Goal: Task Accomplishment & Management: Manage account settings

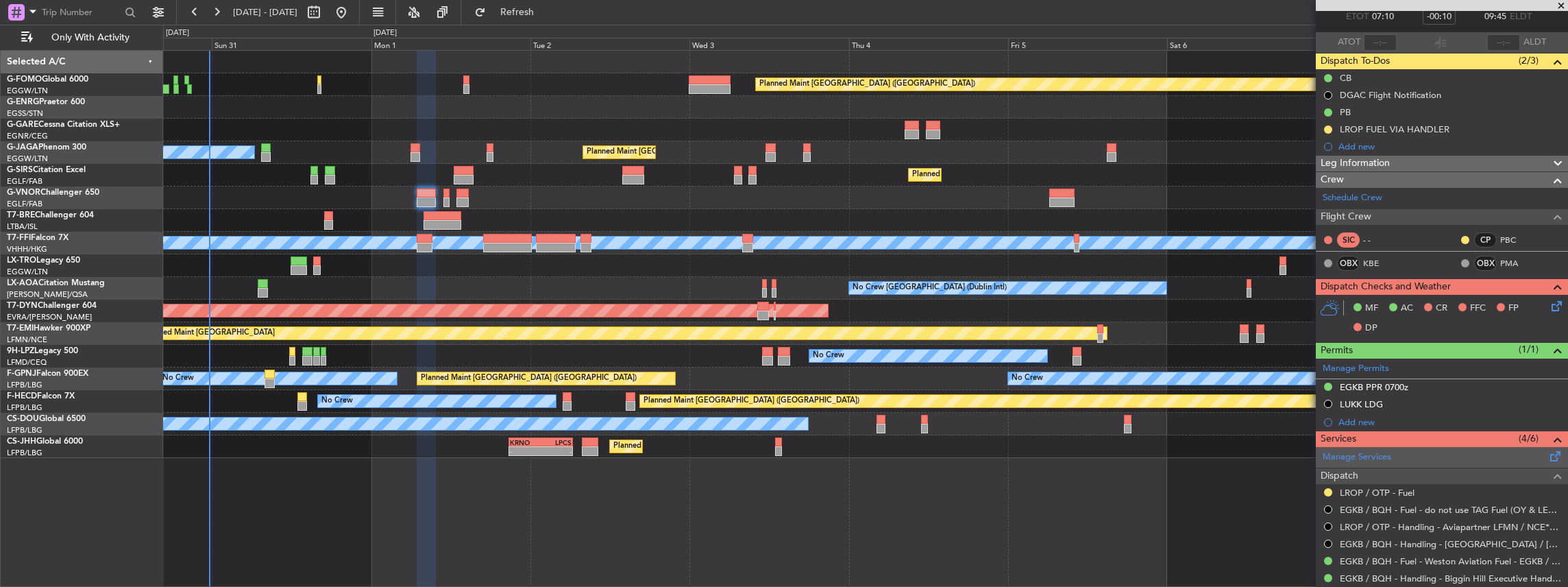
scroll to position [183, 0]
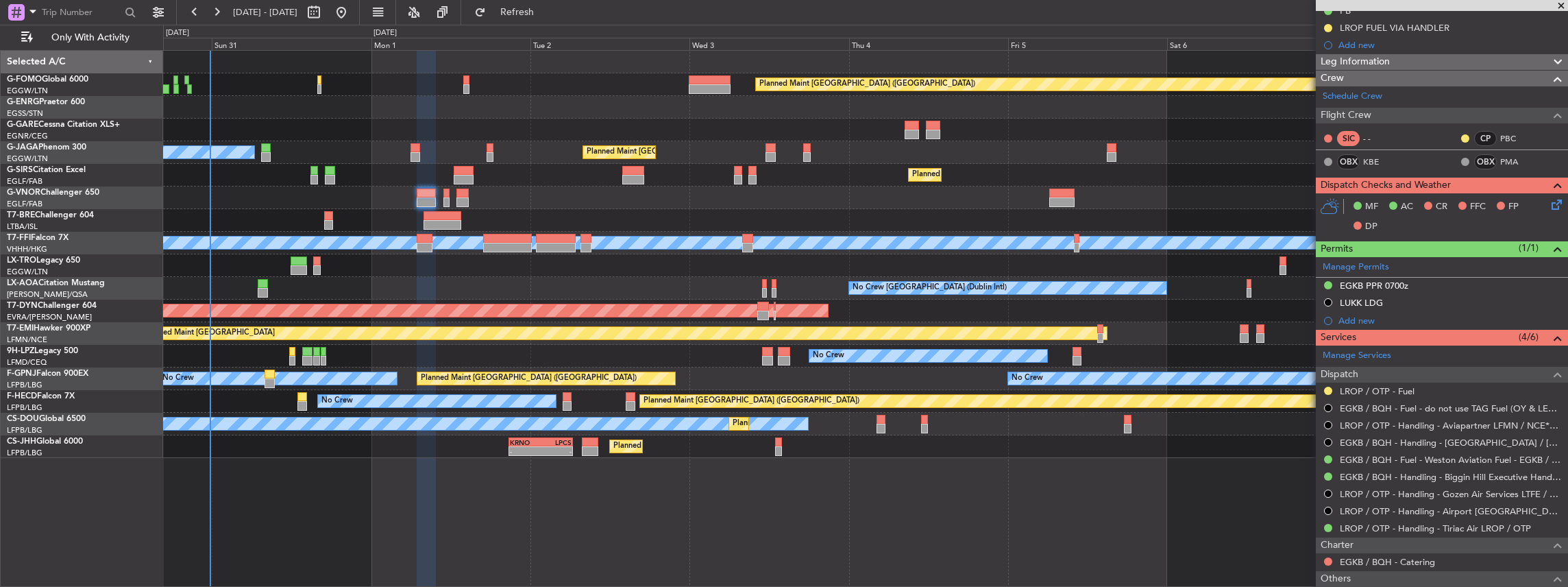
click at [534, 120] on div at bounding box center [865, 129] width 1405 height 23
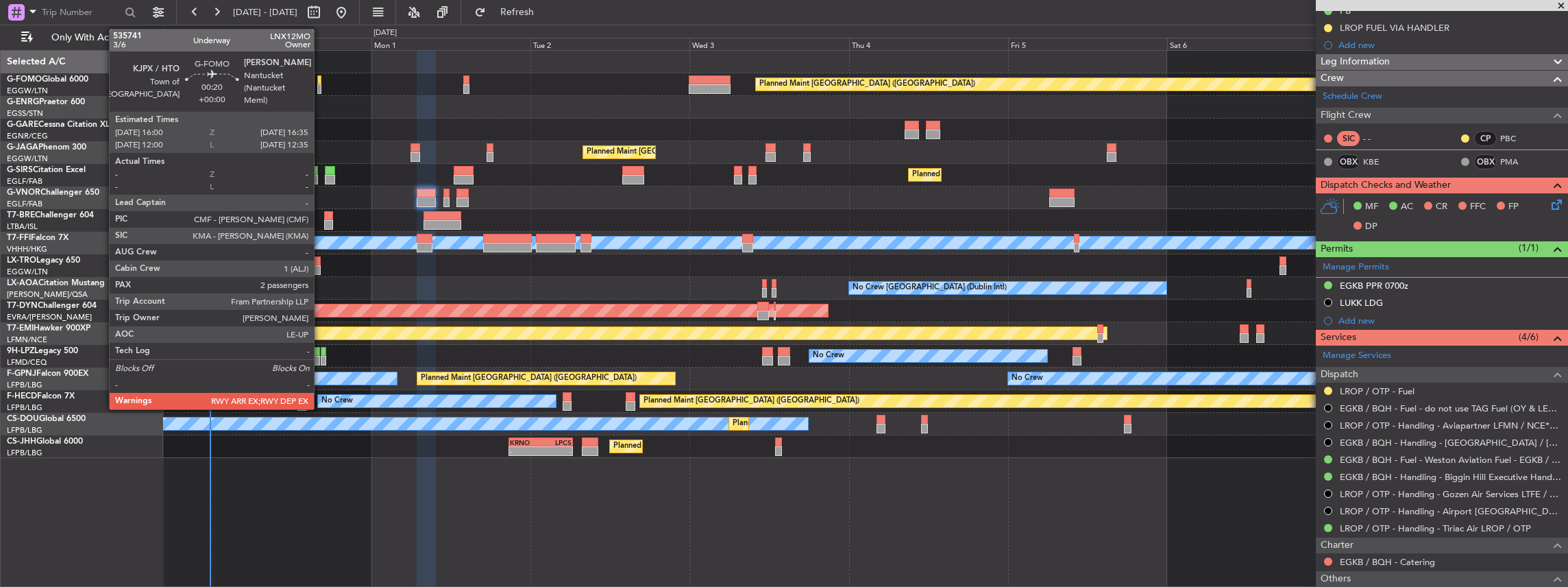
click at [321, 82] on div "Planned Maint [GEOGRAPHIC_DATA] ([GEOGRAPHIC_DATA])" at bounding box center [865, 84] width 1405 height 23
click at [320, 85] on div at bounding box center [320, 89] width 4 height 10
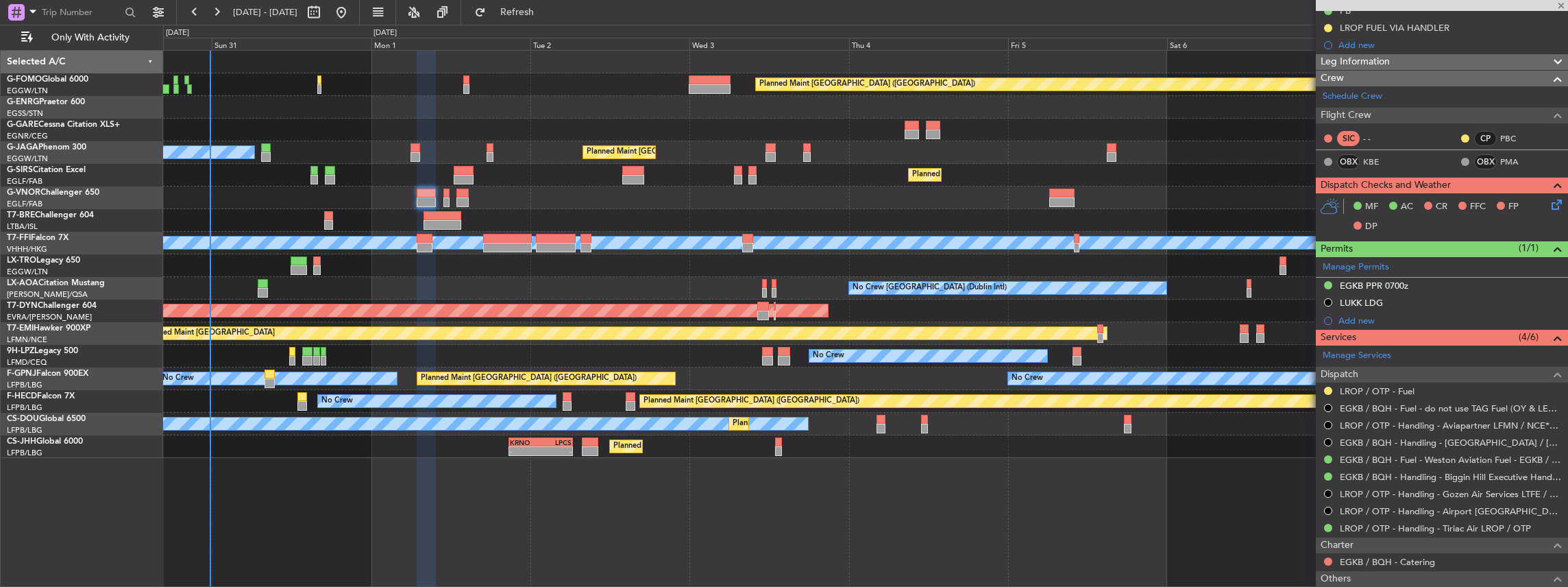
type input "2"
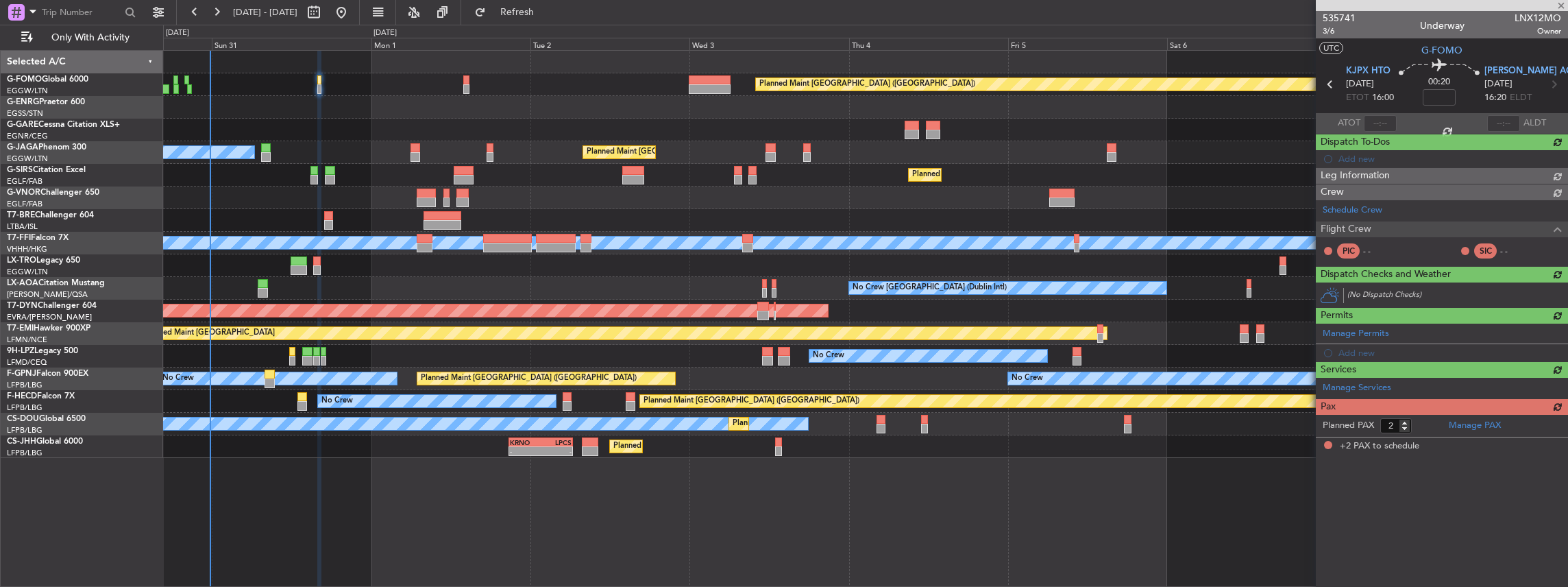
scroll to position [0, 0]
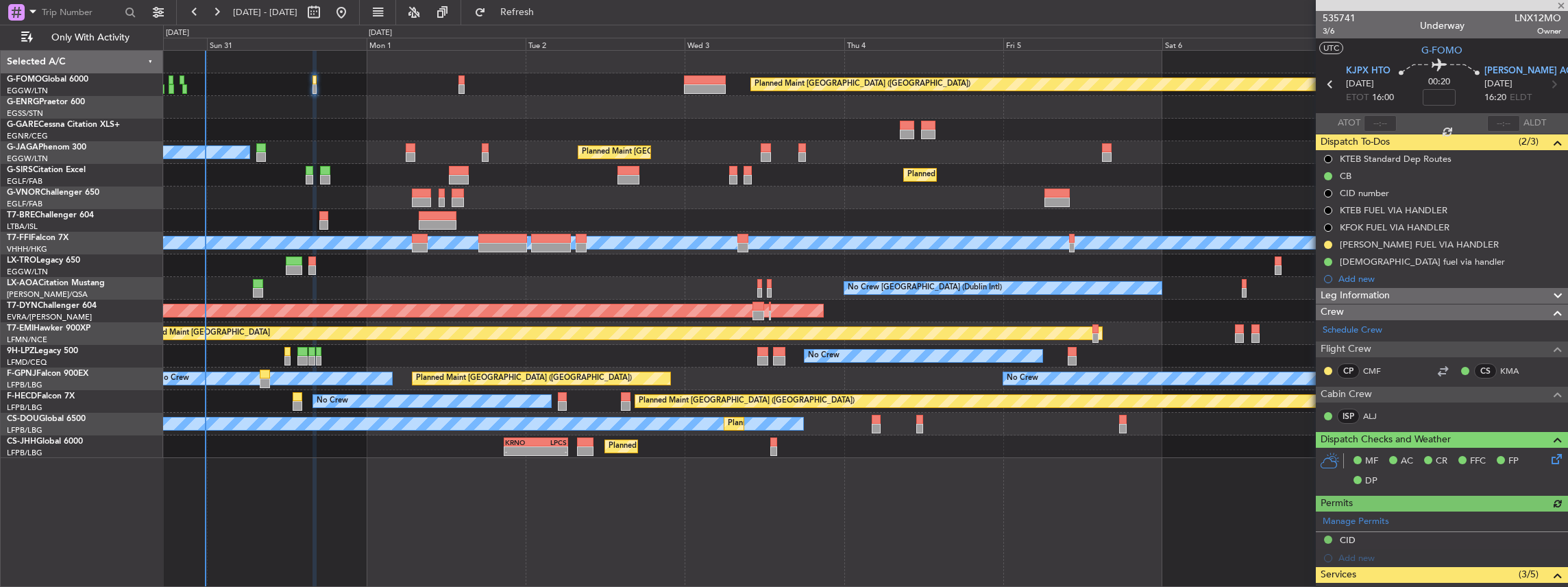
click at [723, 221] on div at bounding box center [865, 220] width 1405 height 23
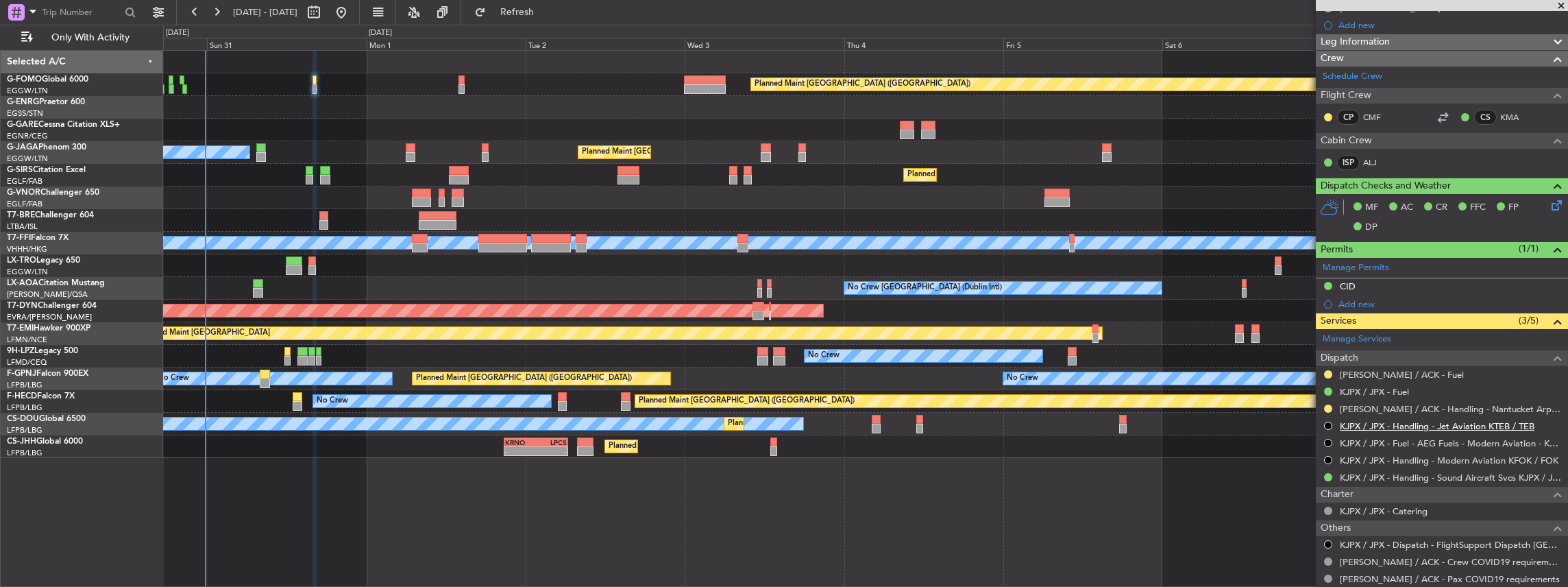
scroll to position [274, 0]
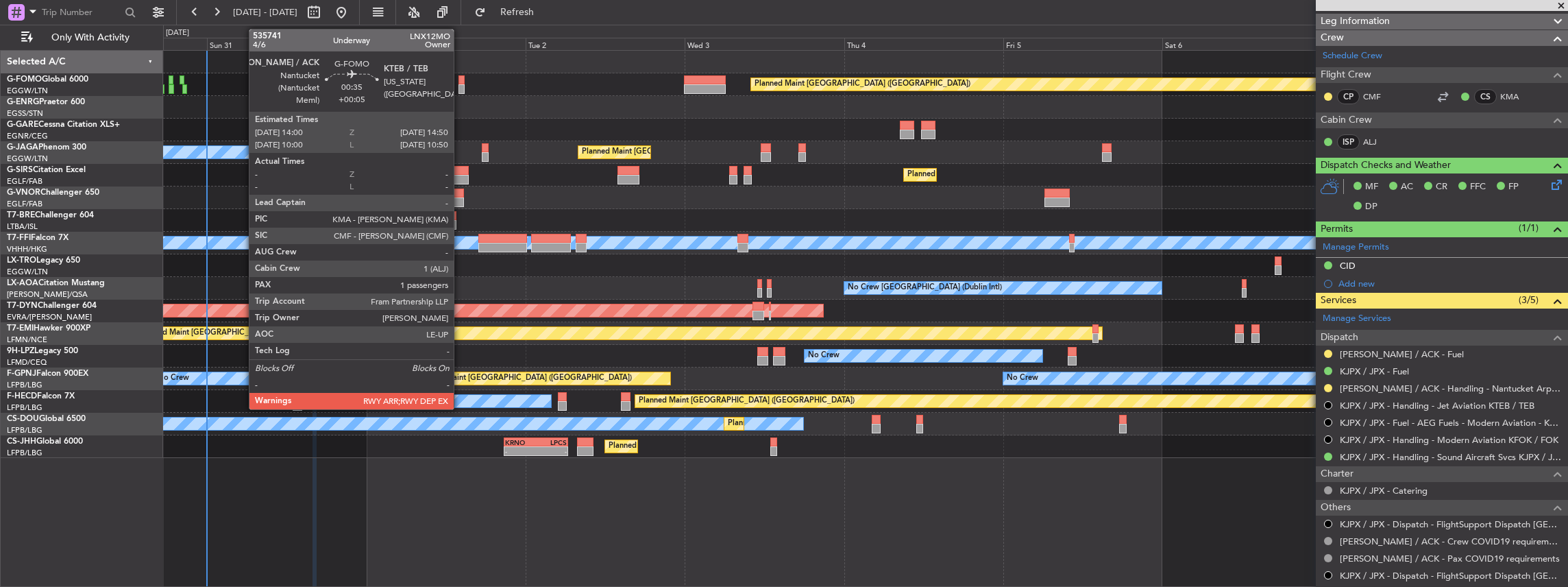
click at [461, 84] on div at bounding box center [462, 89] width 6 height 10
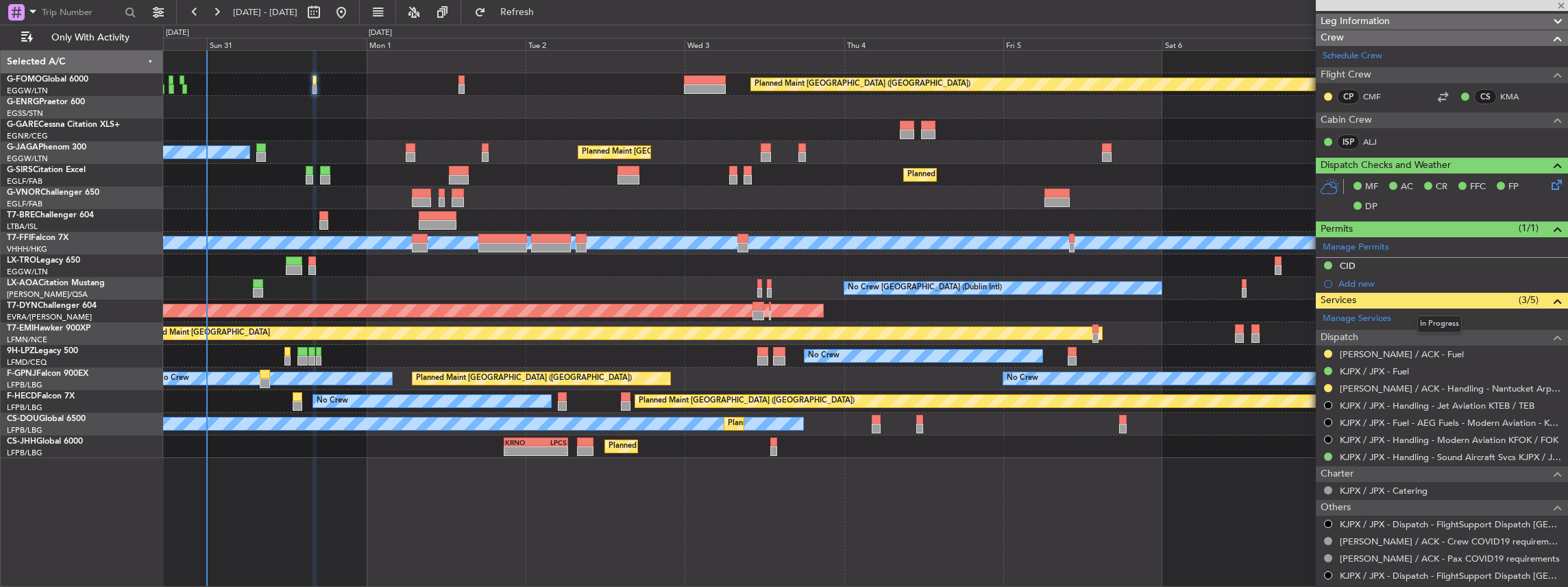
type input "+00:05"
type input "1"
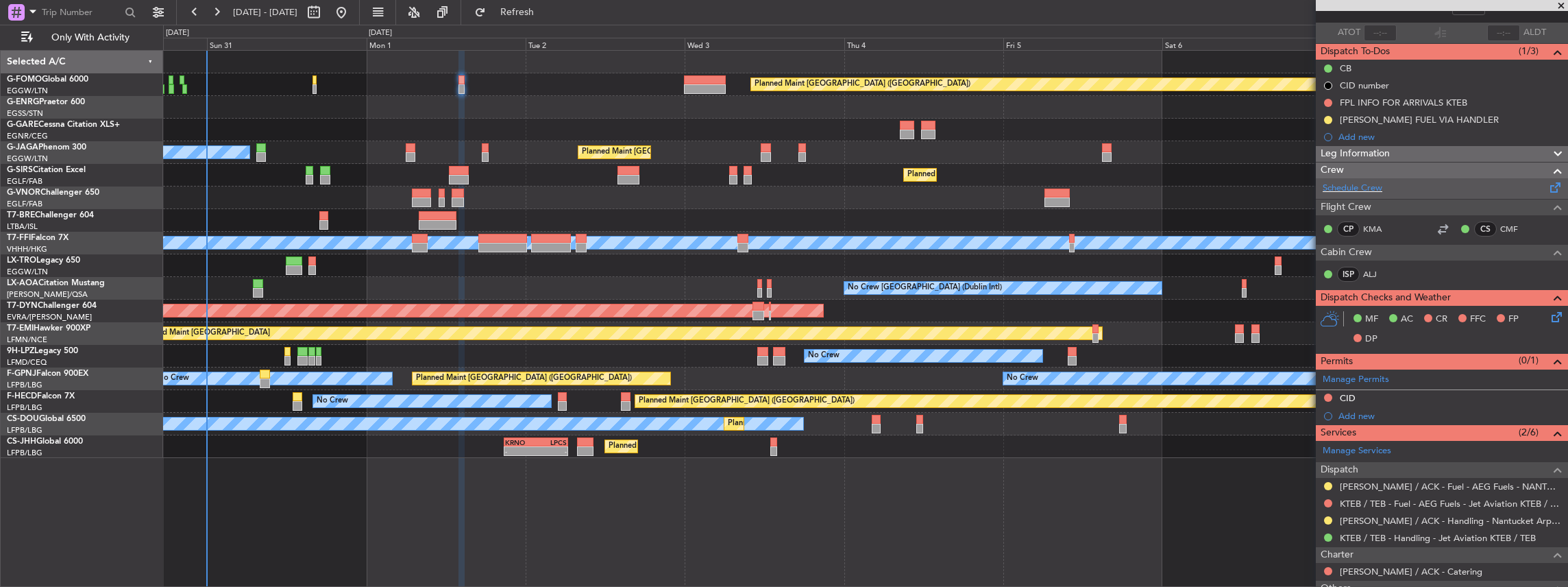
scroll to position [183, 0]
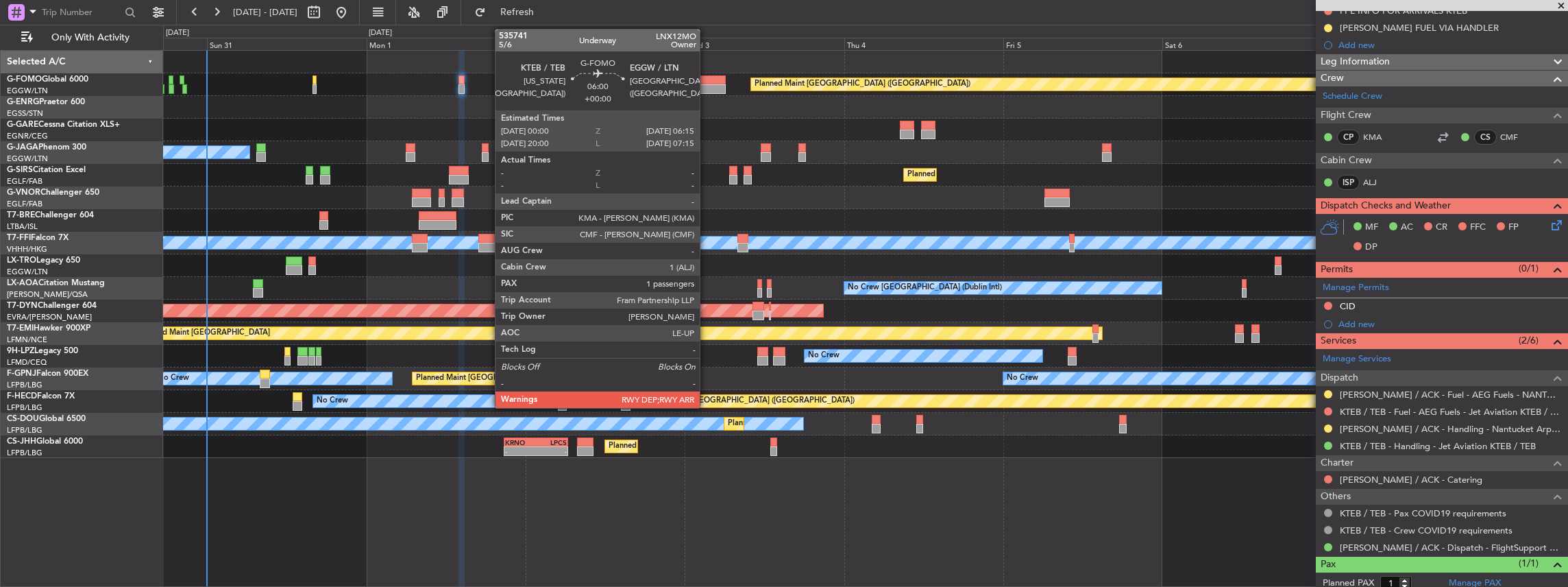
click at [706, 77] on div at bounding box center [704, 80] width 41 height 10
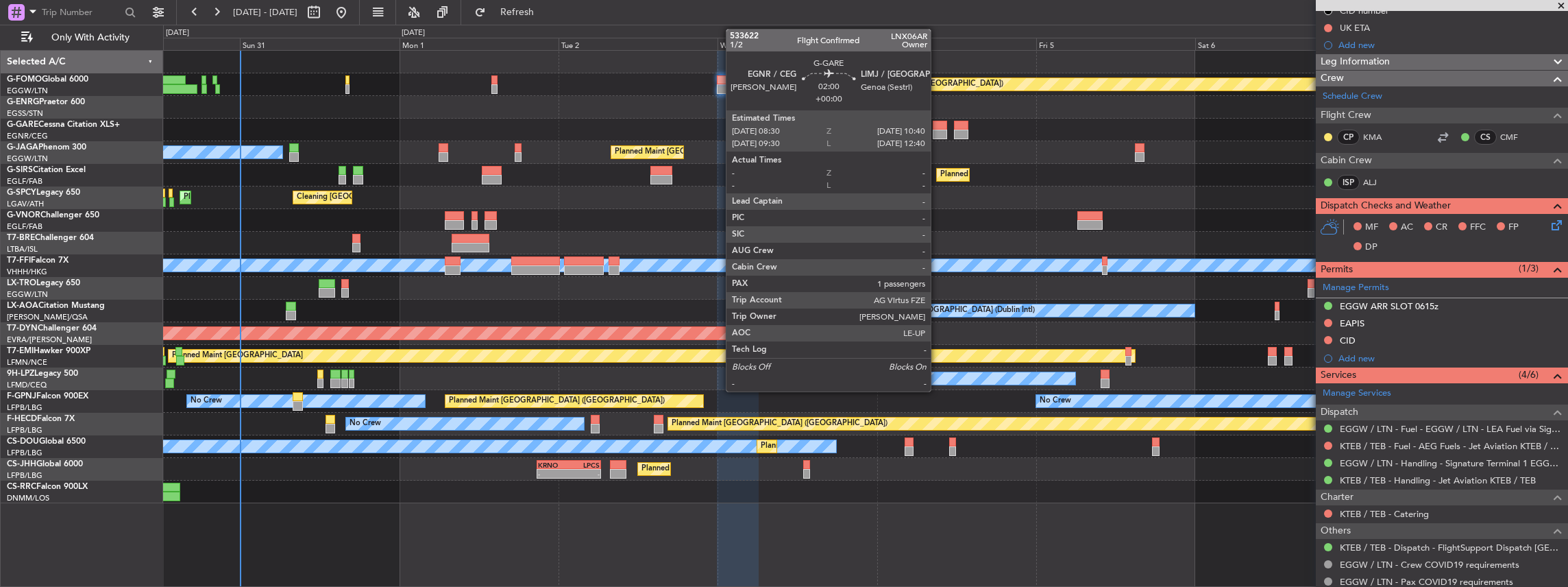
click at [938, 131] on div at bounding box center [940, 134] width 15 height 10
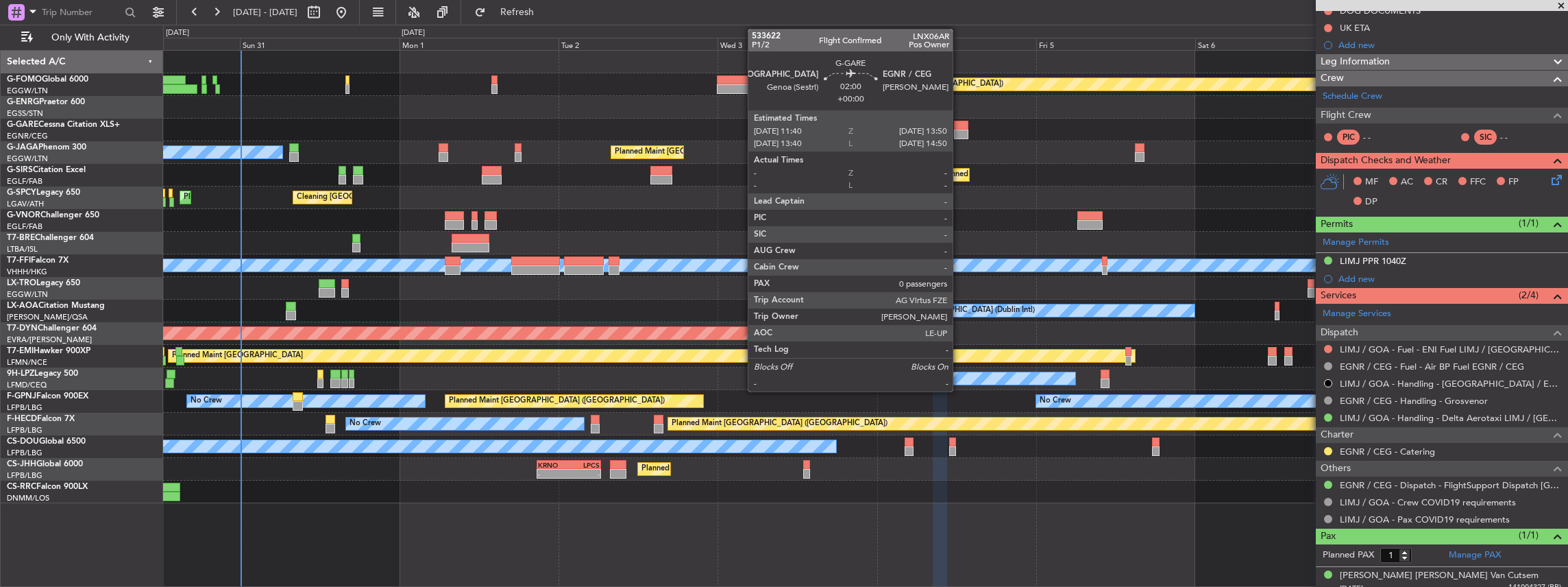
click at [960, 131] on div at bounding box center [961, 134] width 15 height 10
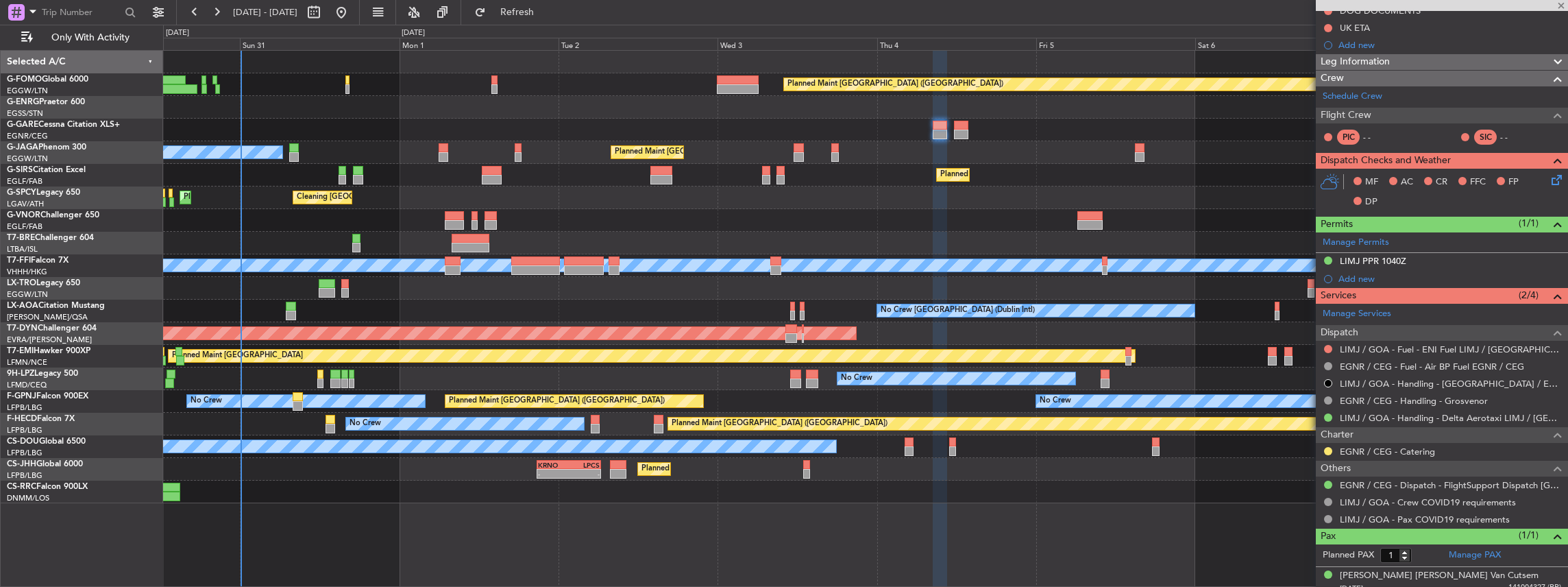
type input "0"
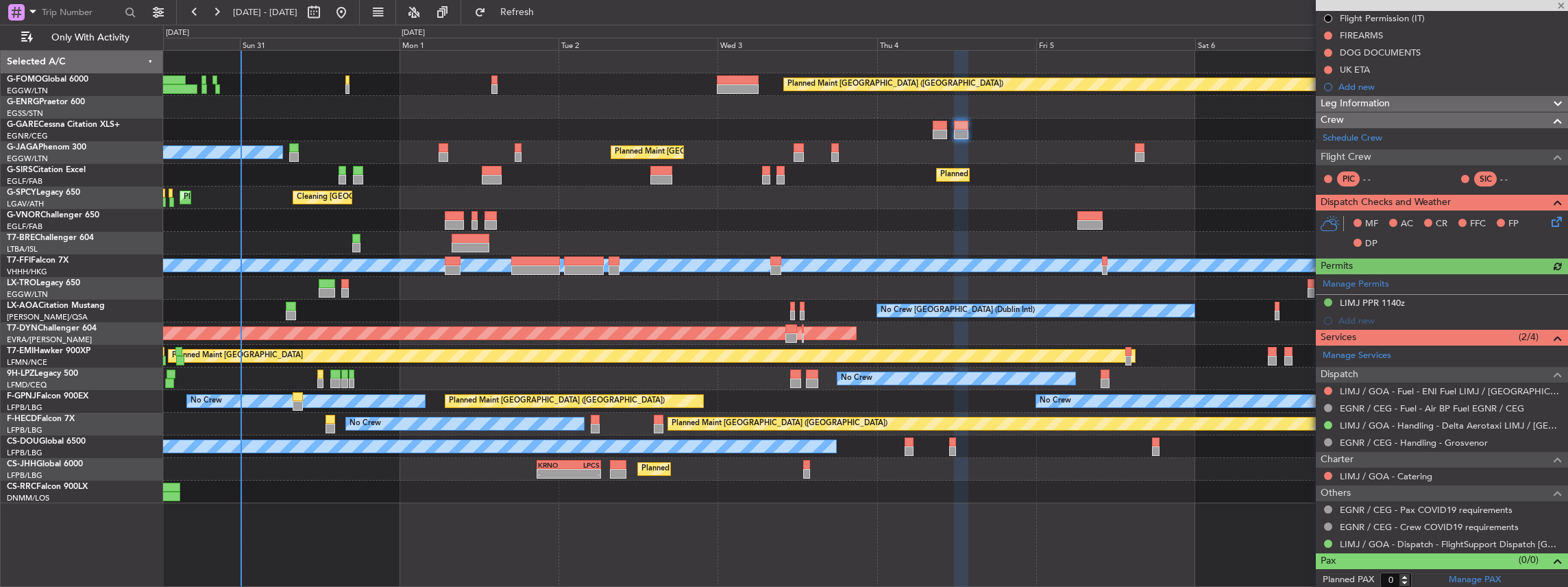
scroll to position [159, 0]
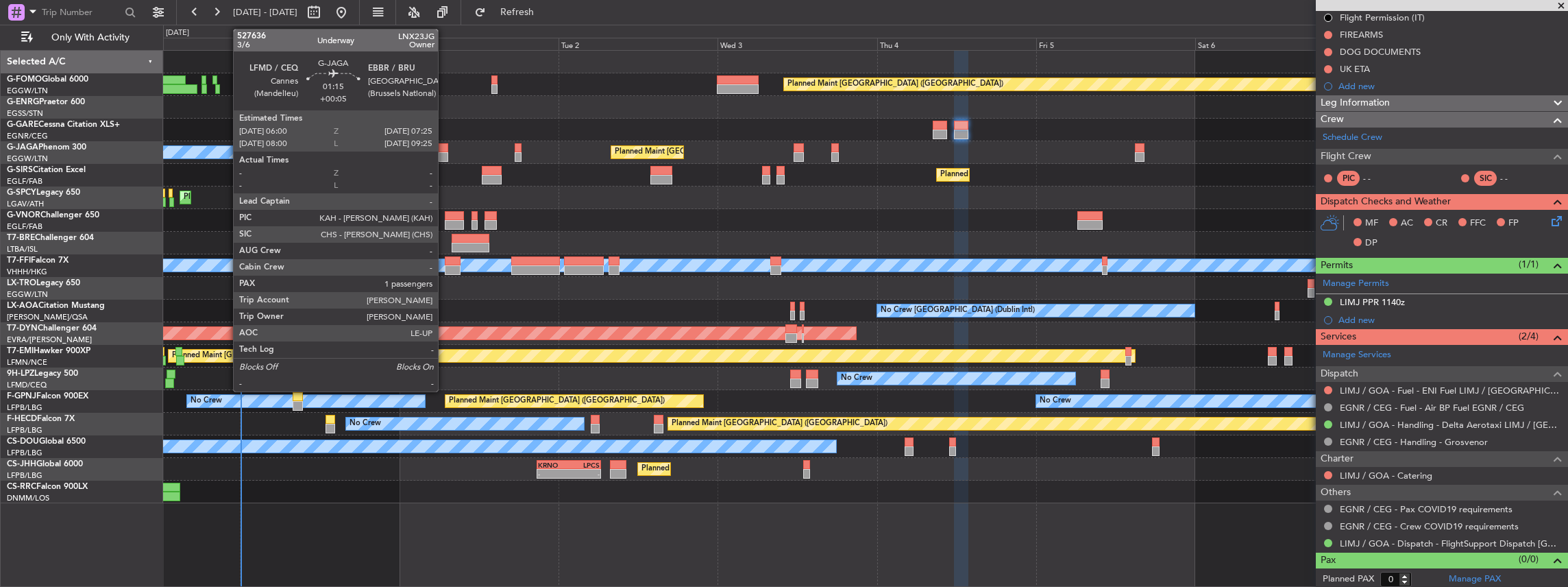
click at [444, 156] on div at bounding box center [444, 157] width 10 height 10
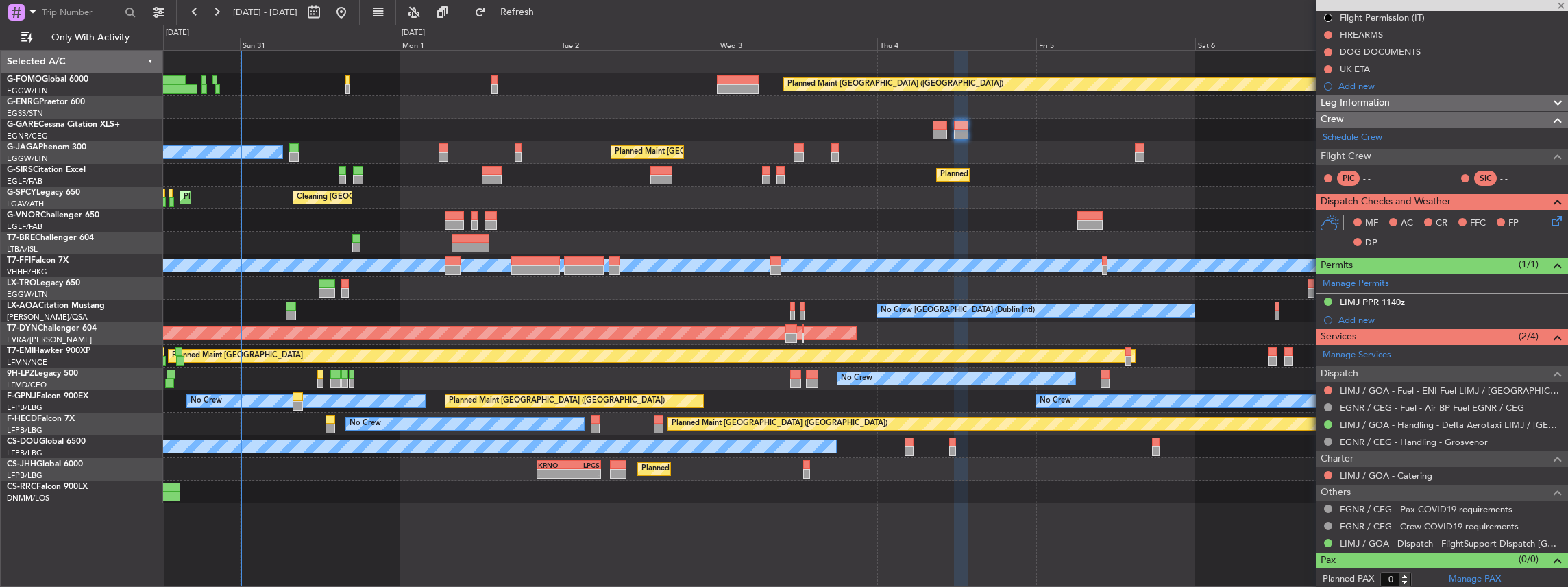
type input "+00:05"
type input "1"
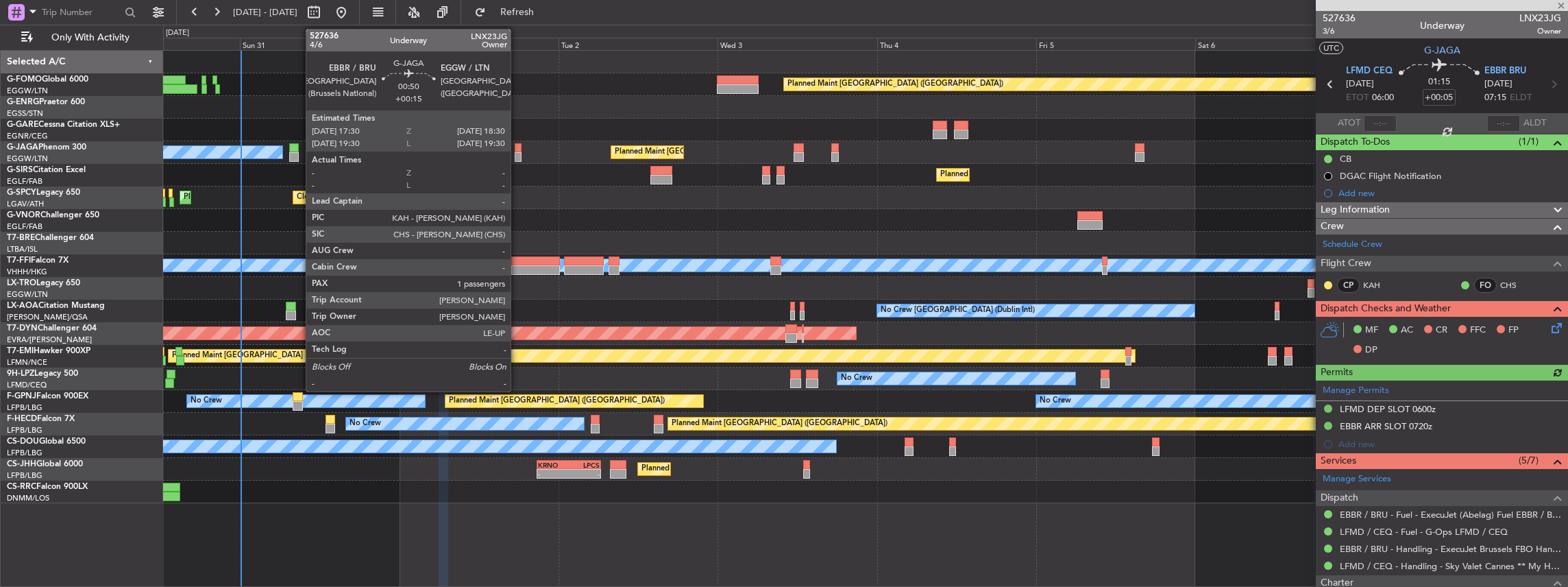
click at [518, 156] on div at bounding box center [518, 157] width 7 height 10
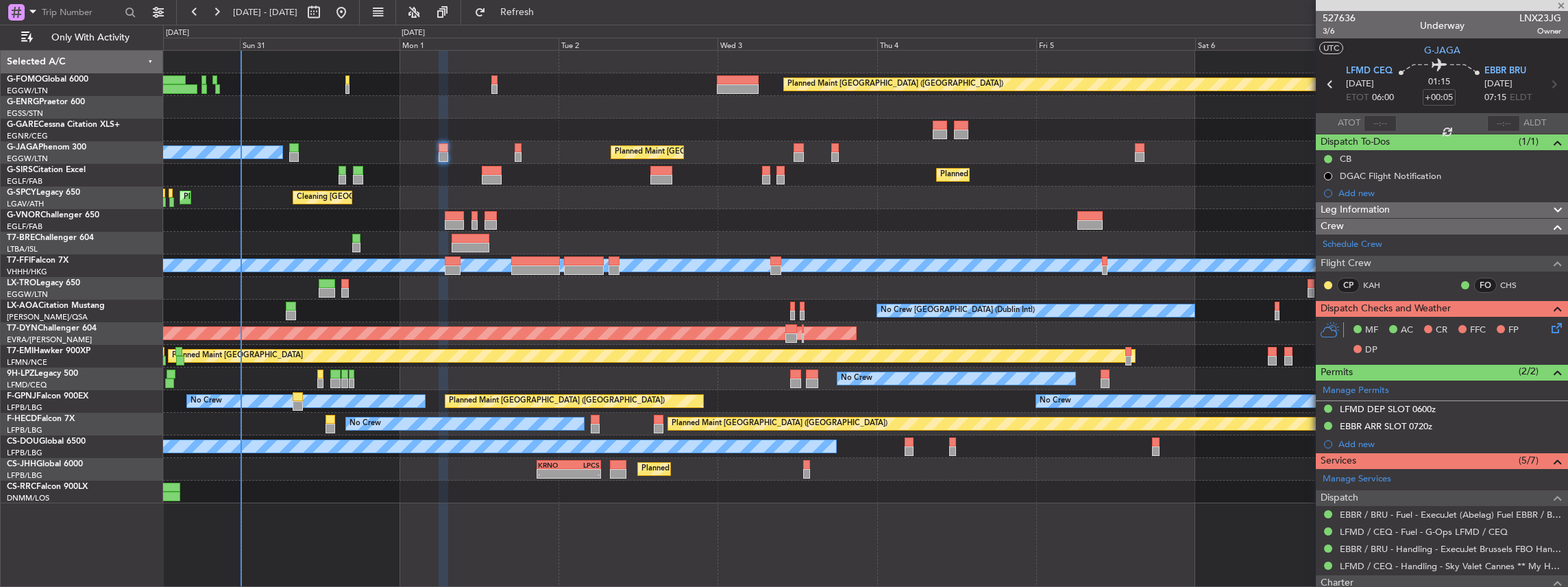
type input "+00:15"
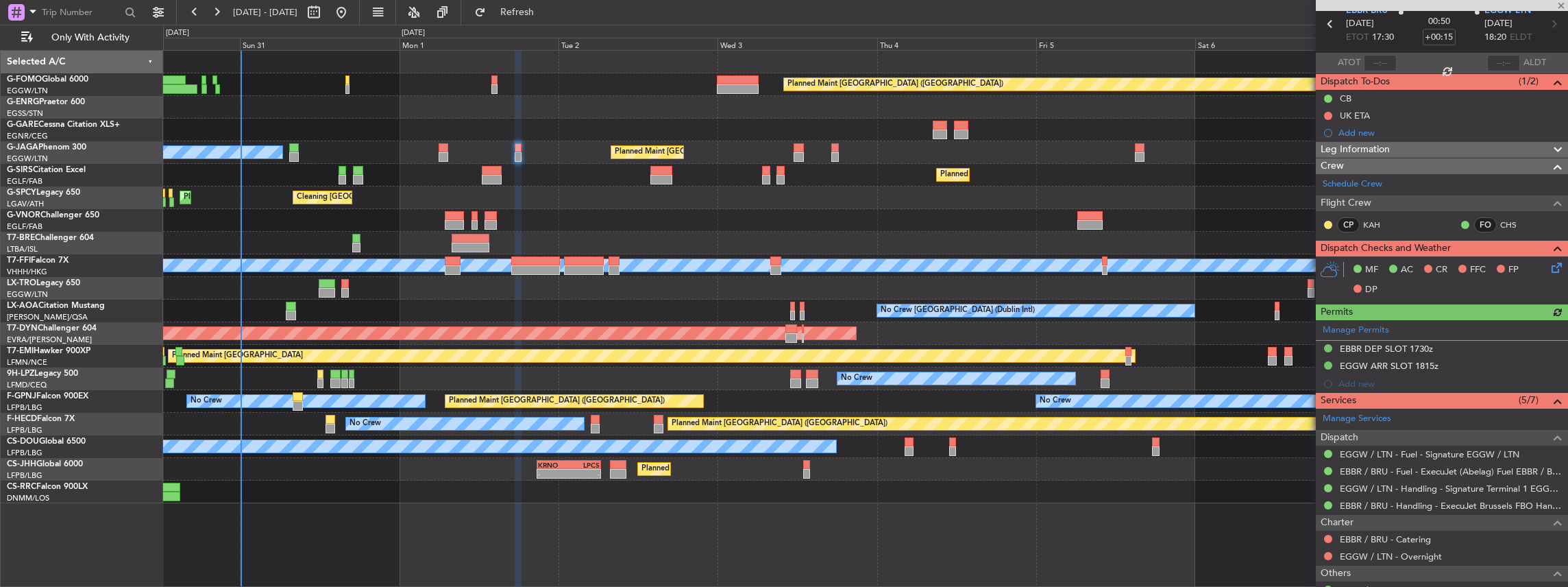
scroll to position [137, 0]
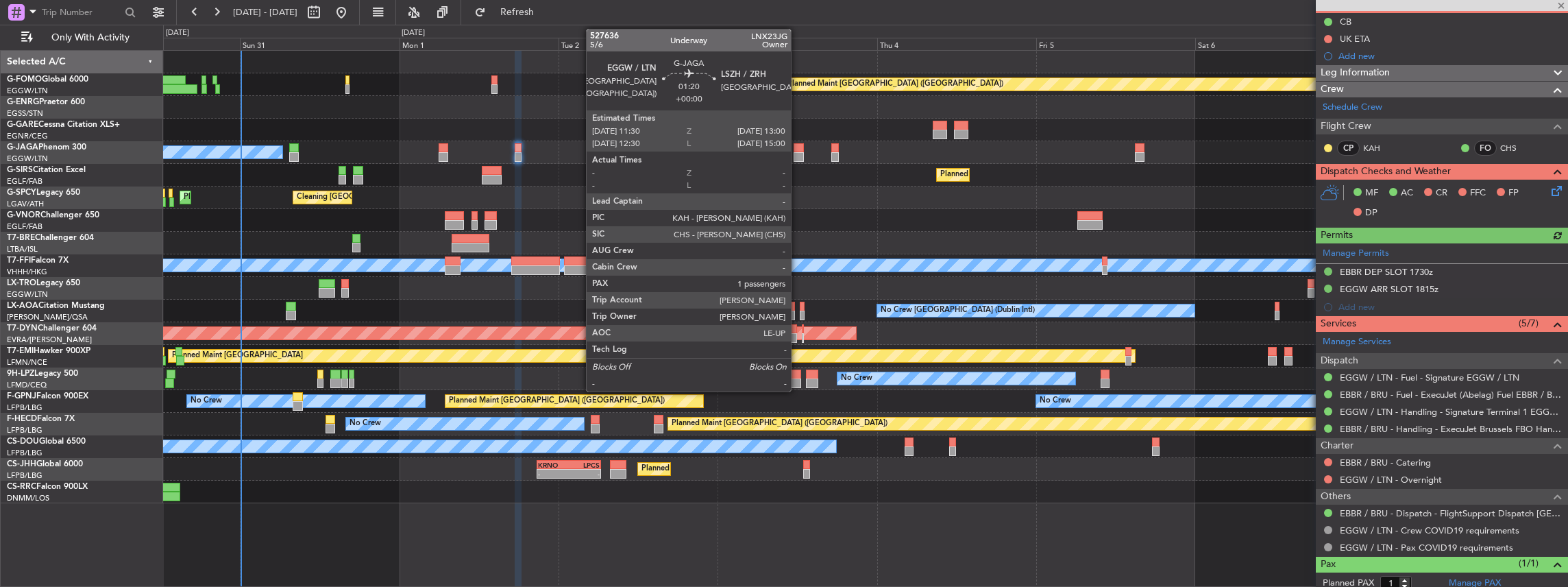
click at [798, 151] on div at bounding box center [799, 148] width 10 height 10
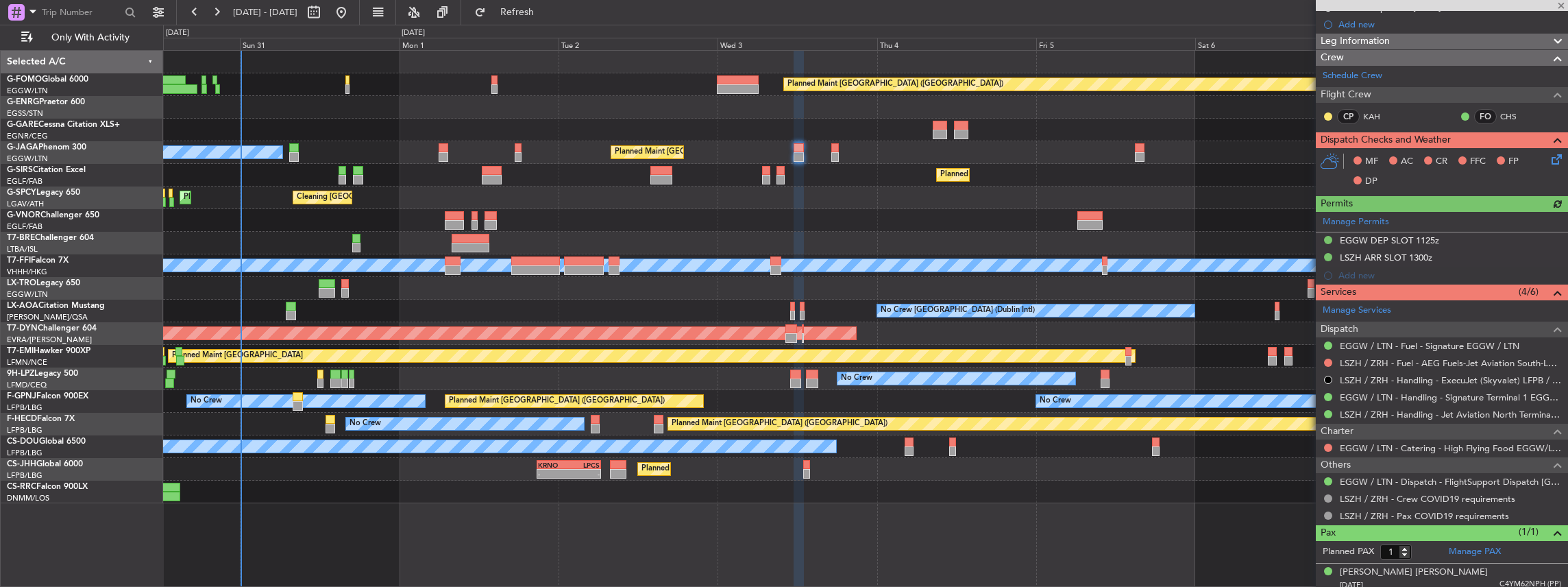
scroll to position [206, 0]
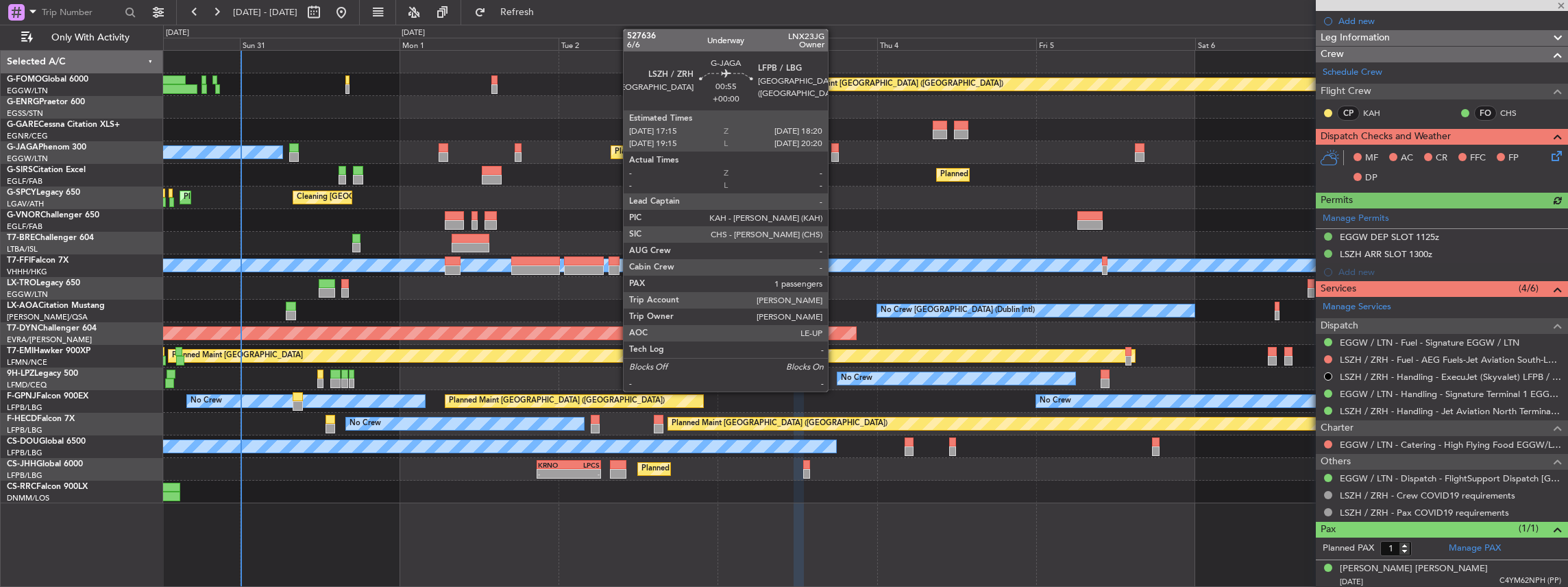
click at [834, 152] on div at bounding box center [835, 157] width 8 height 10
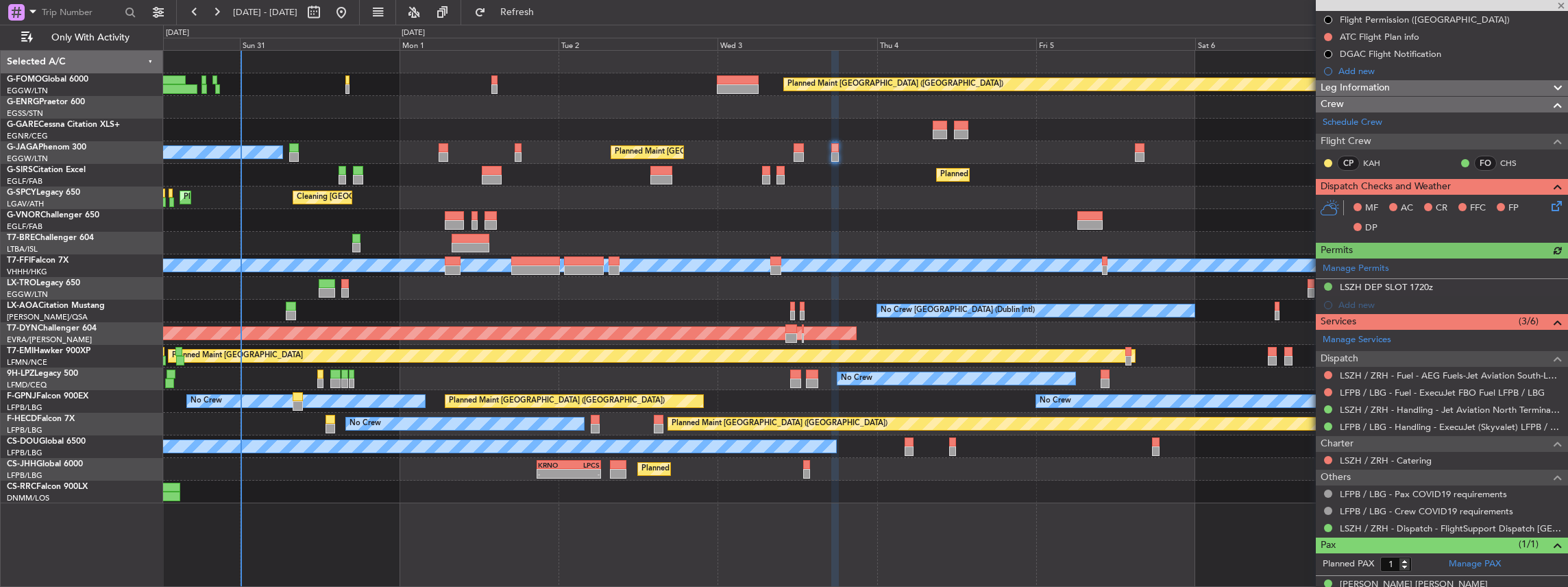
scroll to position [172, 0]
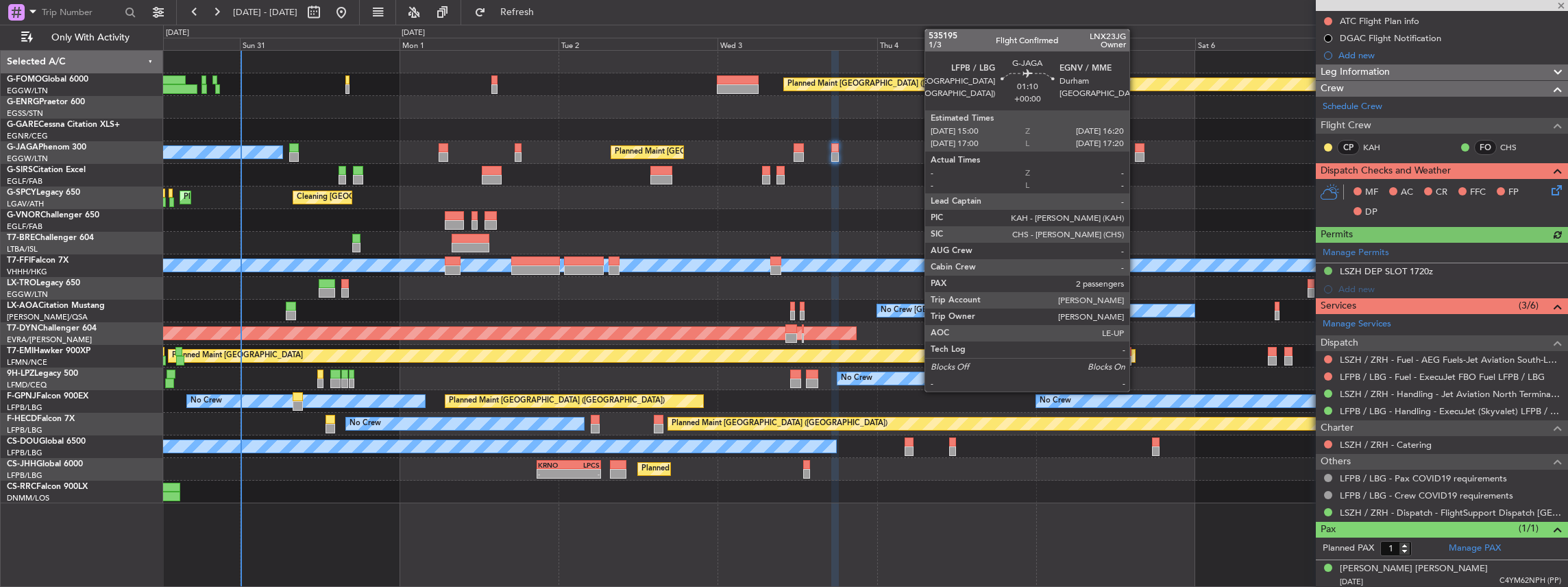
click at [1136, 156] on div at bounding box center [1139, 157] width 9 height 10
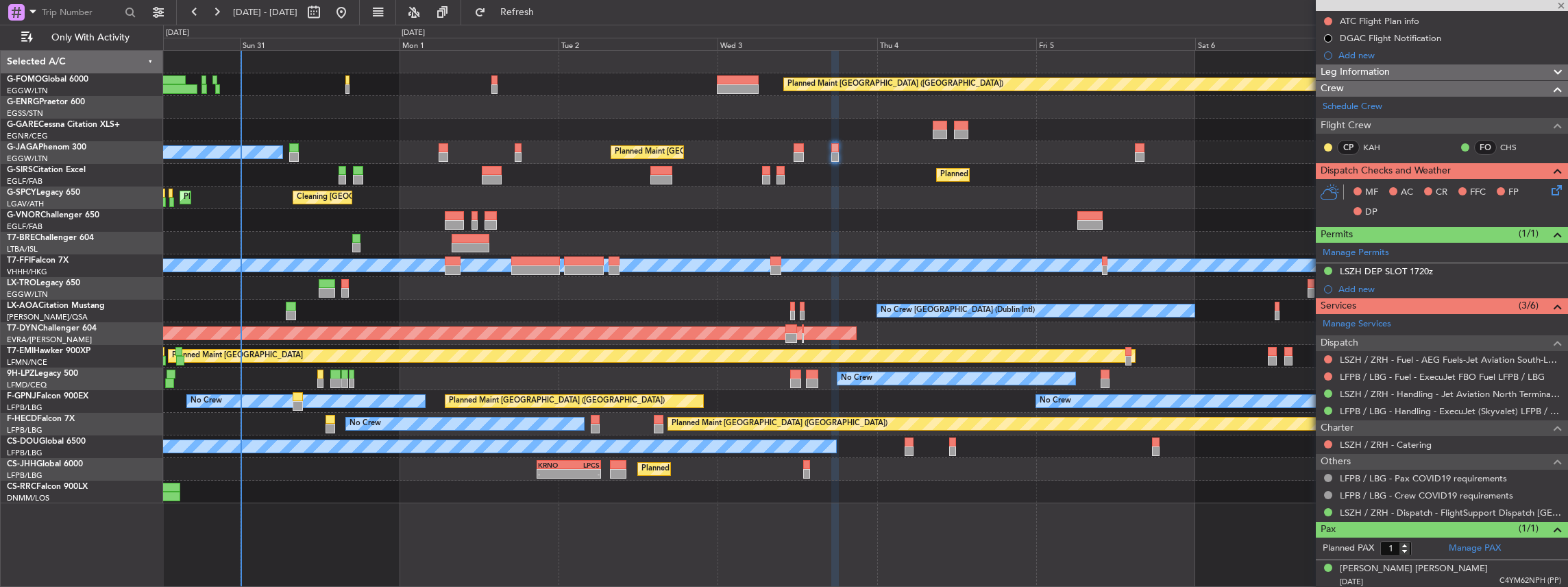
type input "2"
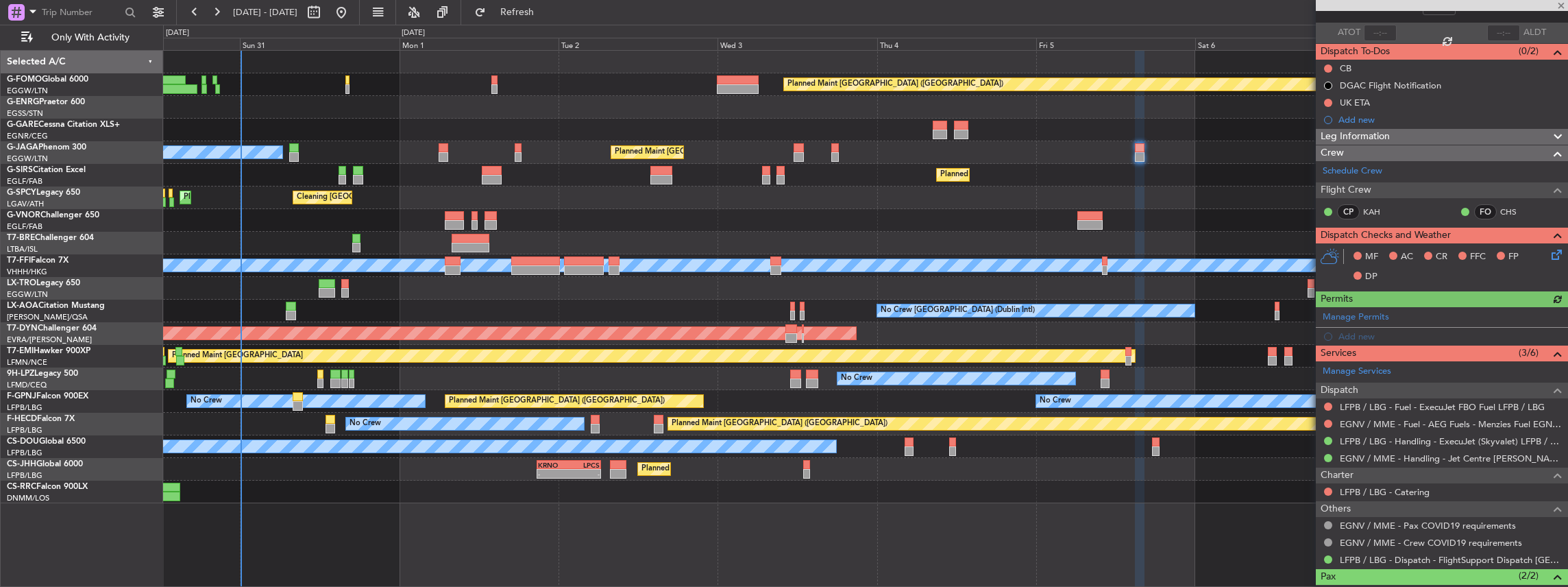
scroll to position [91, 0]
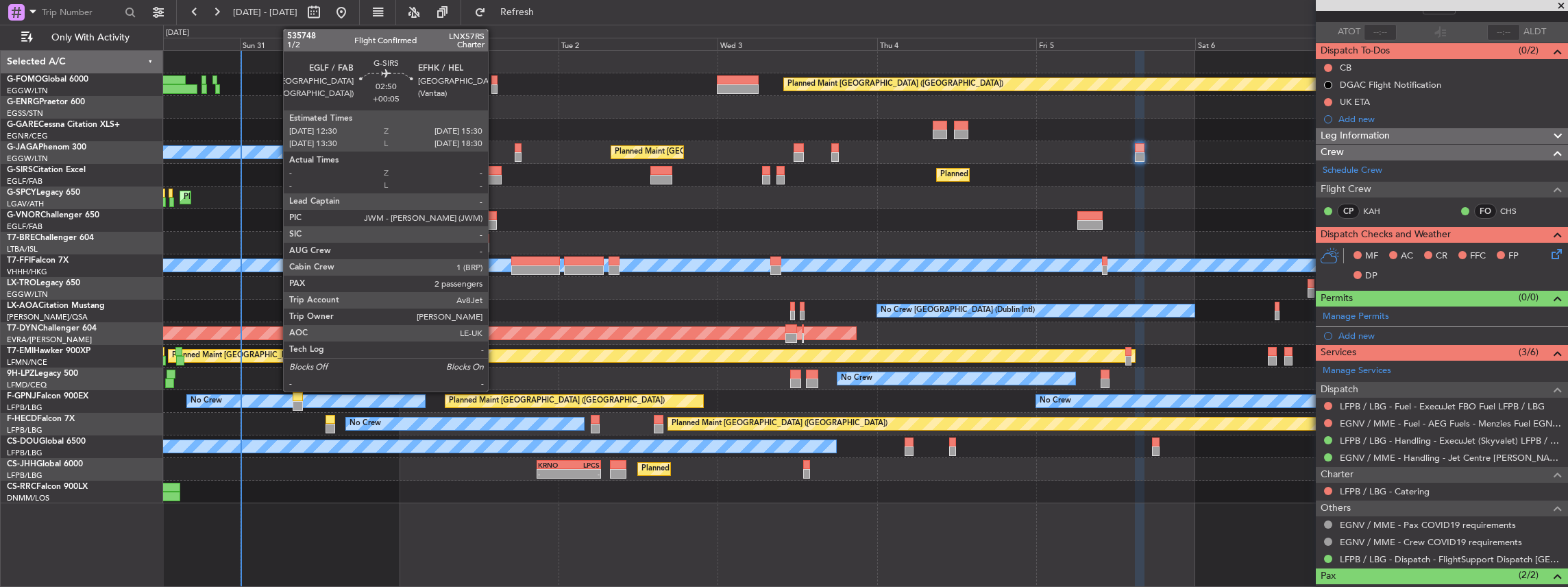
click at [495, 178] on div at bounding box center [492, 180] width 21 height 10
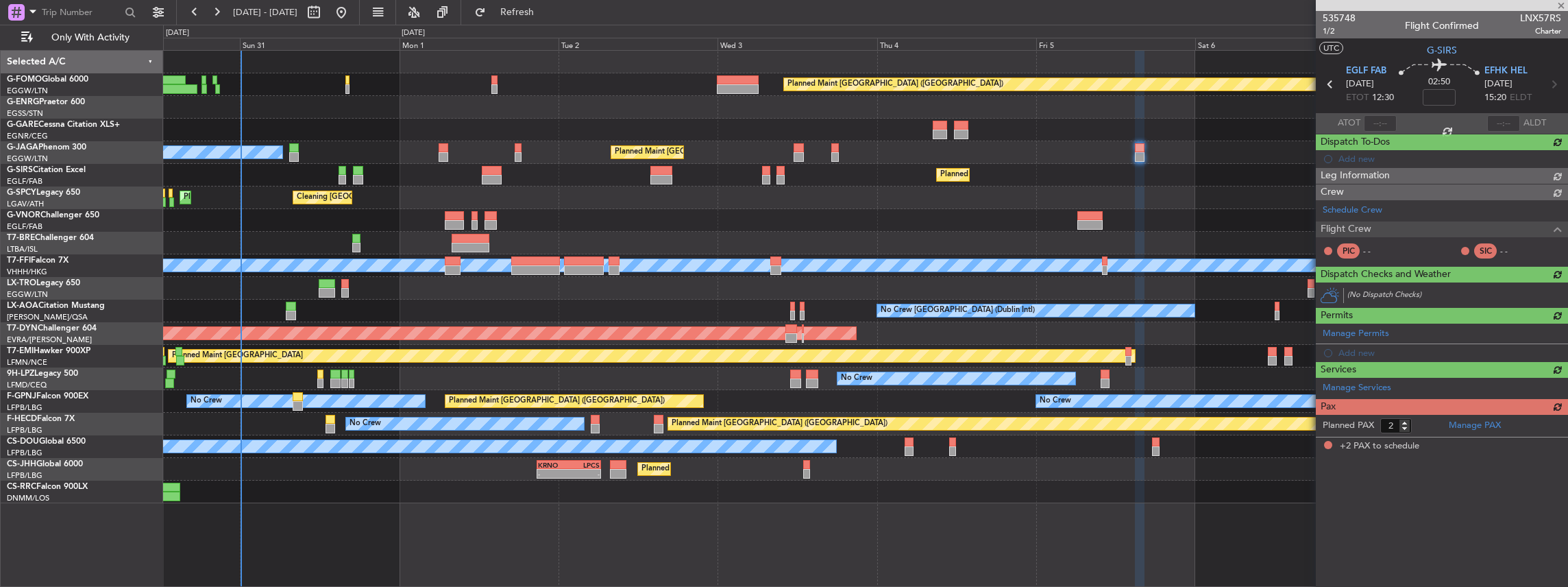
type input "+00:05"
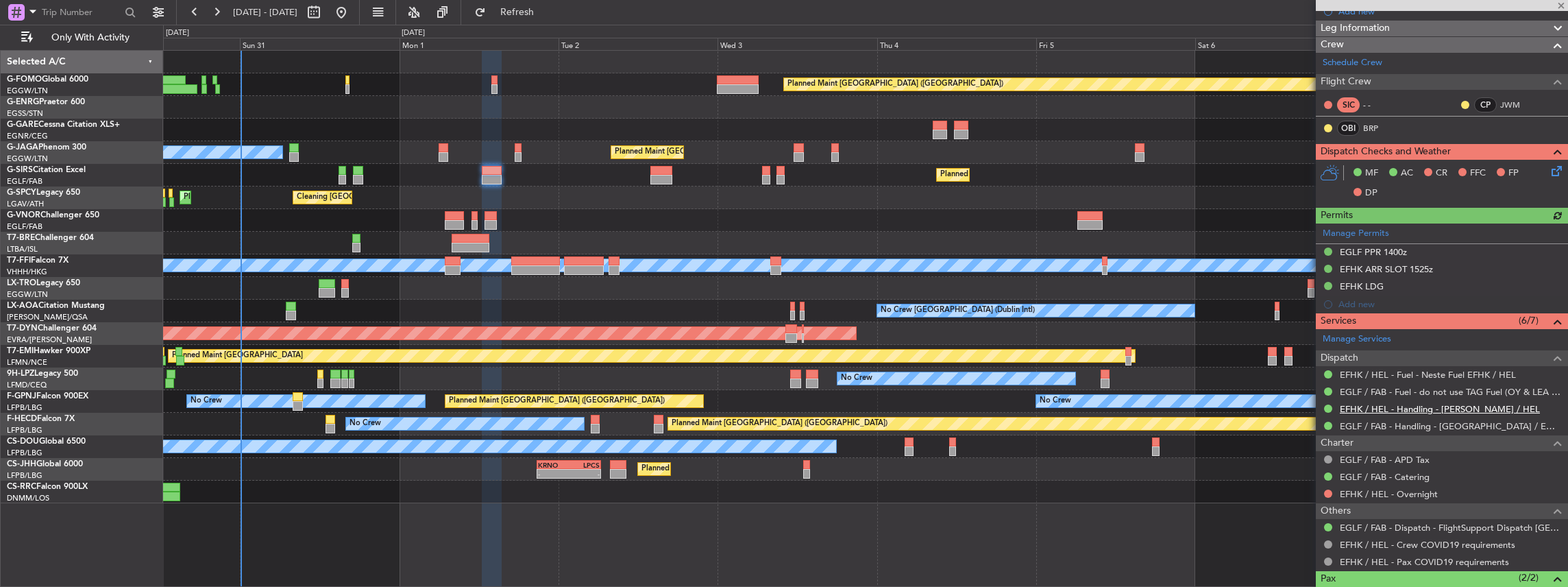
scroll to position [183, 0]
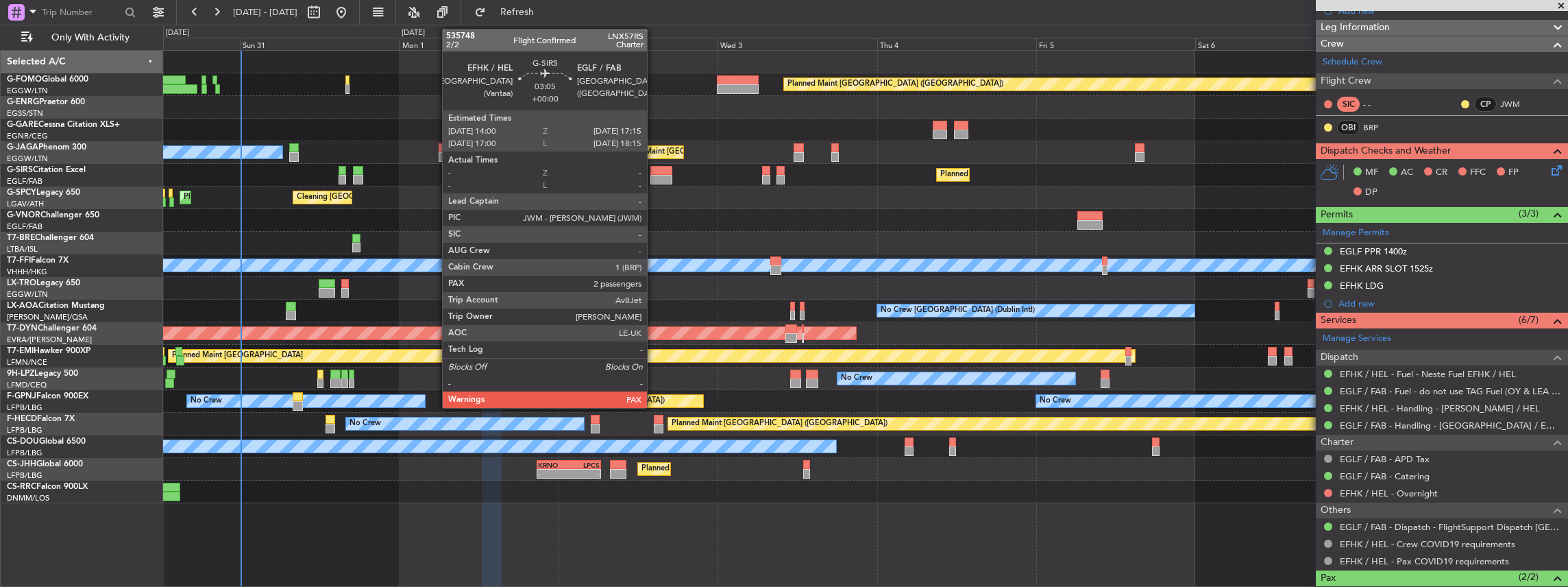
click at [654, 175] on div at bounding box center [661, 180] width 22 height 10
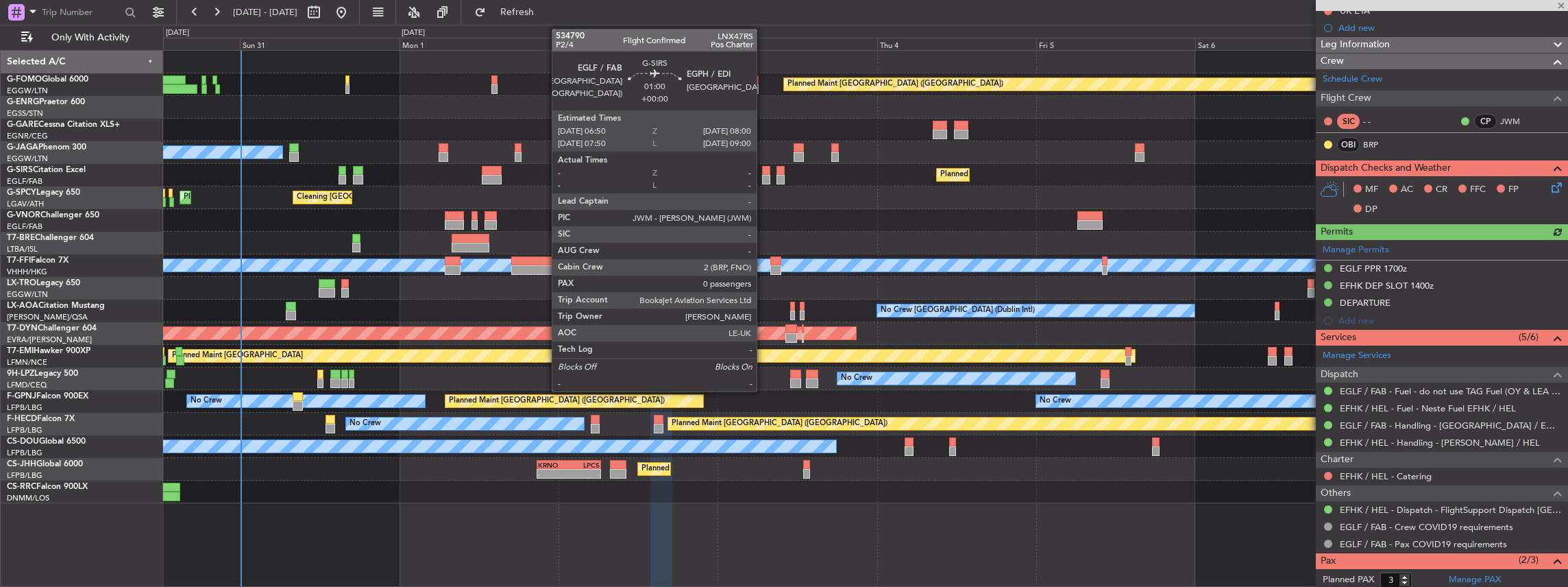
click at [763, 174] on div at bounding box center [766, 171] width 8 height 10
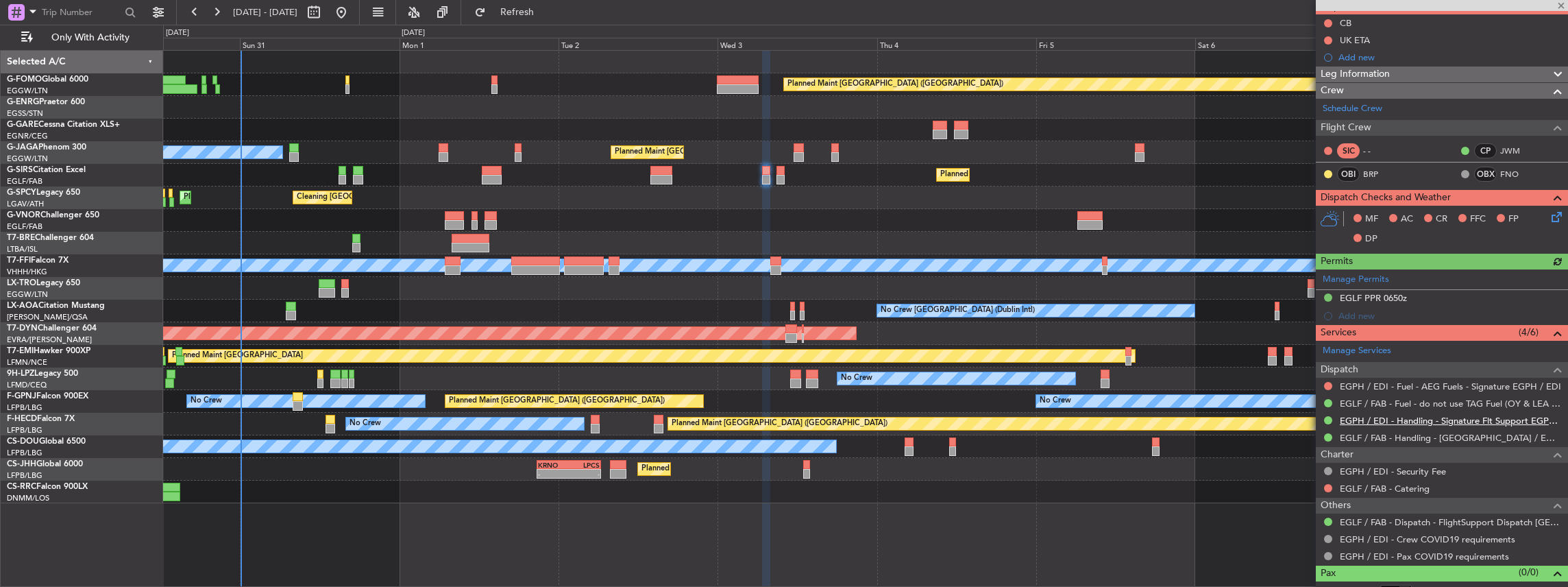
scroll to position [137, 0]
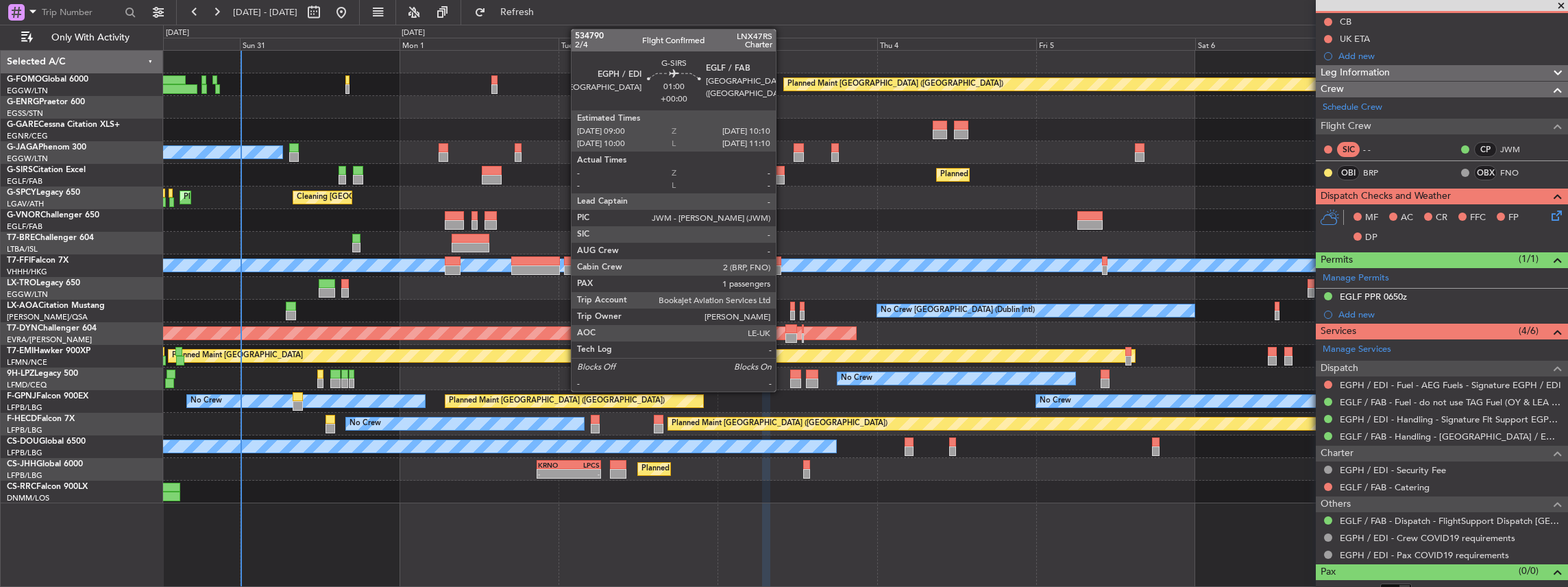
click at [783, 173] on div at bounding box center [780, 171] width 8 height 10
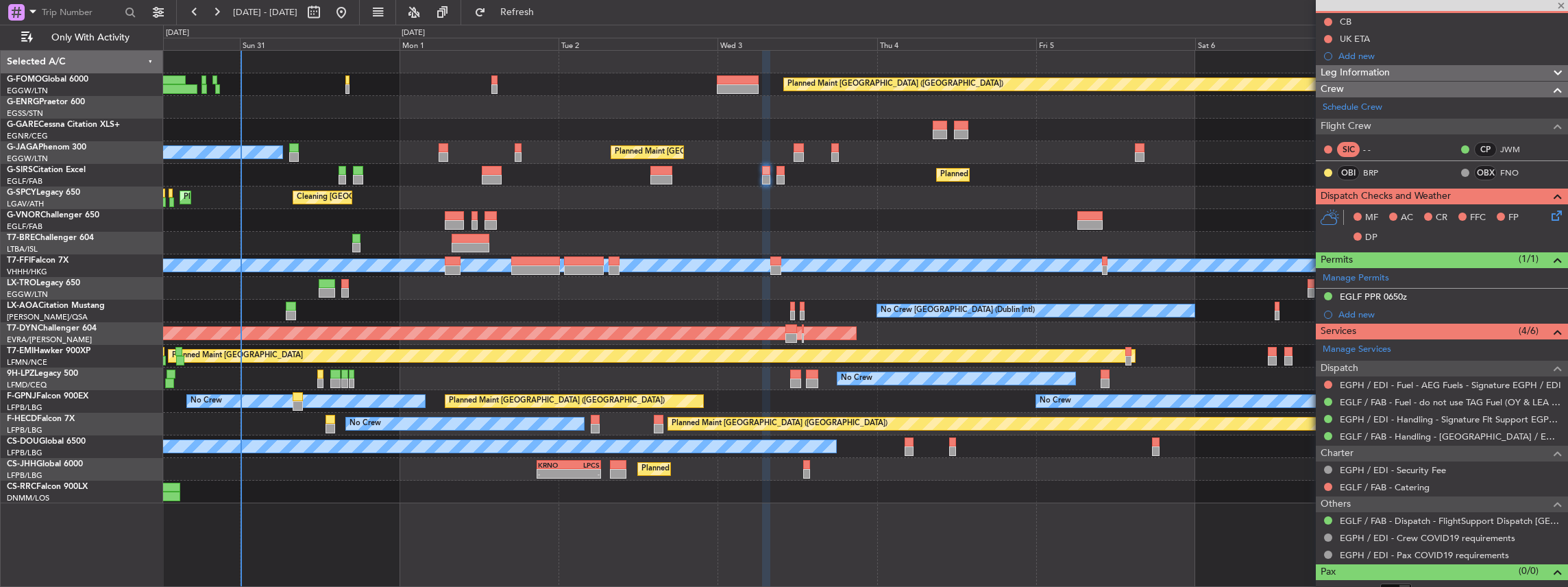
type input "1"
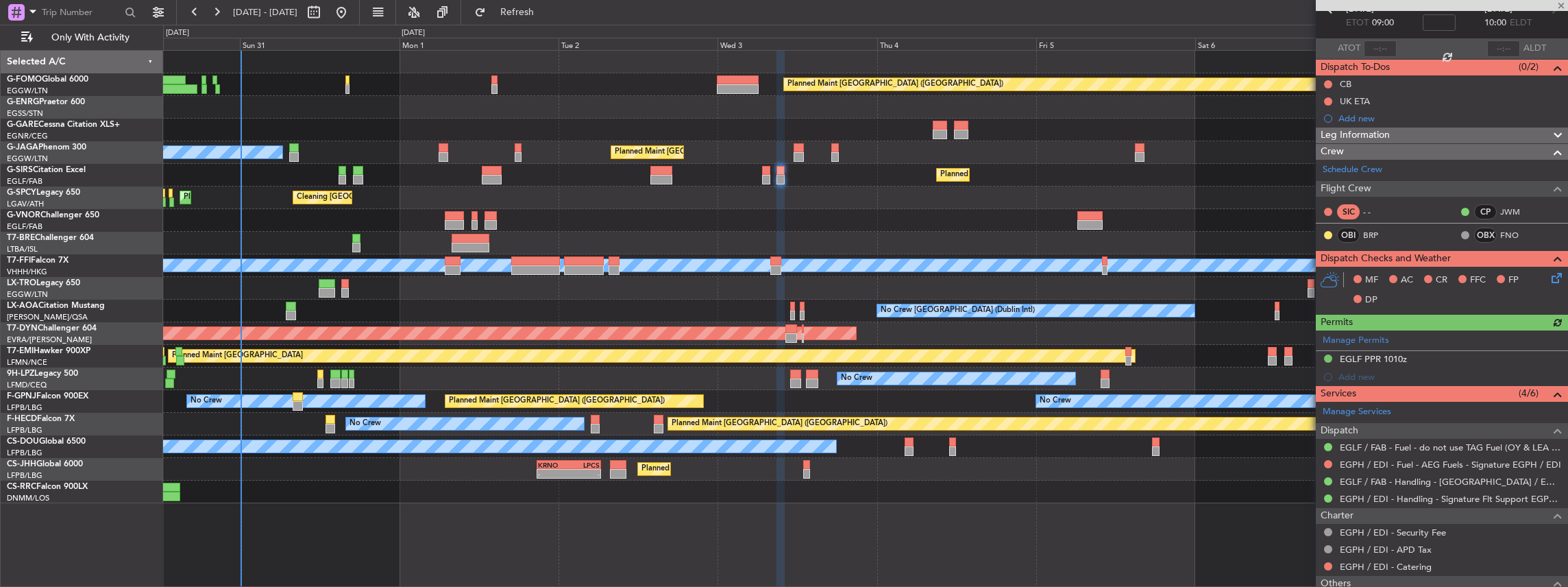
scroll to position [91, 0]
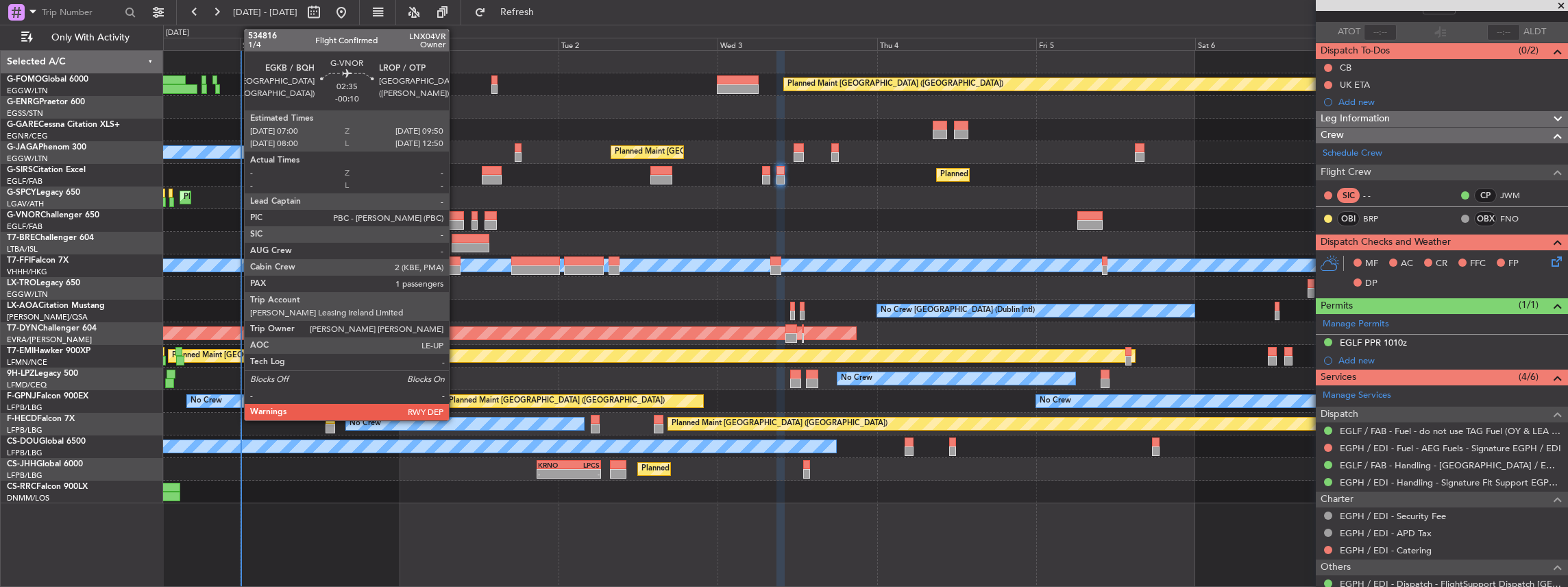
click at [456, 224] on div at bounding box center [454, 225] width 19 height 10
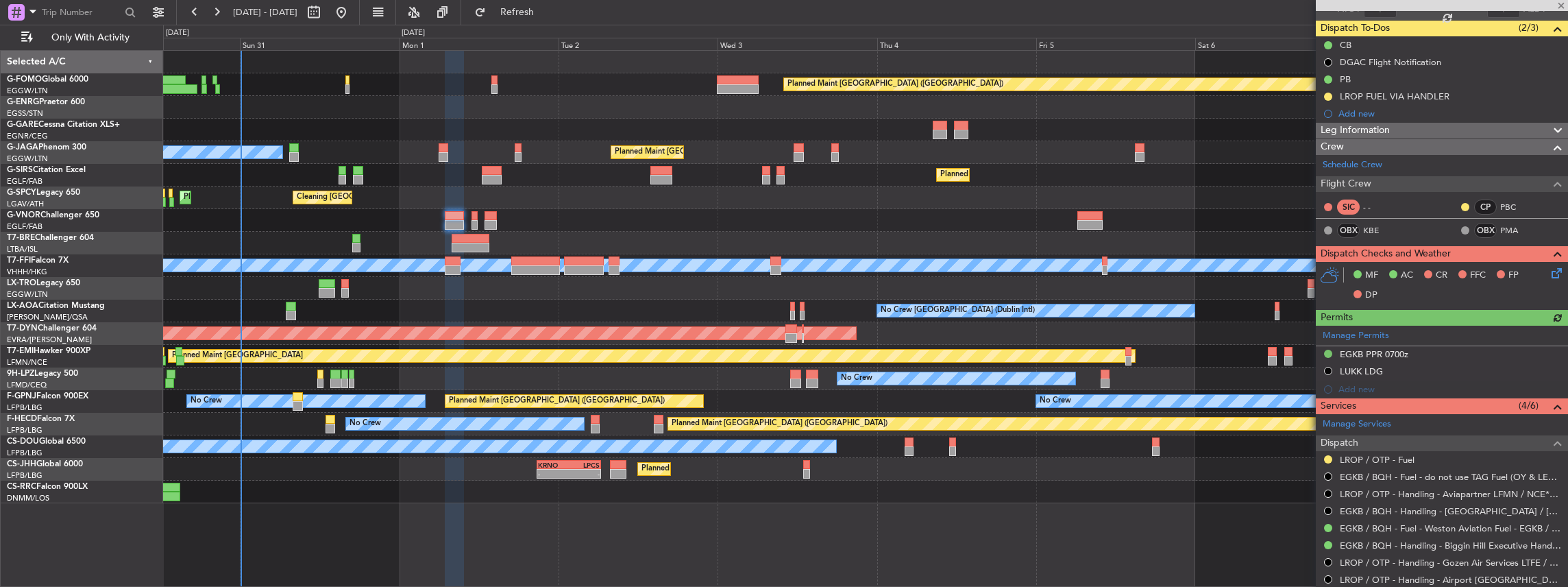
scroll to position [137, 0]
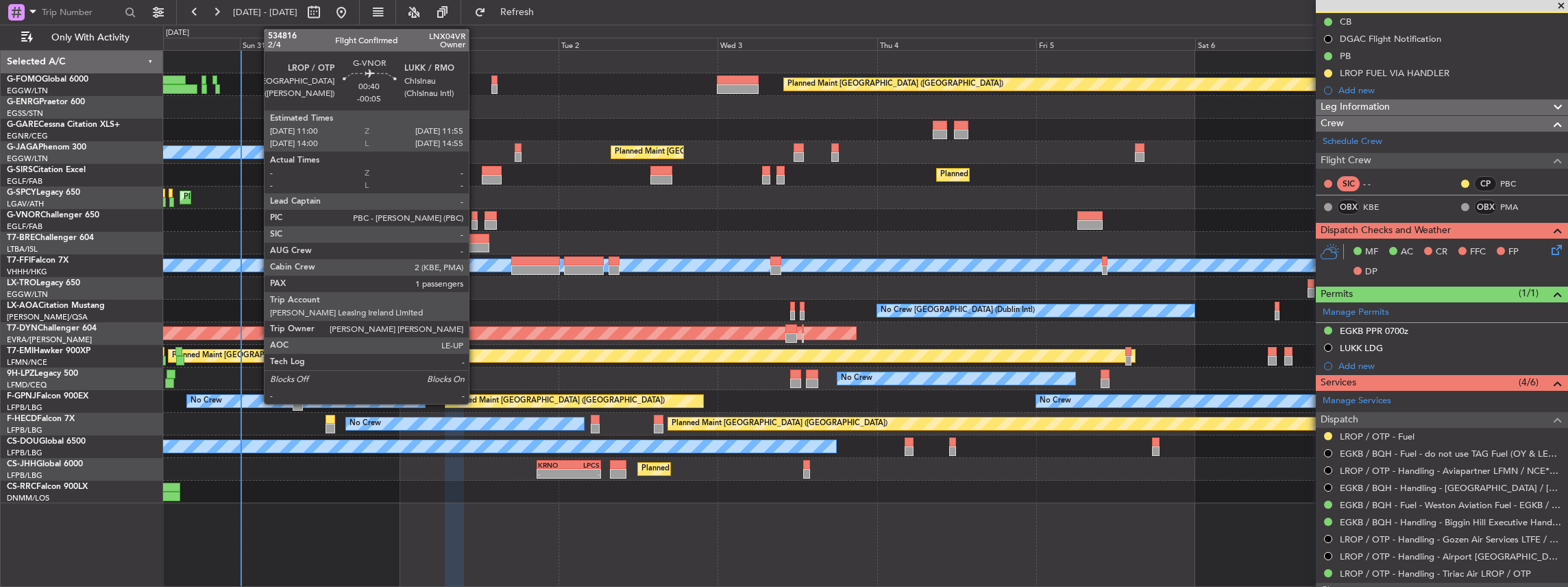
click at [475, 222] on div at bounding box center [474, 225] width 6 height 10
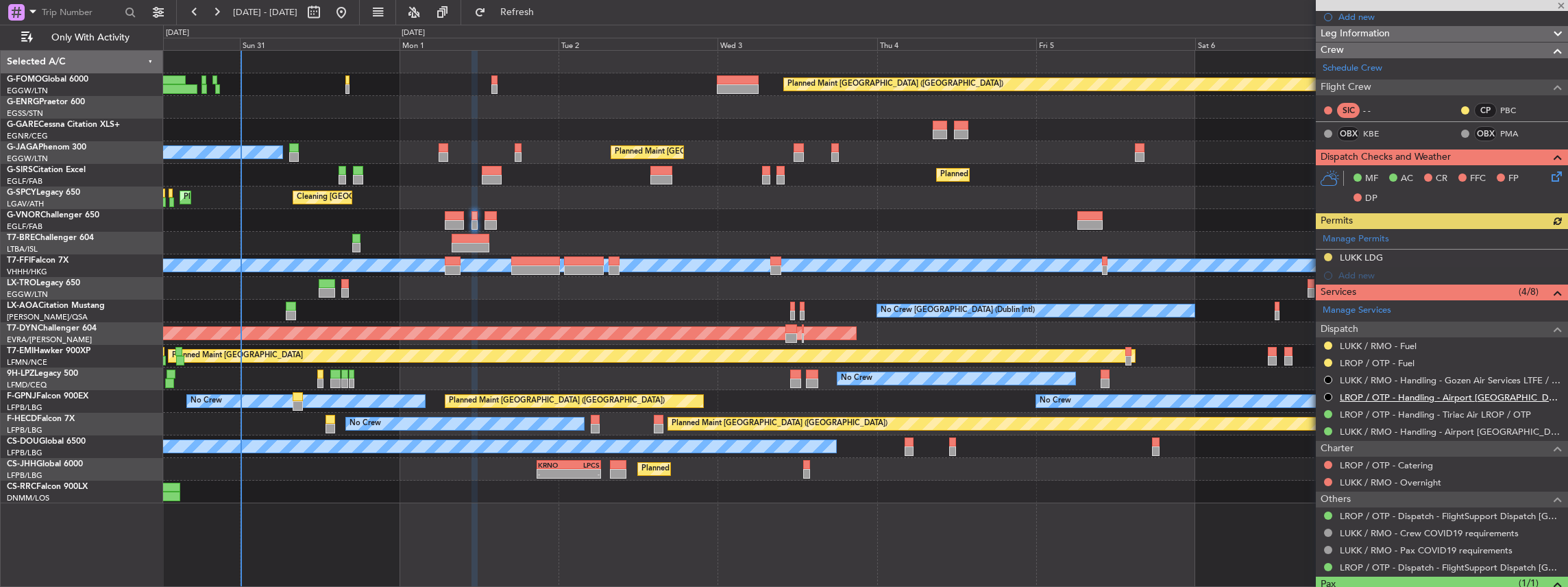
scroll to position [228, 0]
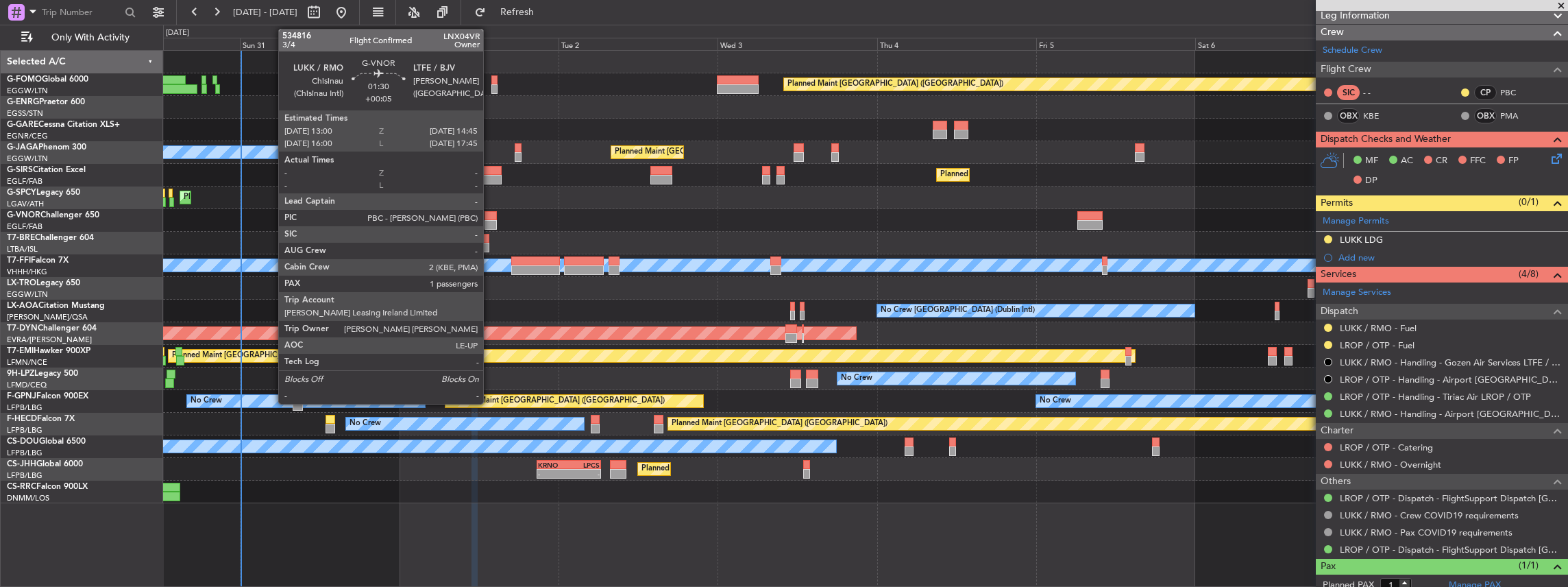
click at [492, 219] on div at bounding box center [490, 216] width 12 height 10
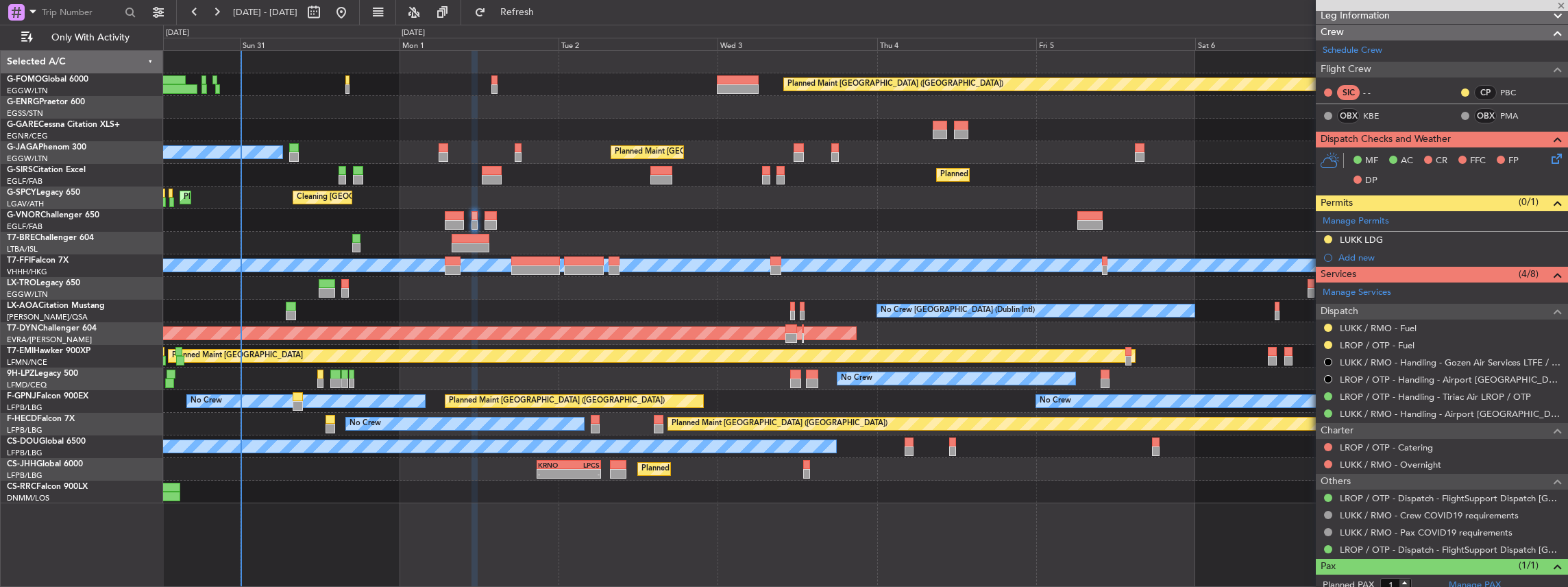
type input "+00:05"
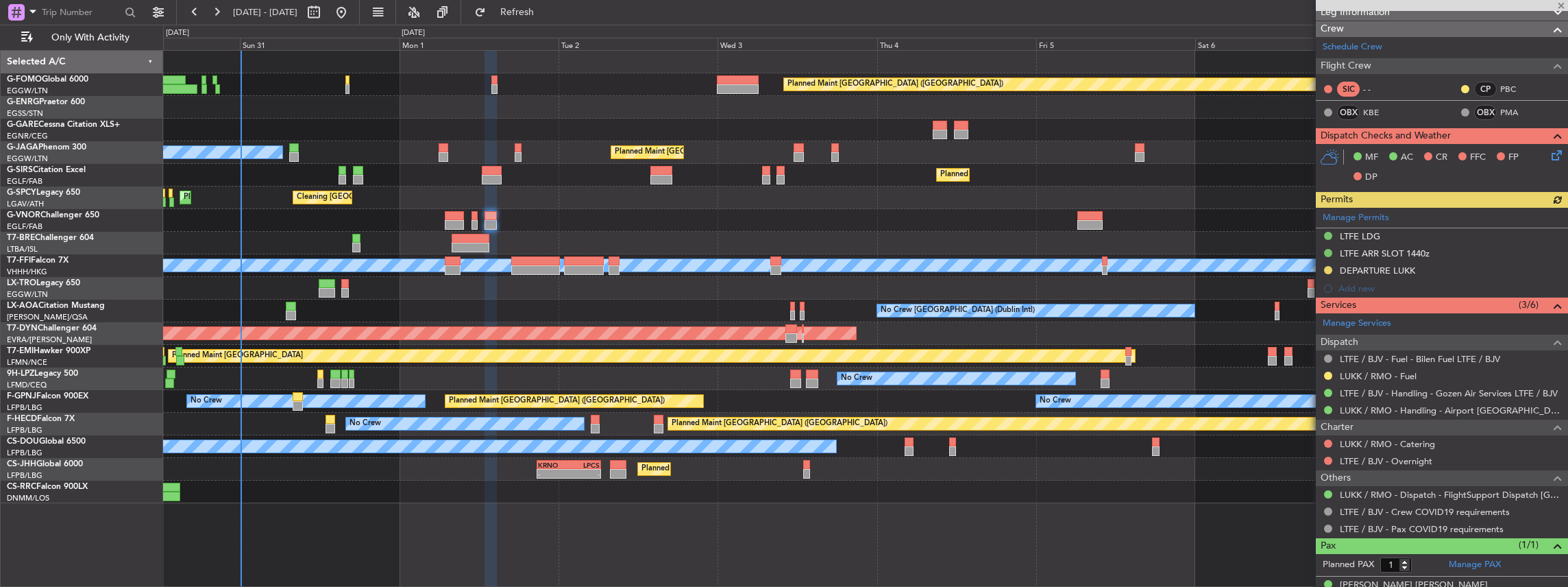
scroll to position [214, 0]
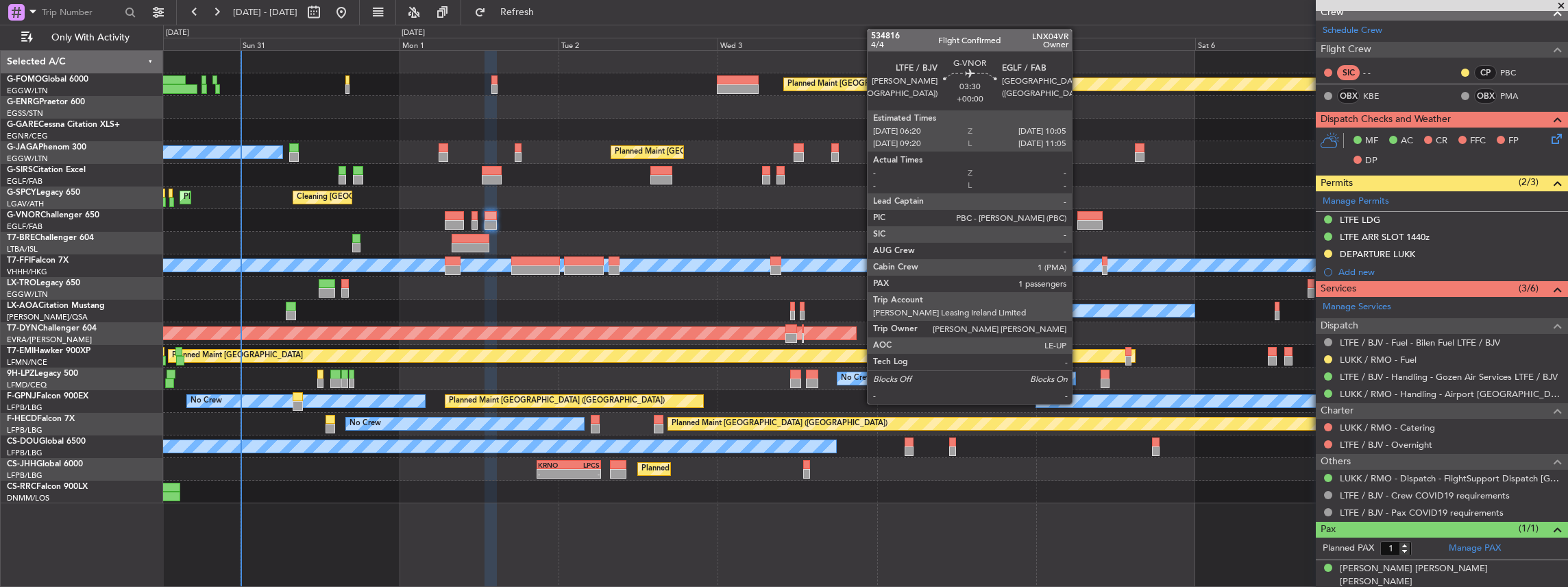
click at [1079, 217] on div at bounding box center [1090, 216] width 26 height 10
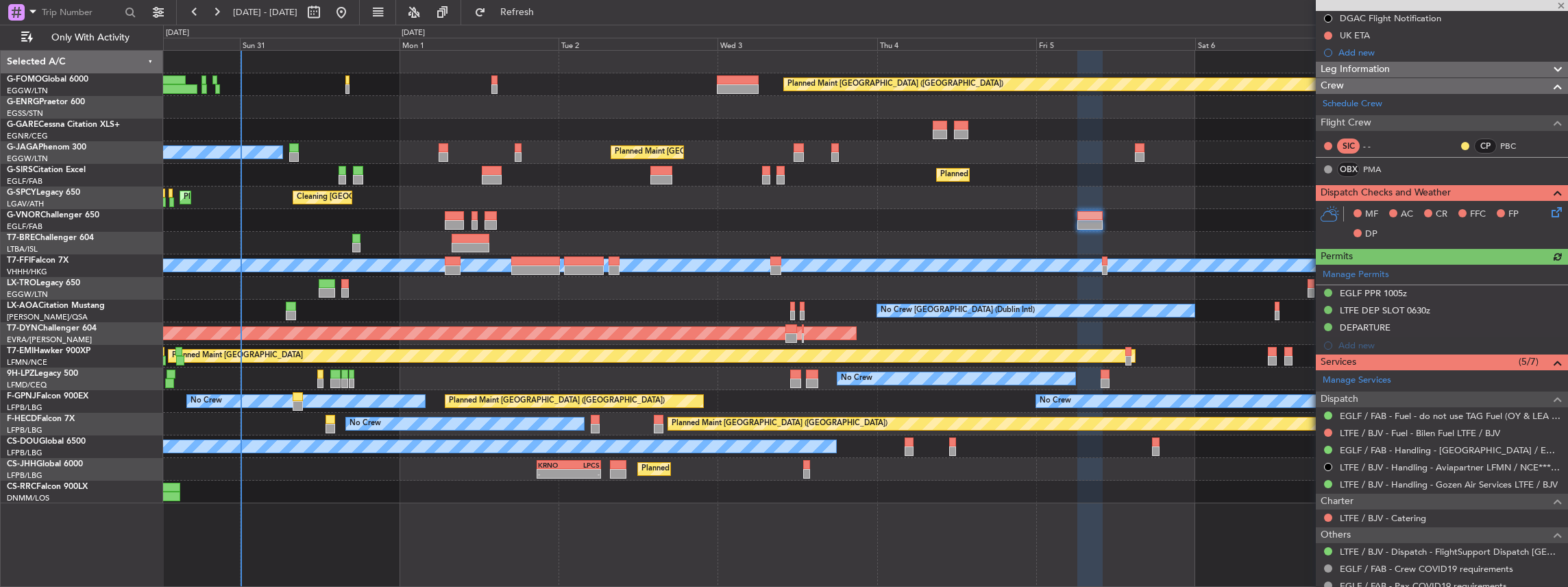
scroll to position [183, 0]
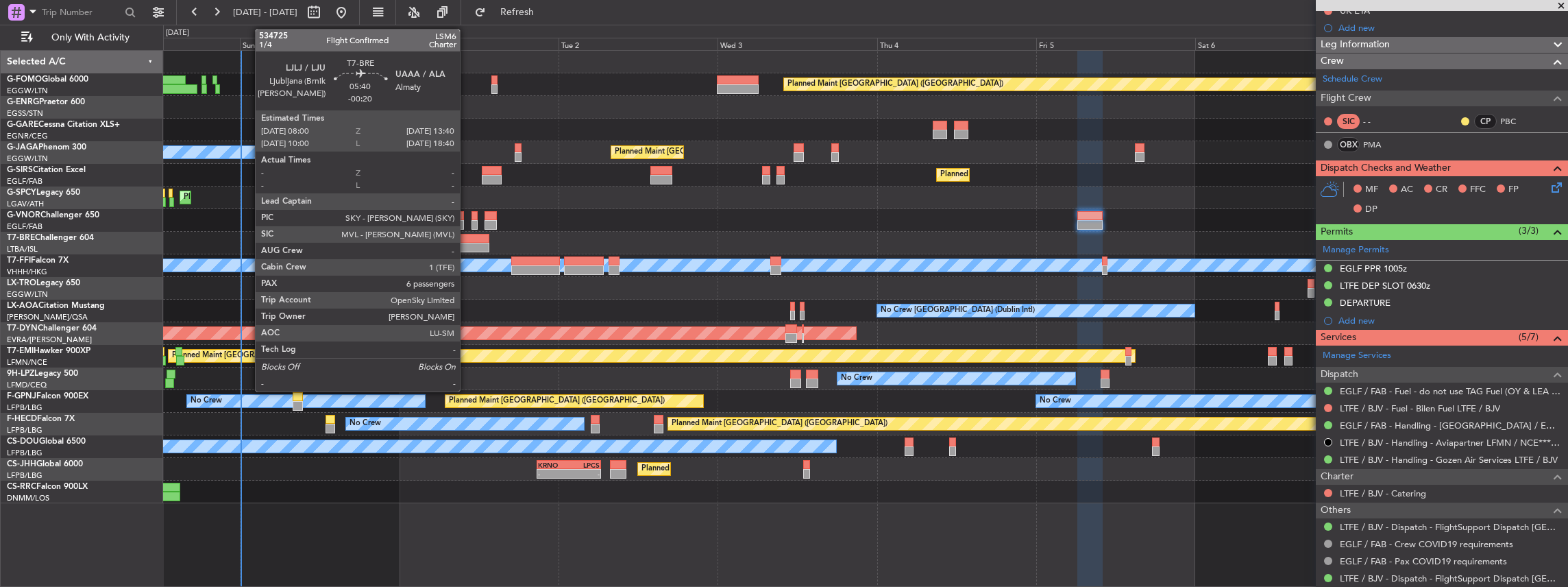
click at [466, 239] on div at bounding box center [470, 239] width 37 height 10
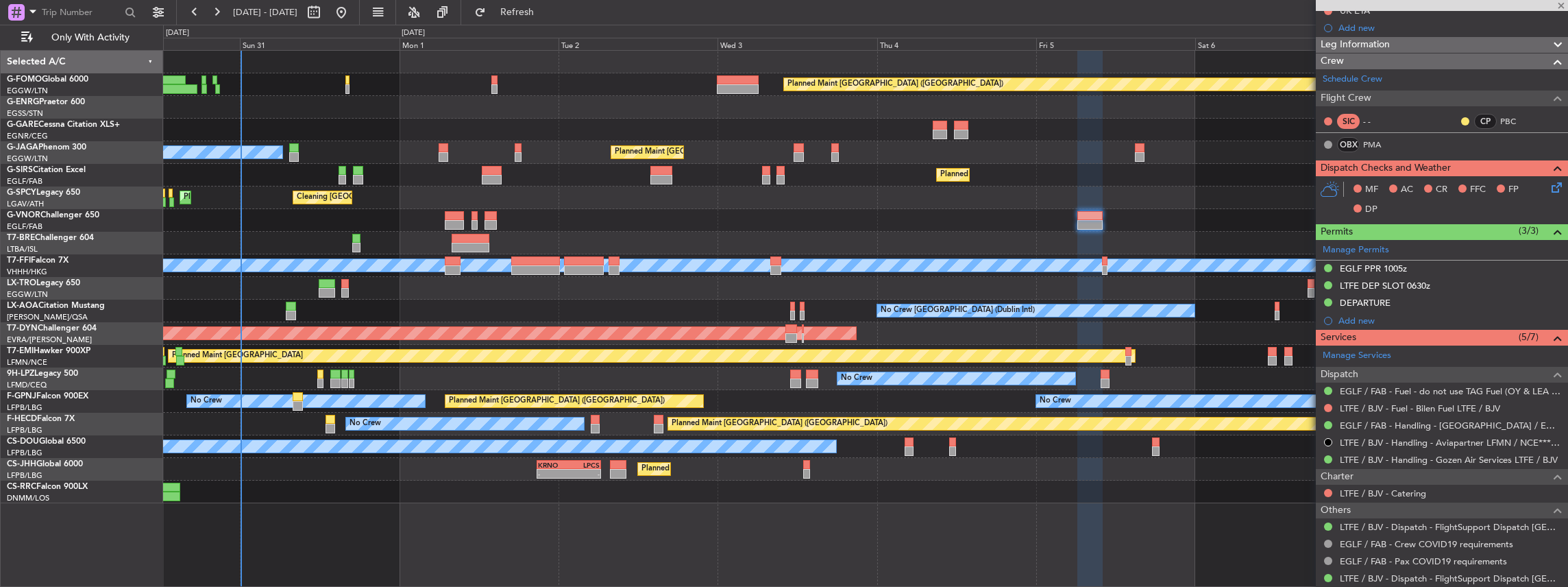
type input "-00:20"
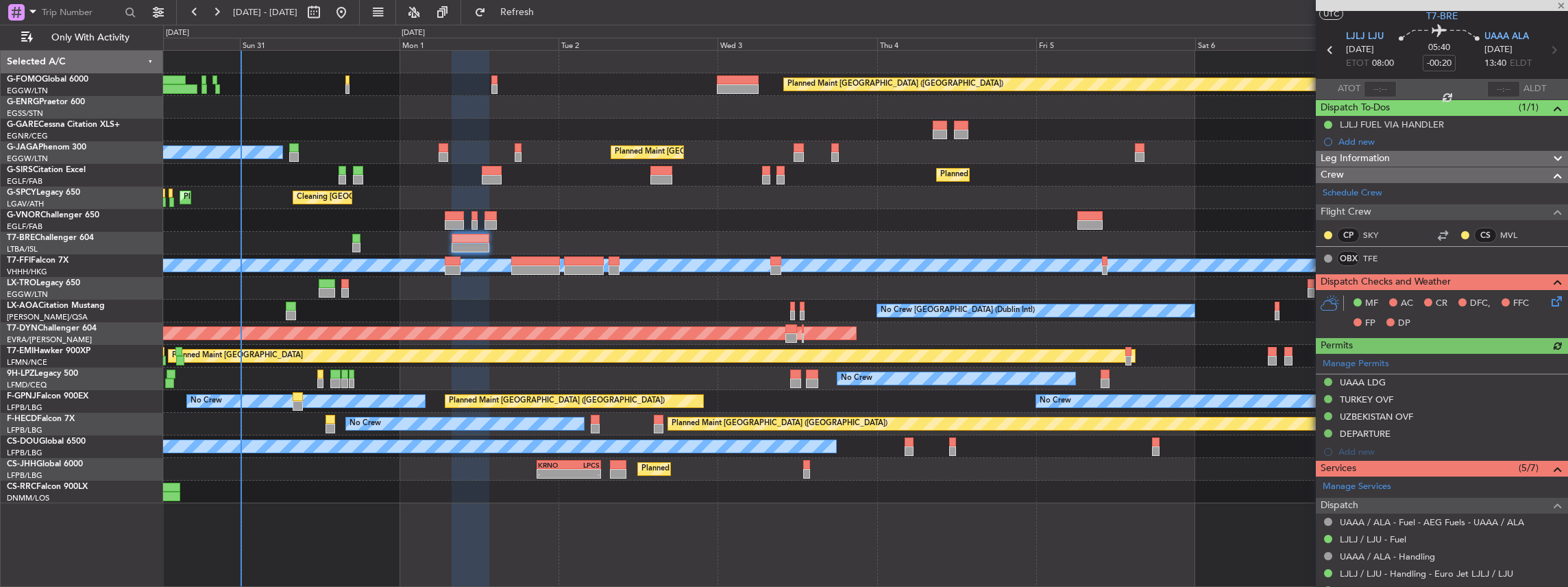
scroll to position [137, 0]
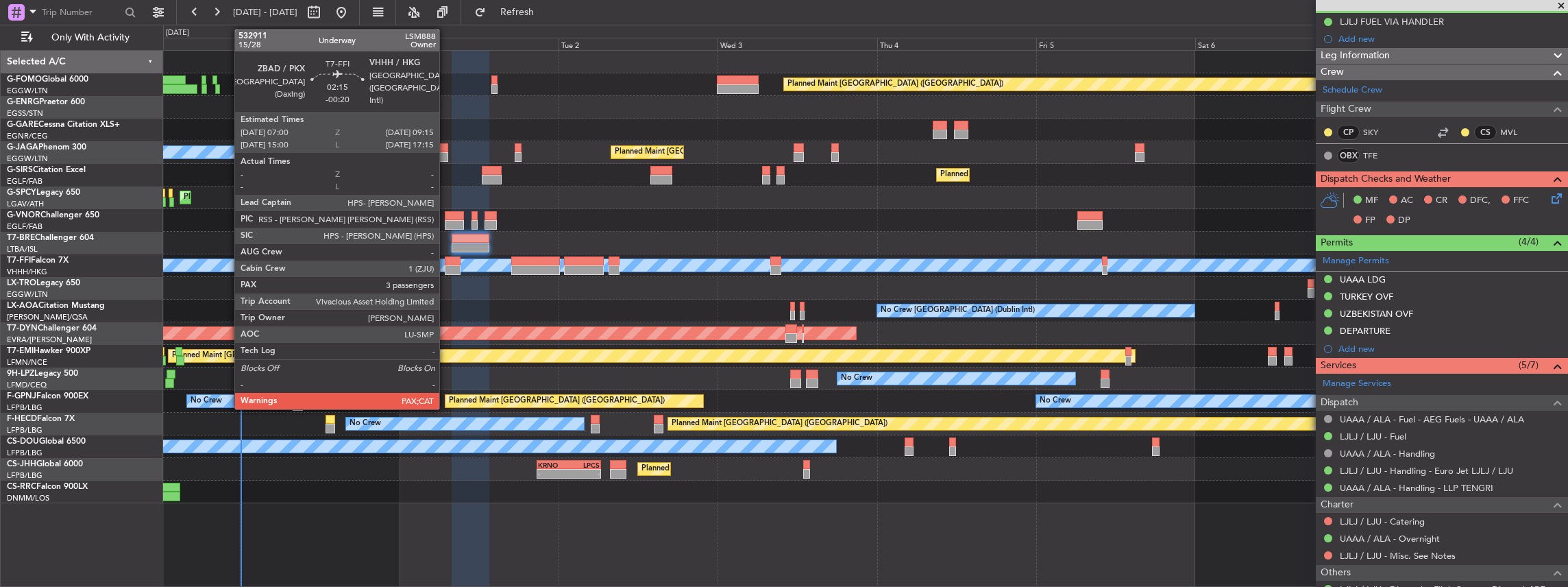
click at [446, 261] on div at bounding box center [452, 261] width 15 height 10
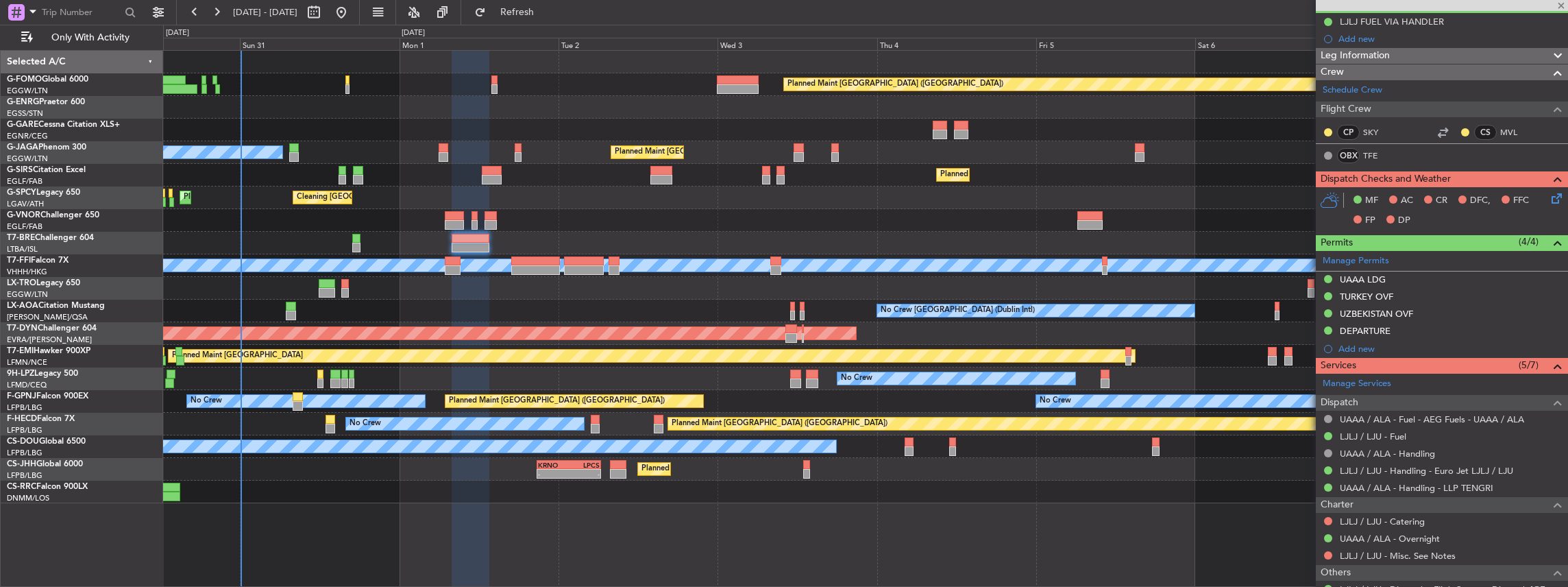
type input "5"
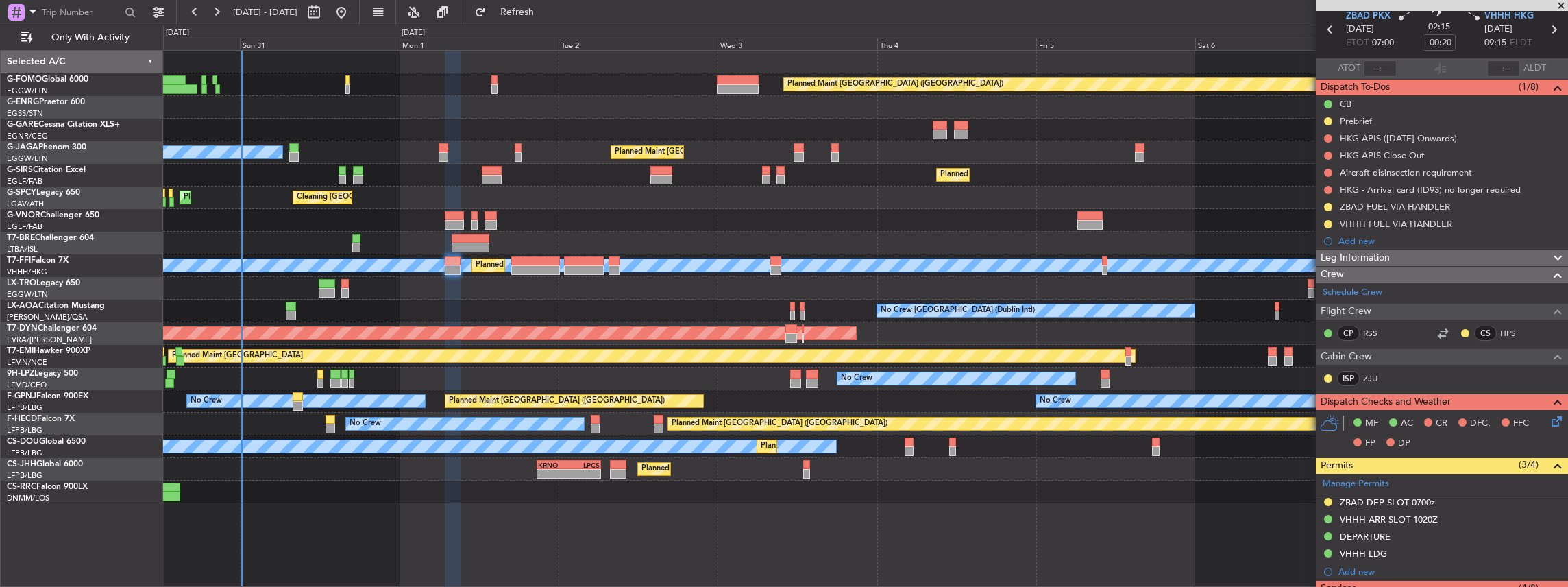
scroll to position [0, 0]
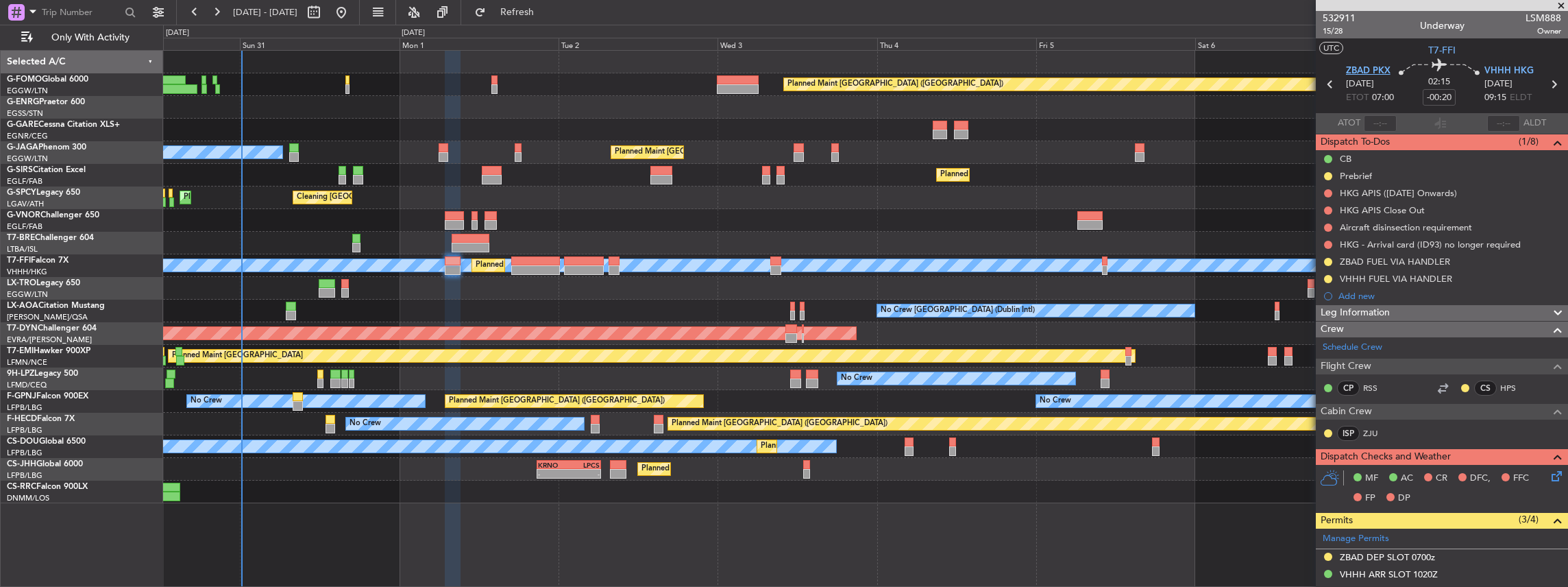
click at [1371, 66] on span "ZBAD PKX" at bounding box center [1368, 71] width 44 height 14
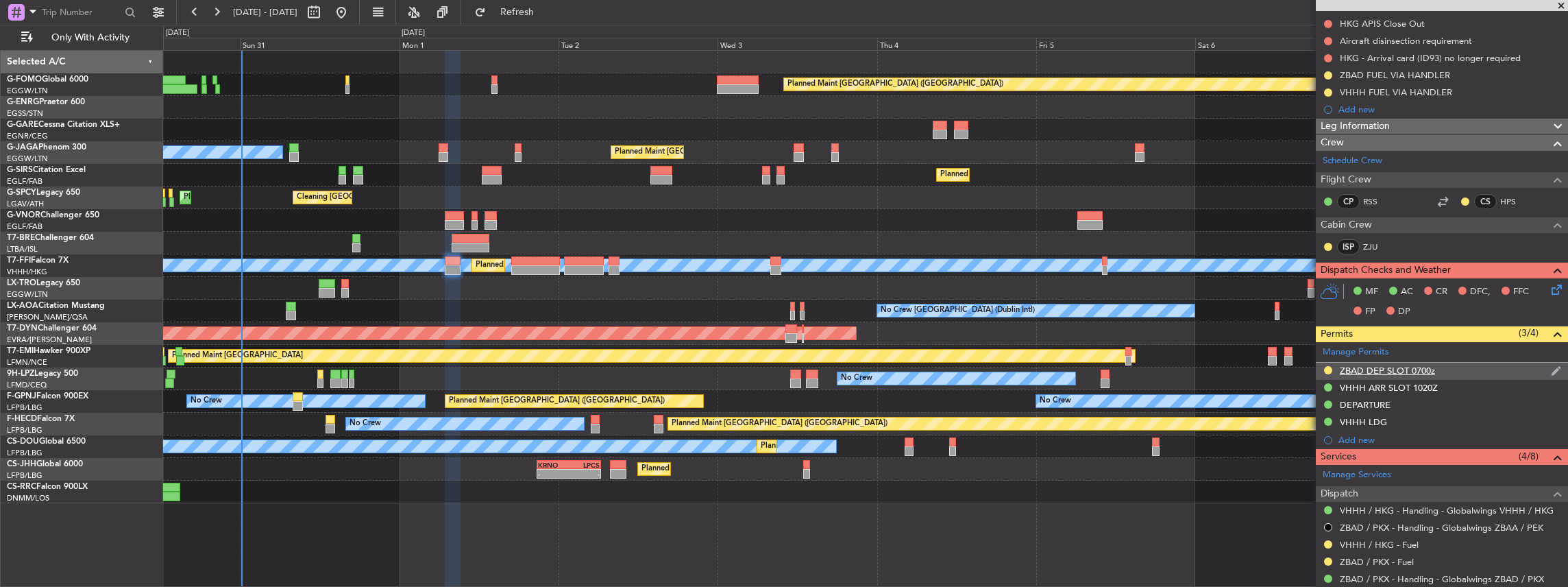
scroll to position [228, 0]
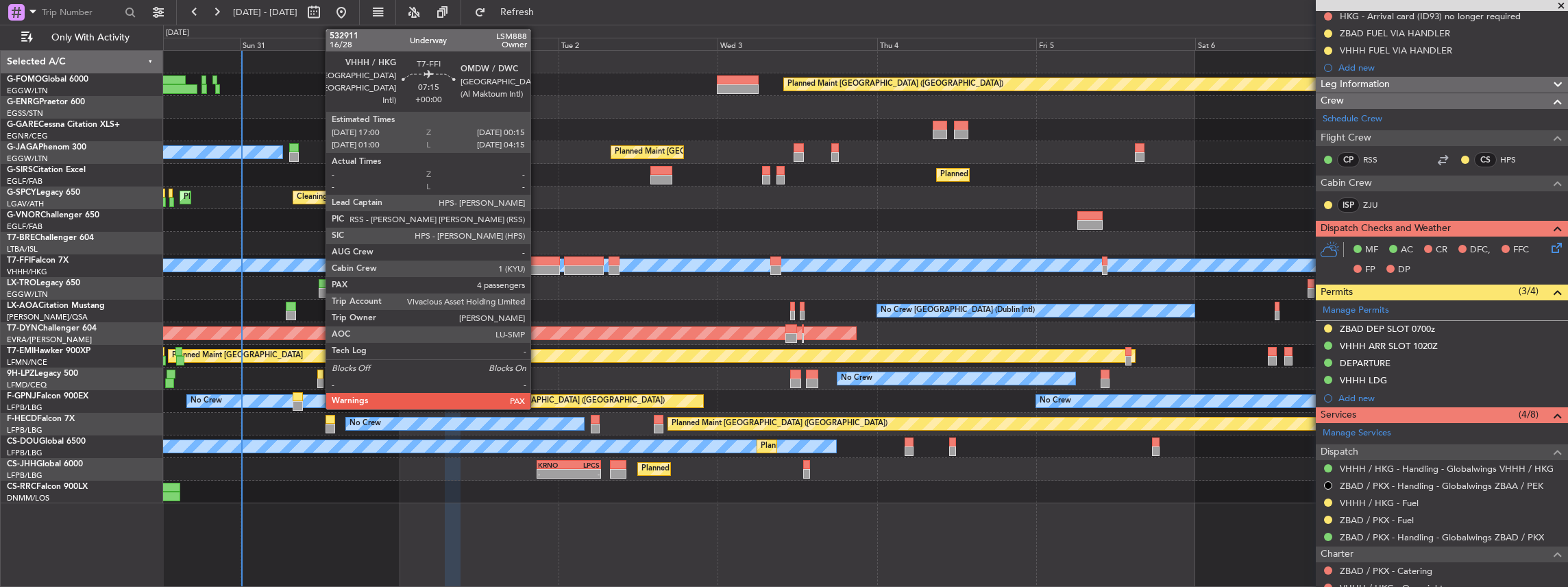
click at [536, 257] on div at bounding box center [535, 261] width 48 height 10
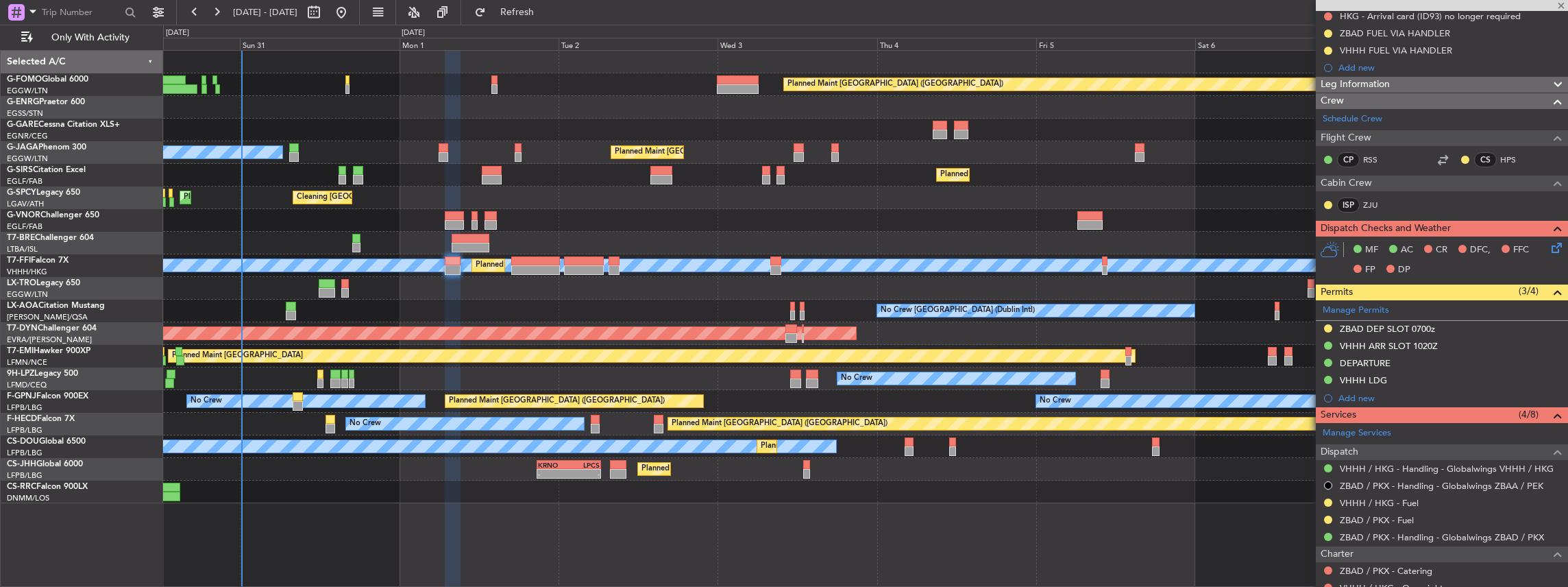
type input "4"
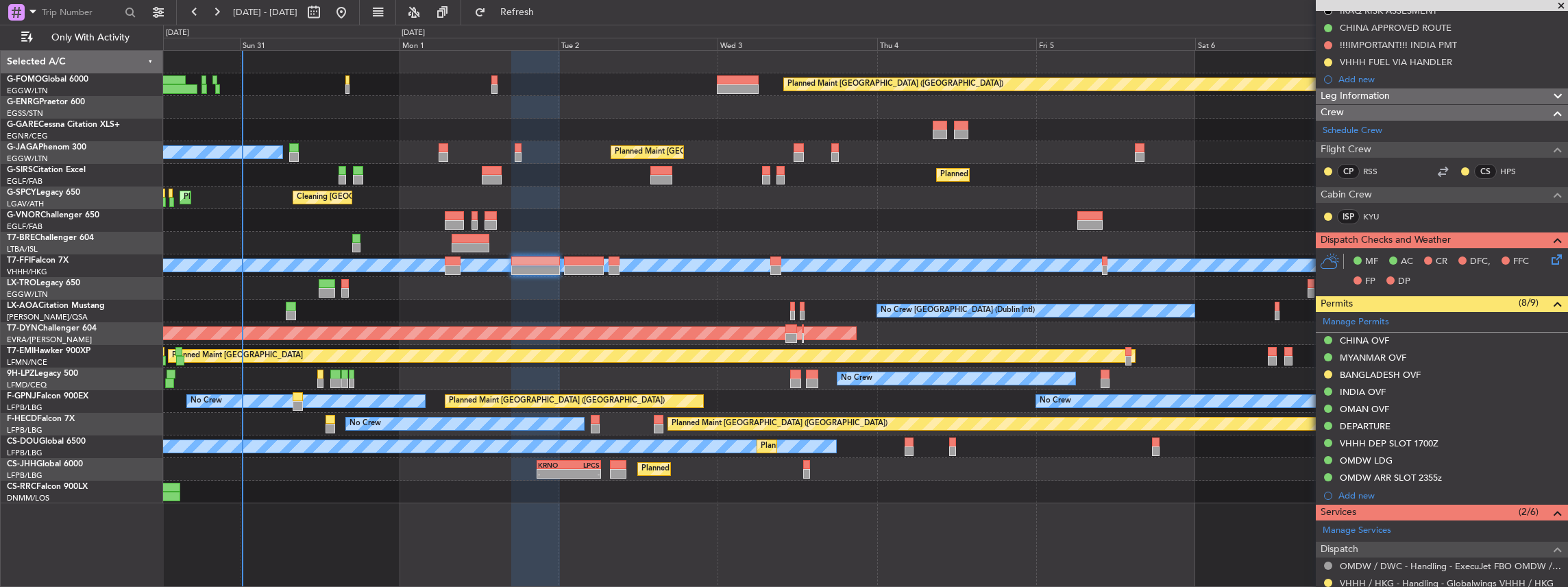
scroll to position [320, 0]
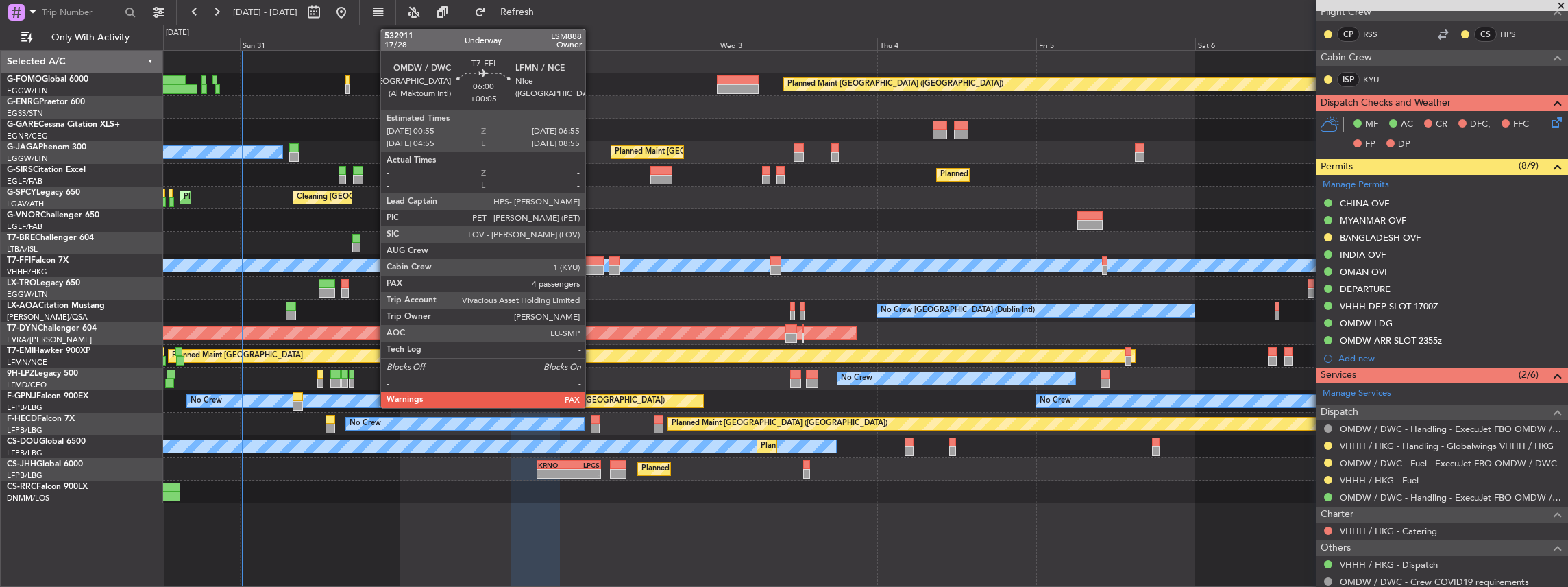
click at [594, 266] on div at bounding box center [584, 270] width 40 height 10
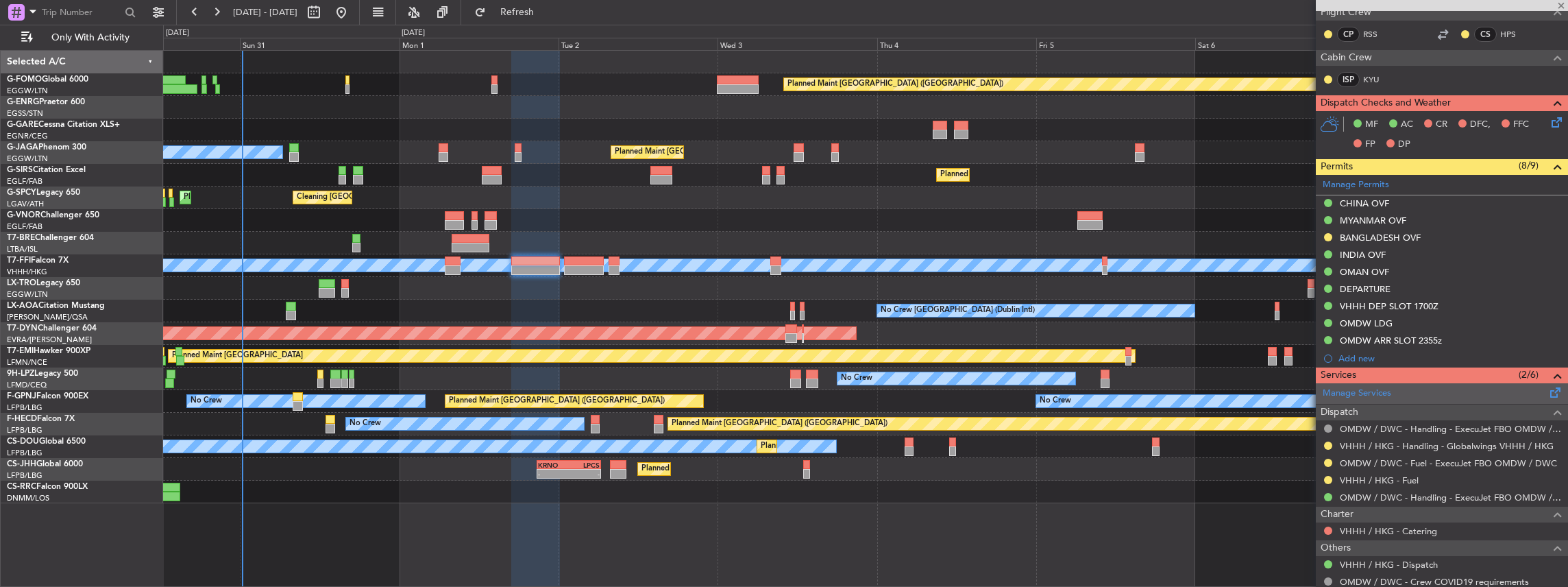
type input "+00:05"
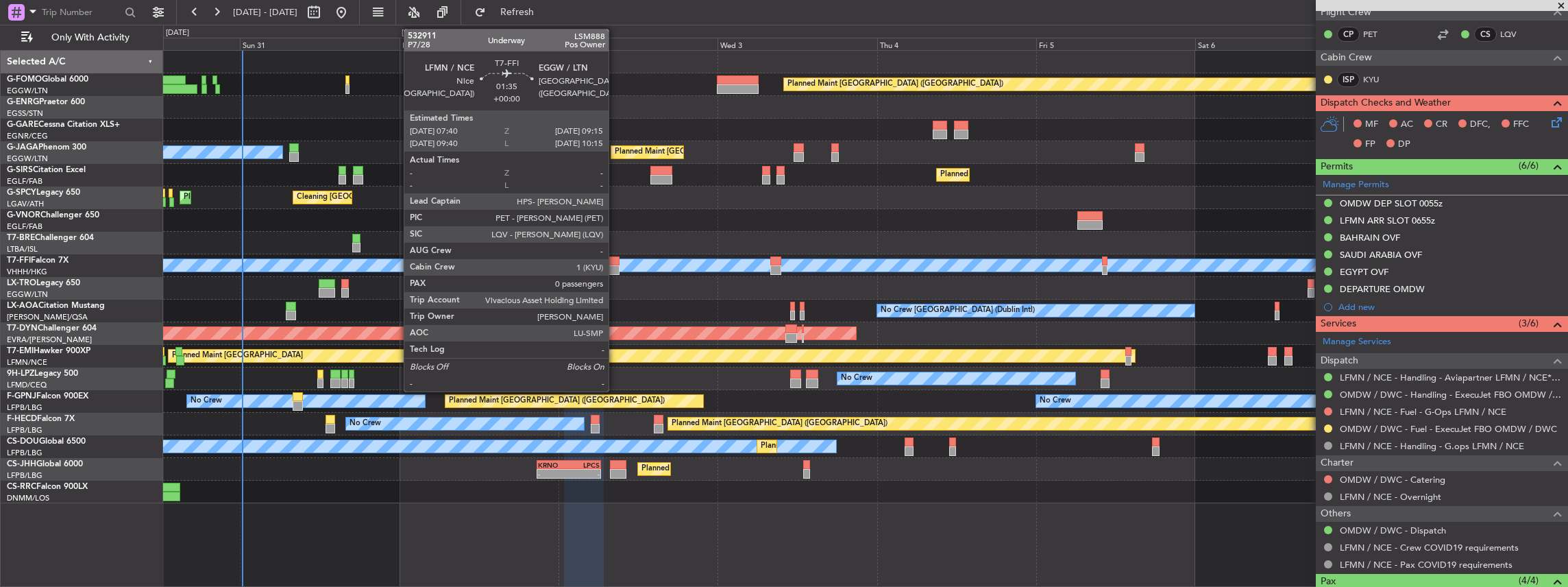
click at [615, 267] on div at bounding box center [613, 270] width 11 height 10
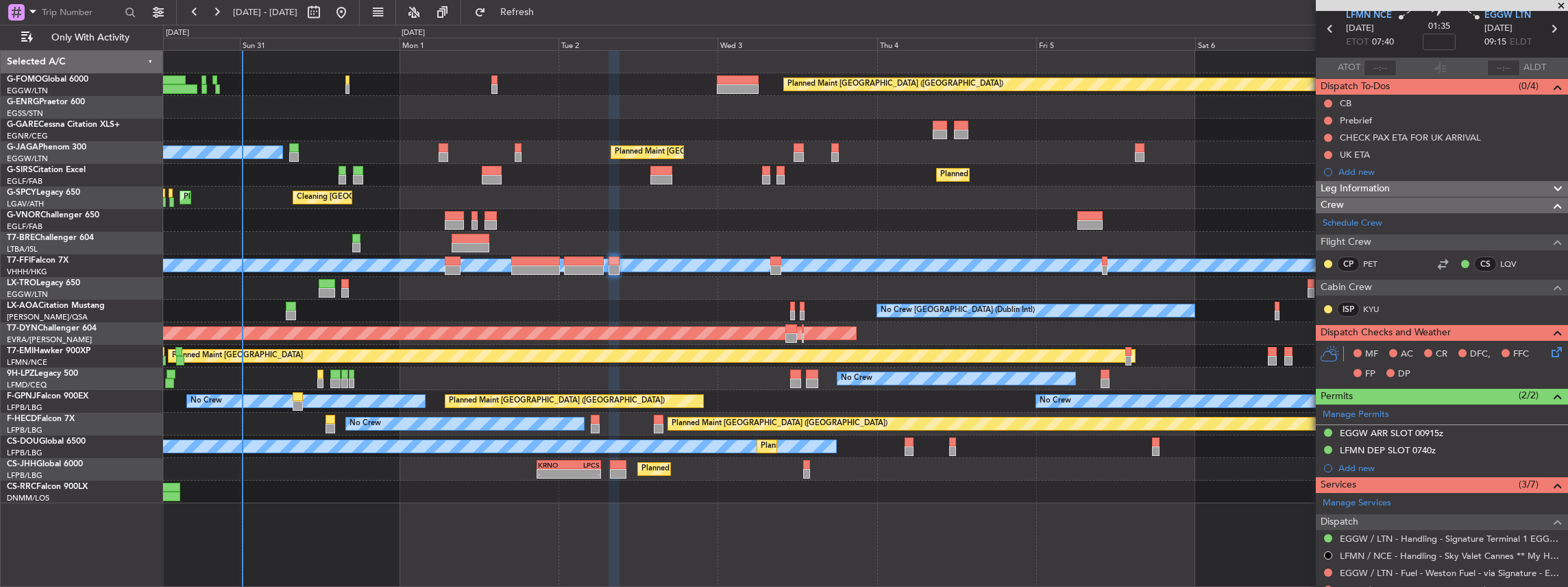
scroll to position [183, 0]
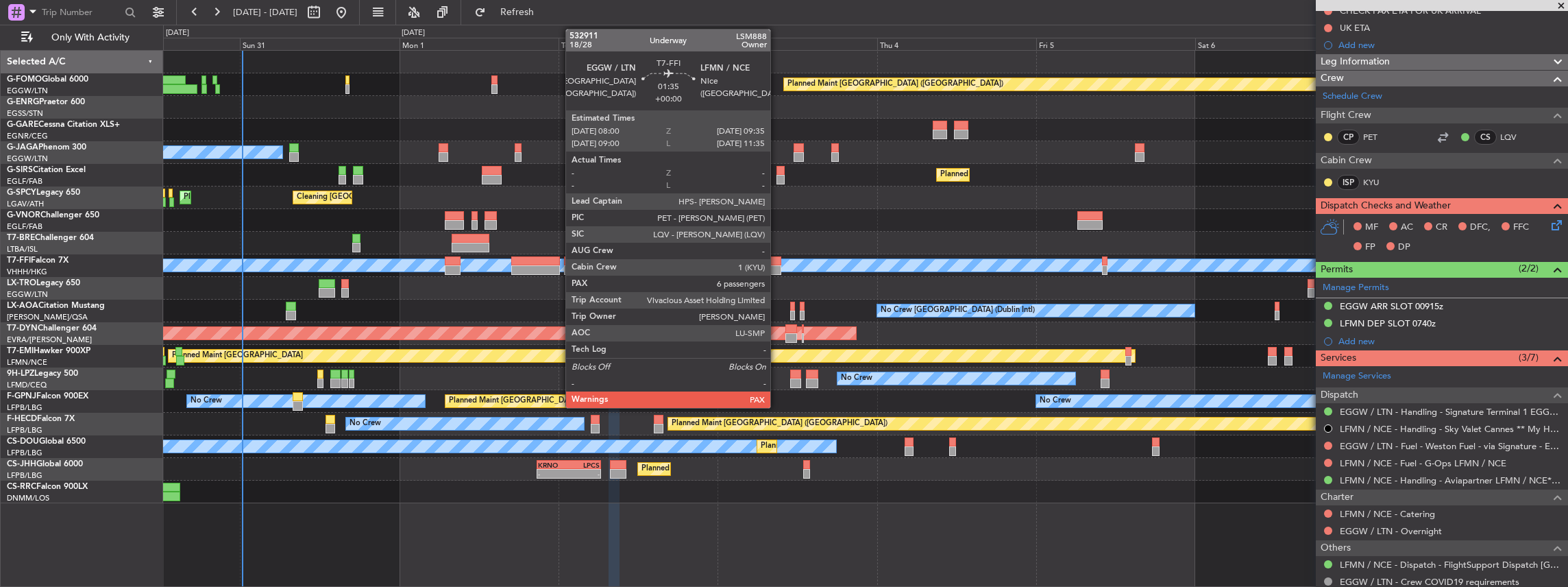
click at [777, 266] on div at bounding box center [775, 270] width 11 height 10
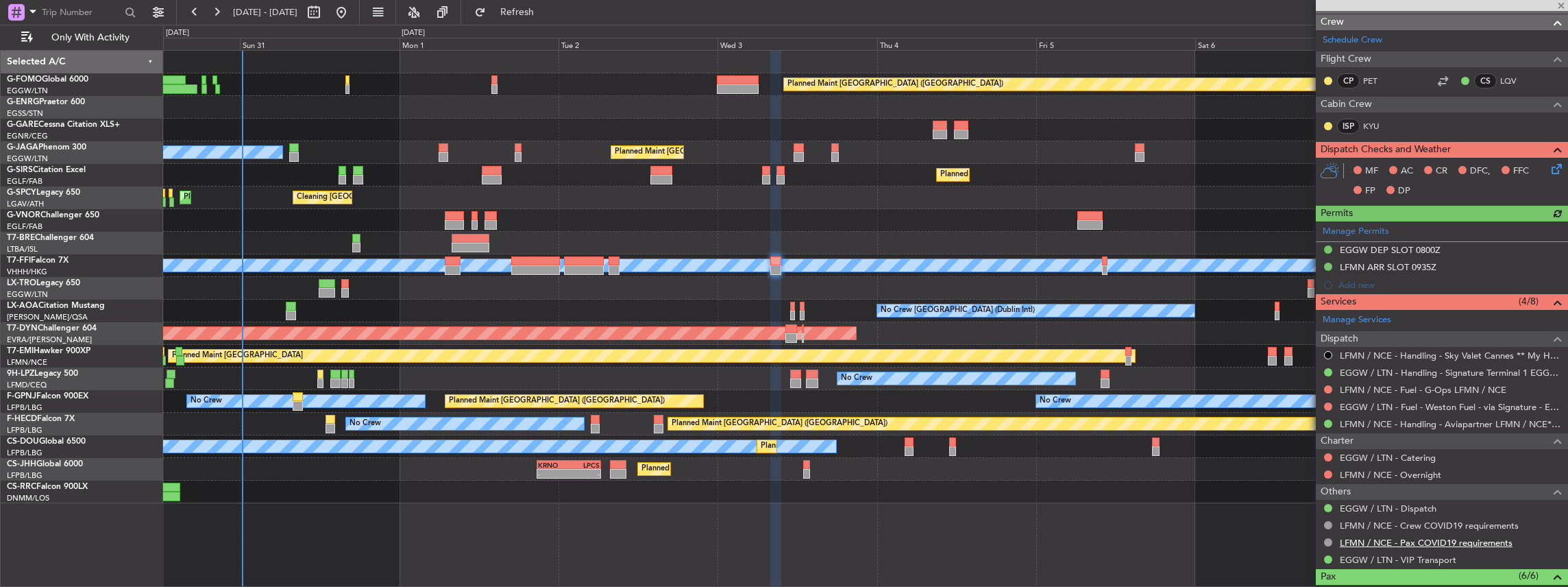
scroll to position [365, 0]
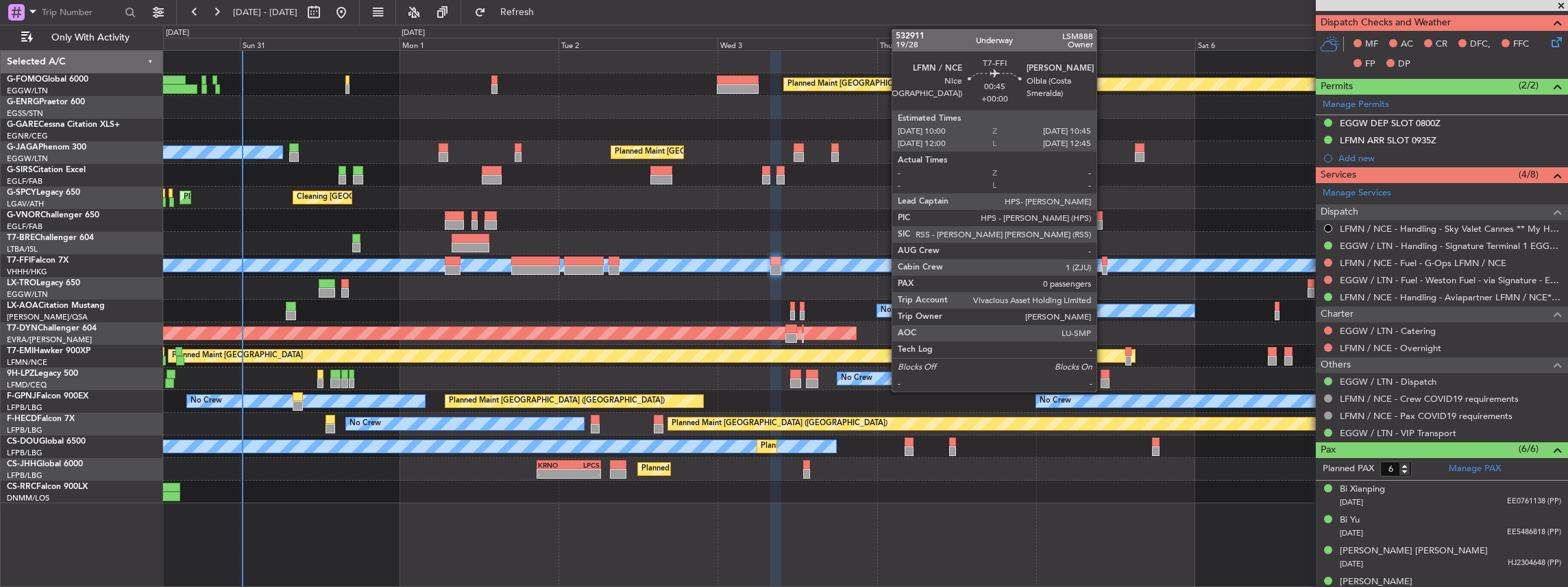
click at [1104, 265] on div at bounding box center [1105, 270] width 6 height 10
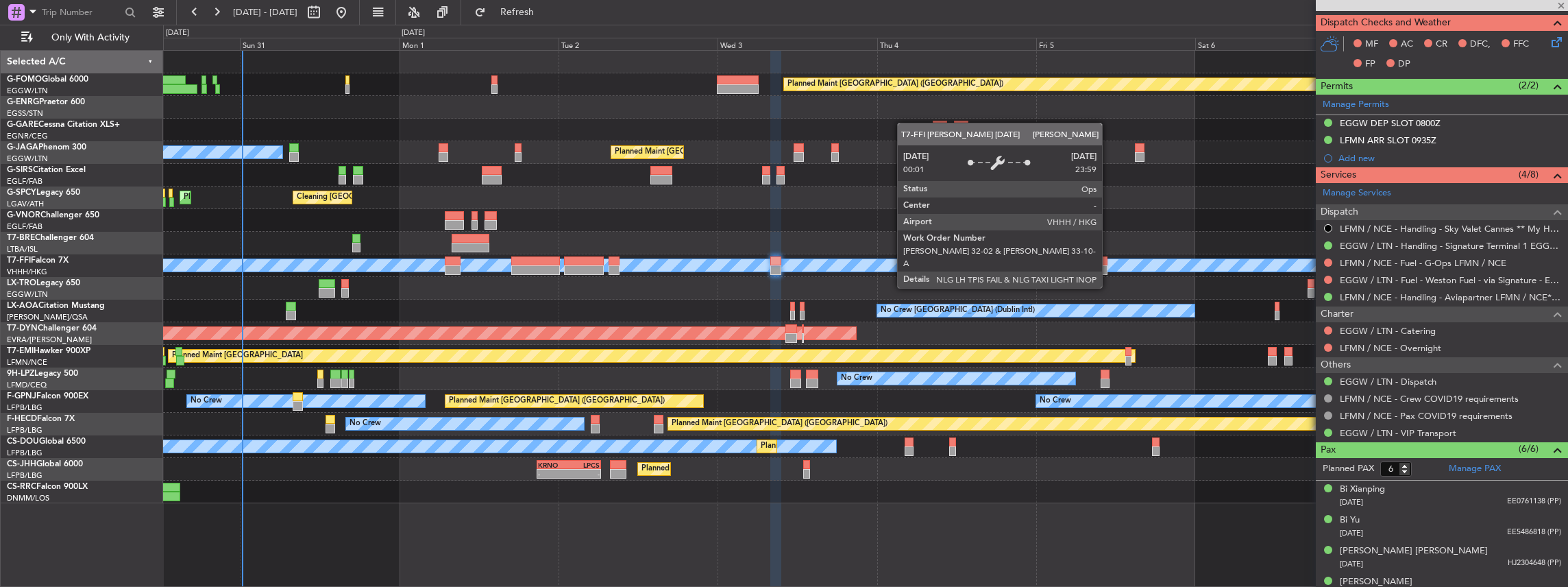
type input "0"
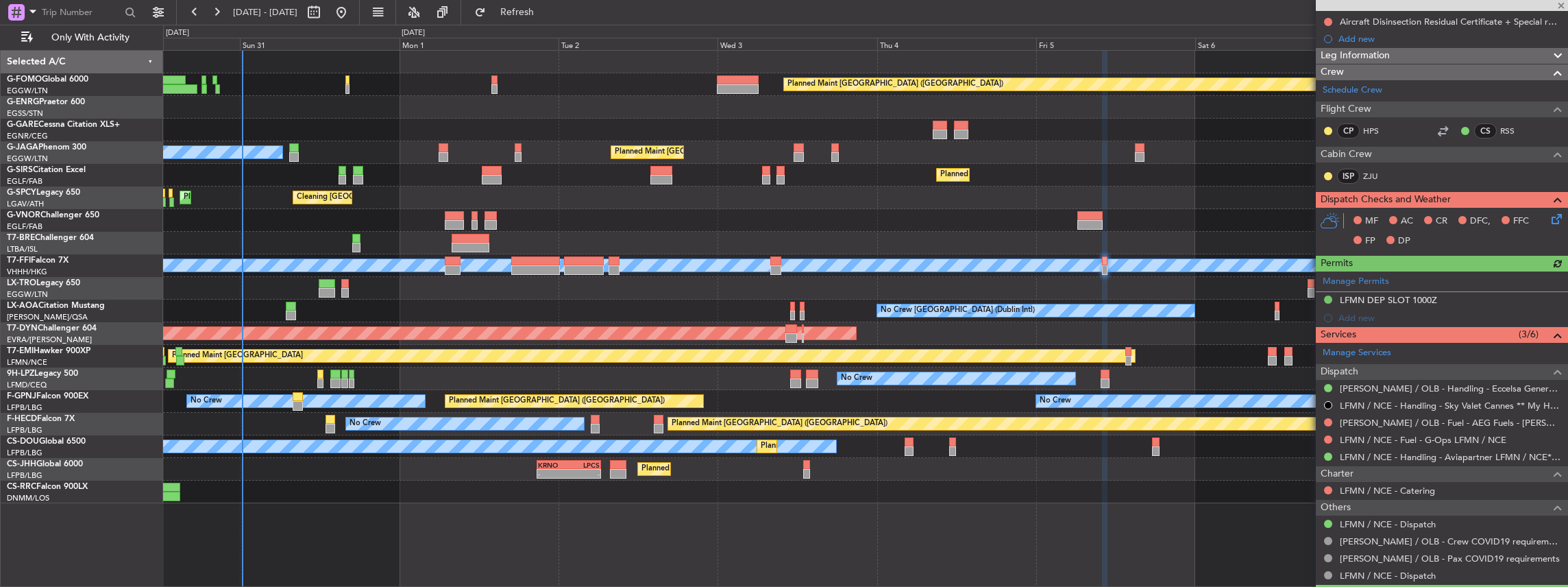
scroll to position [255, 0]
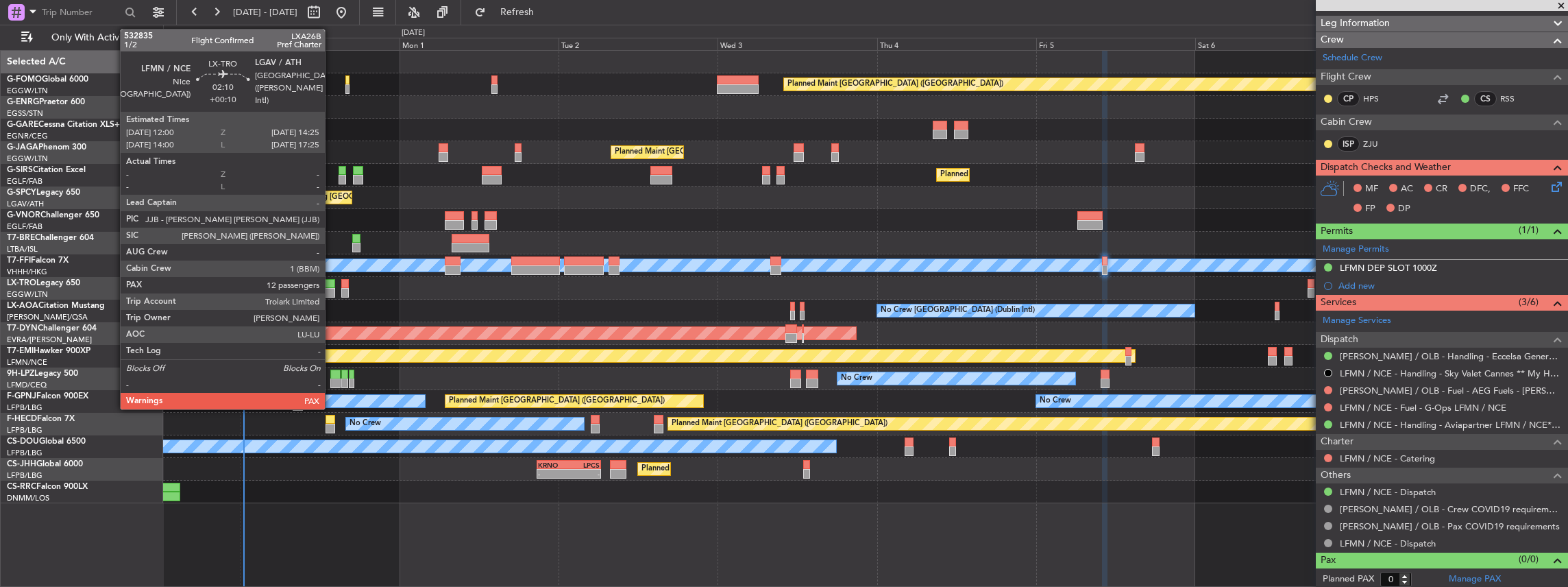
click at [331, 289] on div at bounding box center [326, 293] width 17 height 10
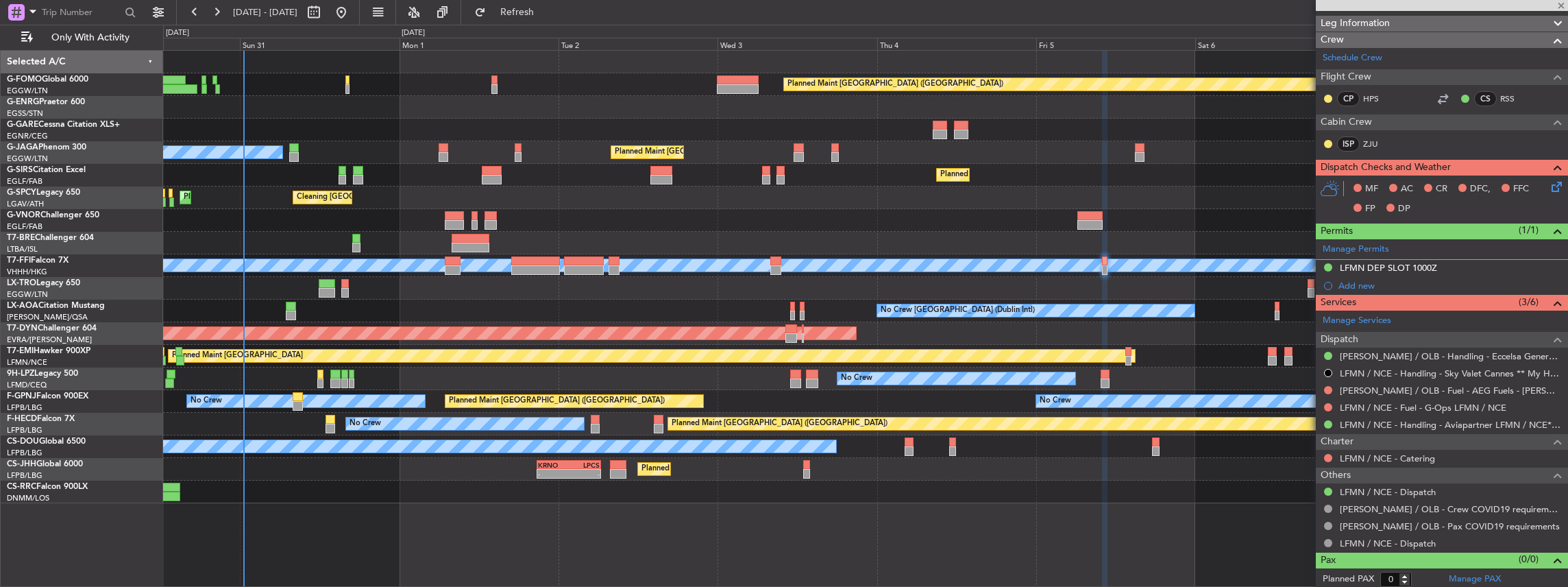
type input "+00:10"
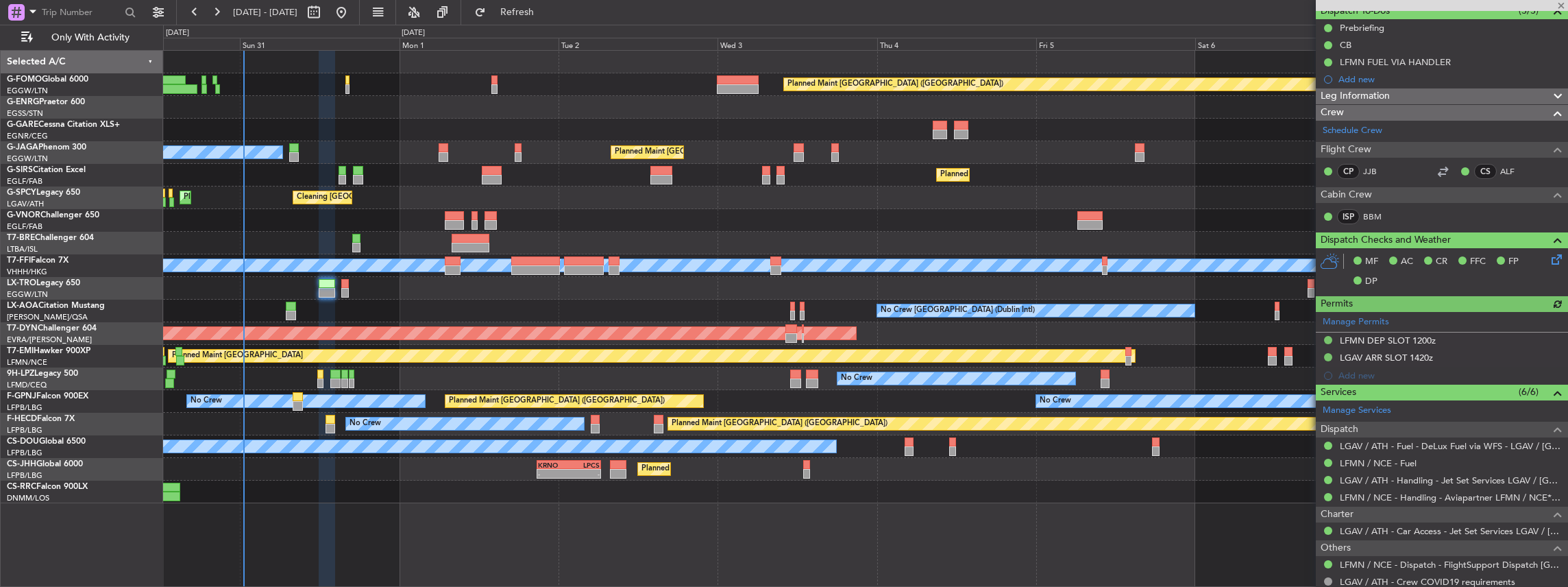
scroll to position [137, 0]
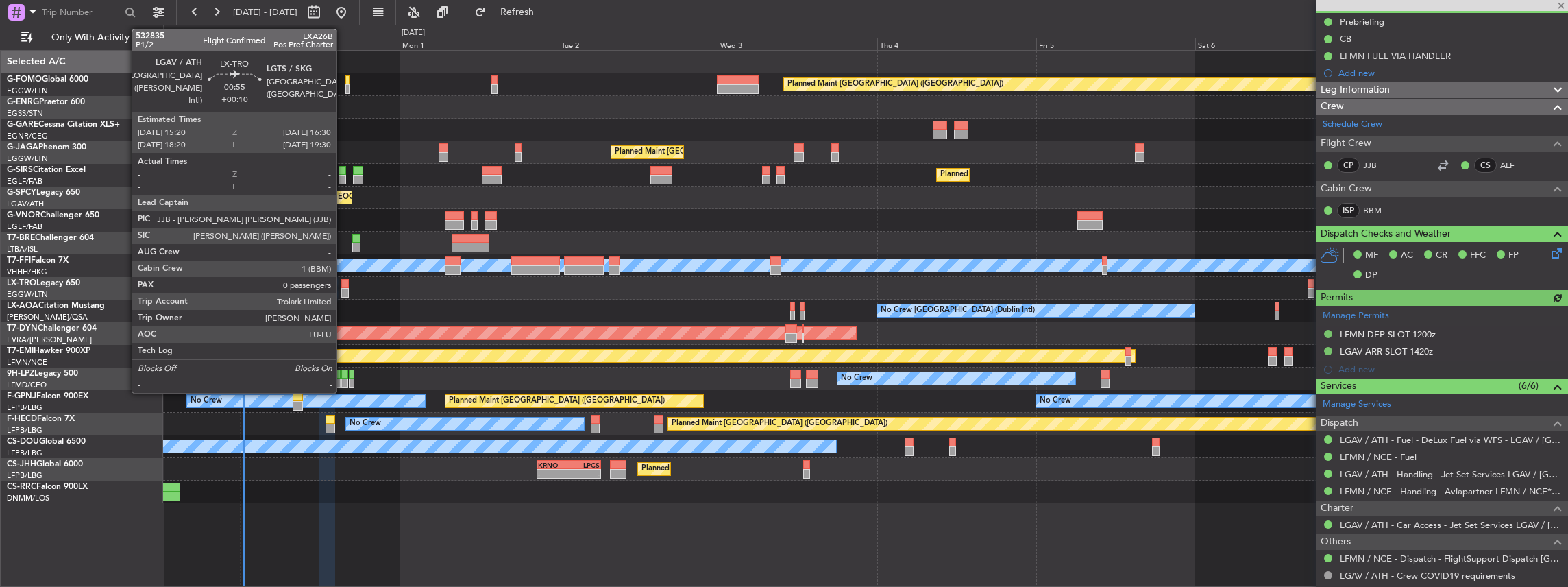
click at [343, 284] on div at bounding box center [345, 284] width 8 height 10
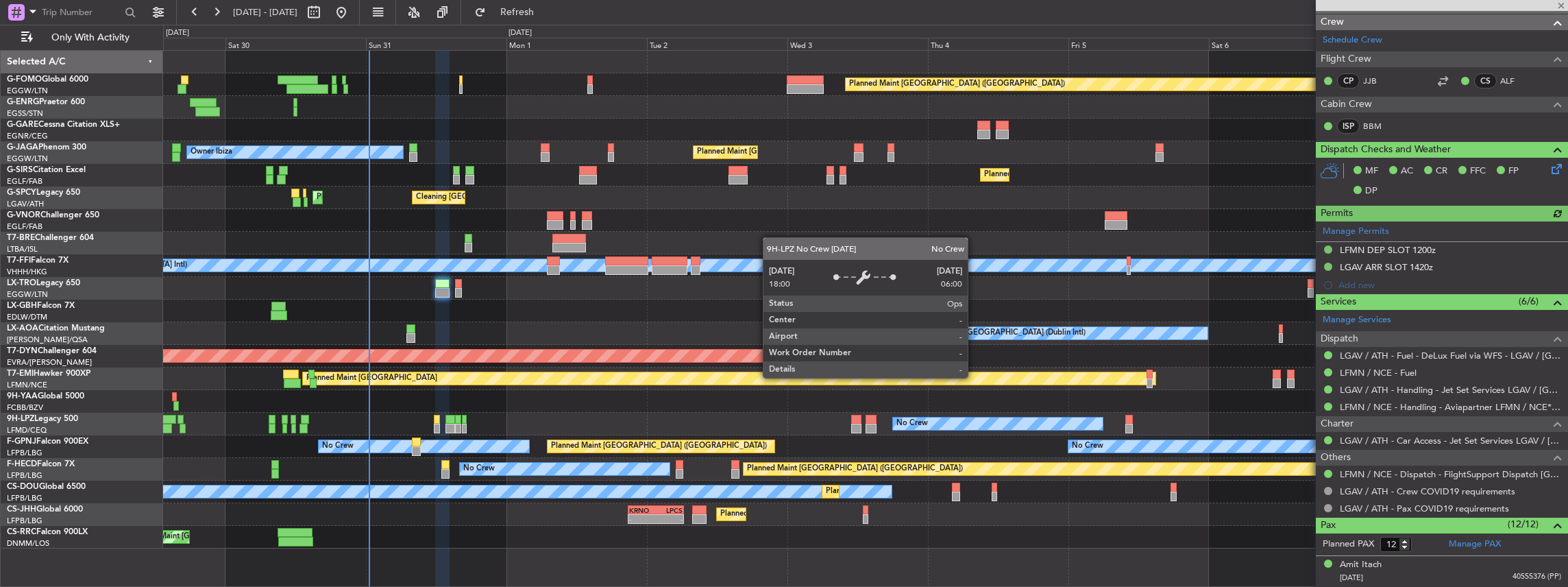
scroll to position [228, 0]
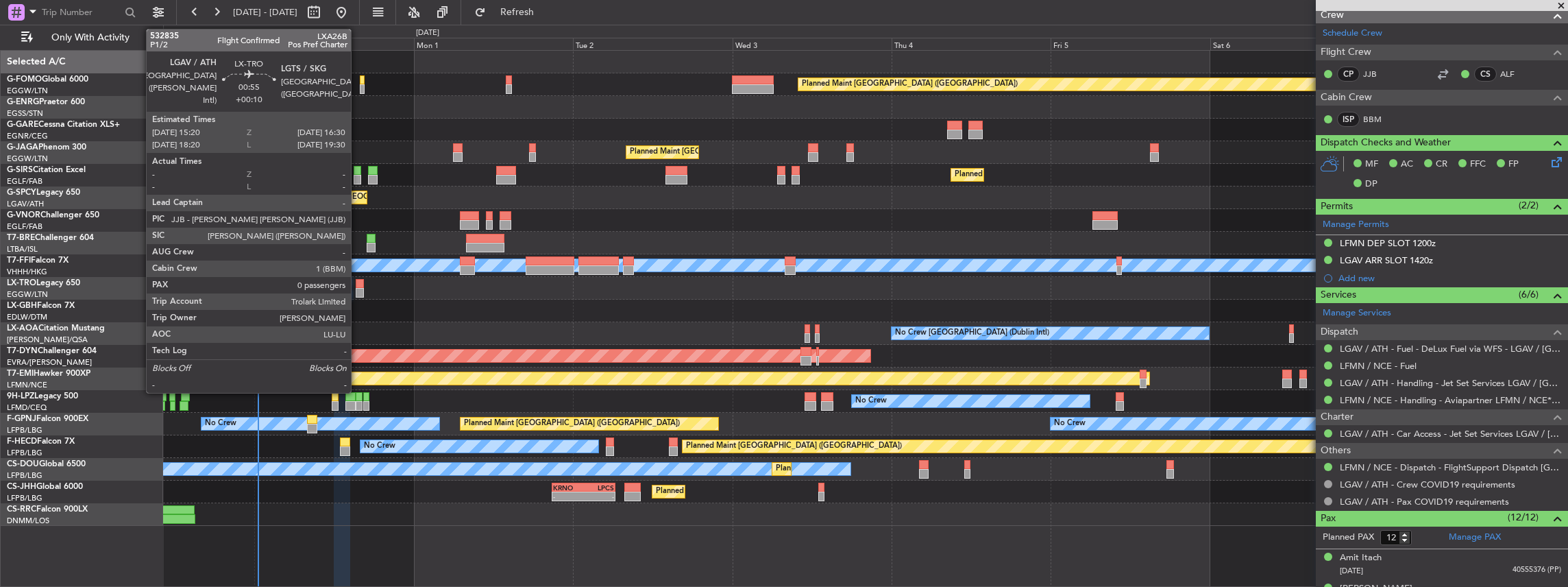
click at [358, 291] on div at bounding box center [360, 293] width 8 height 10
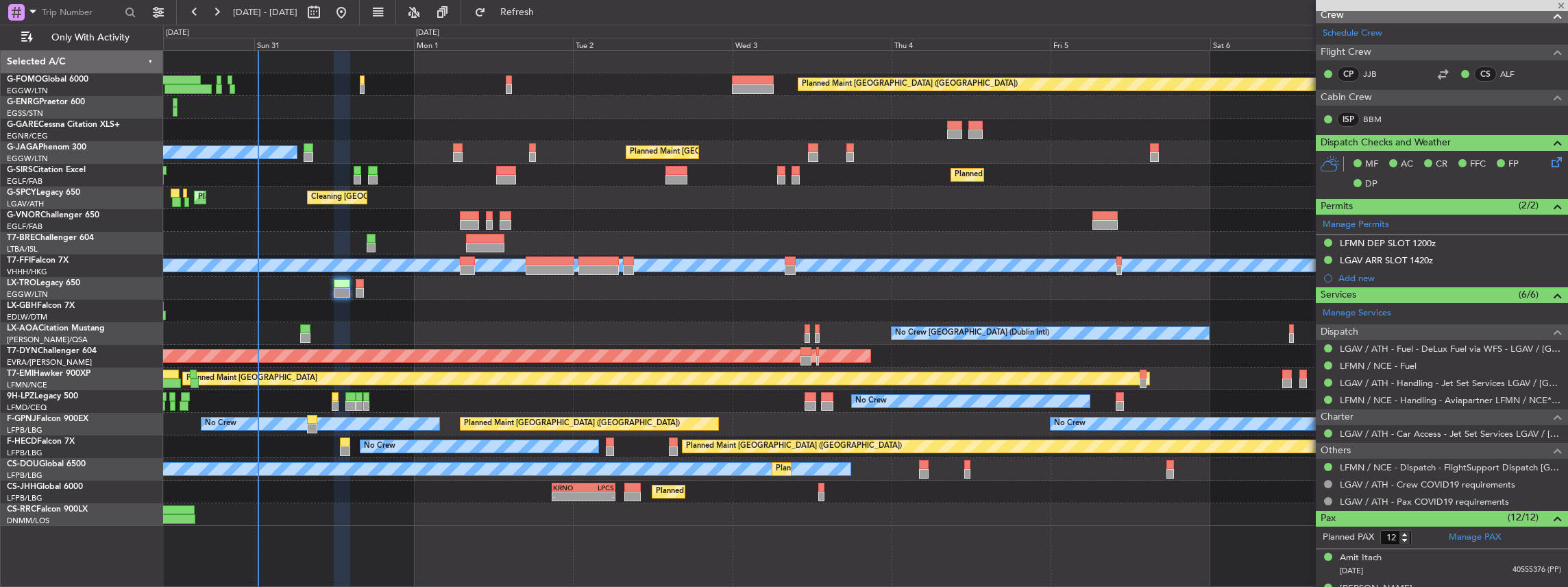
type input "0"
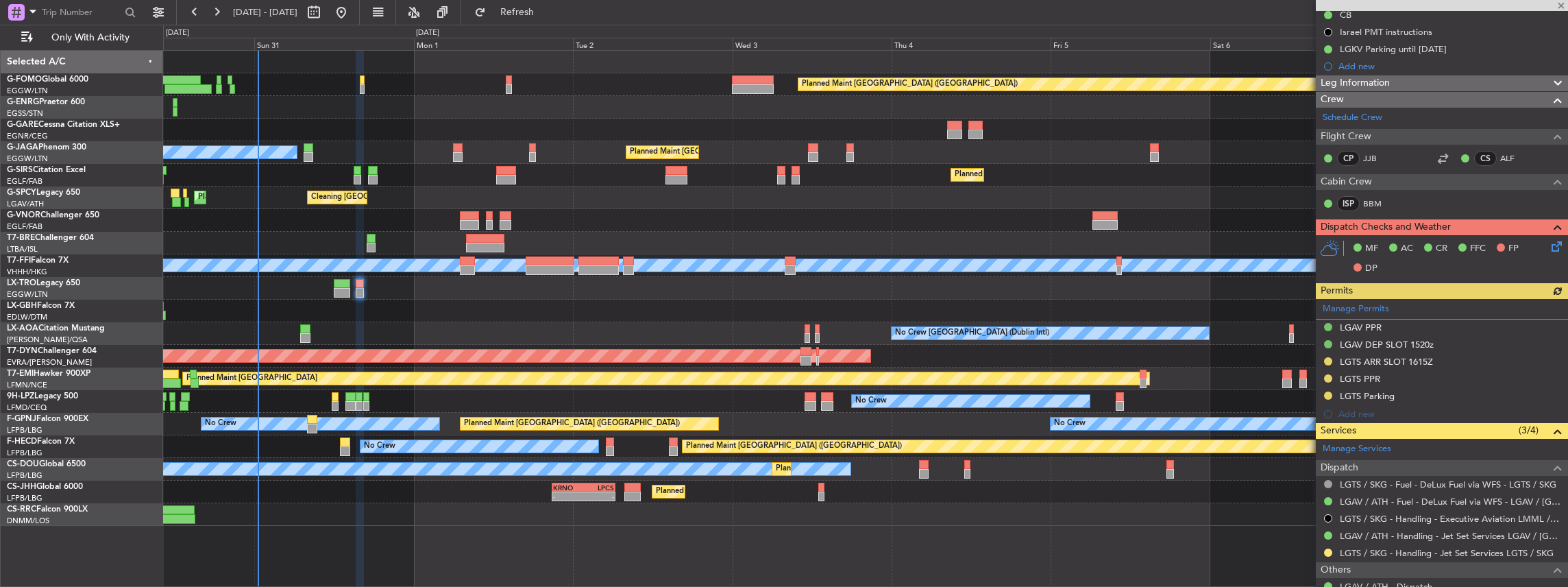
scroll to position [239, 0]
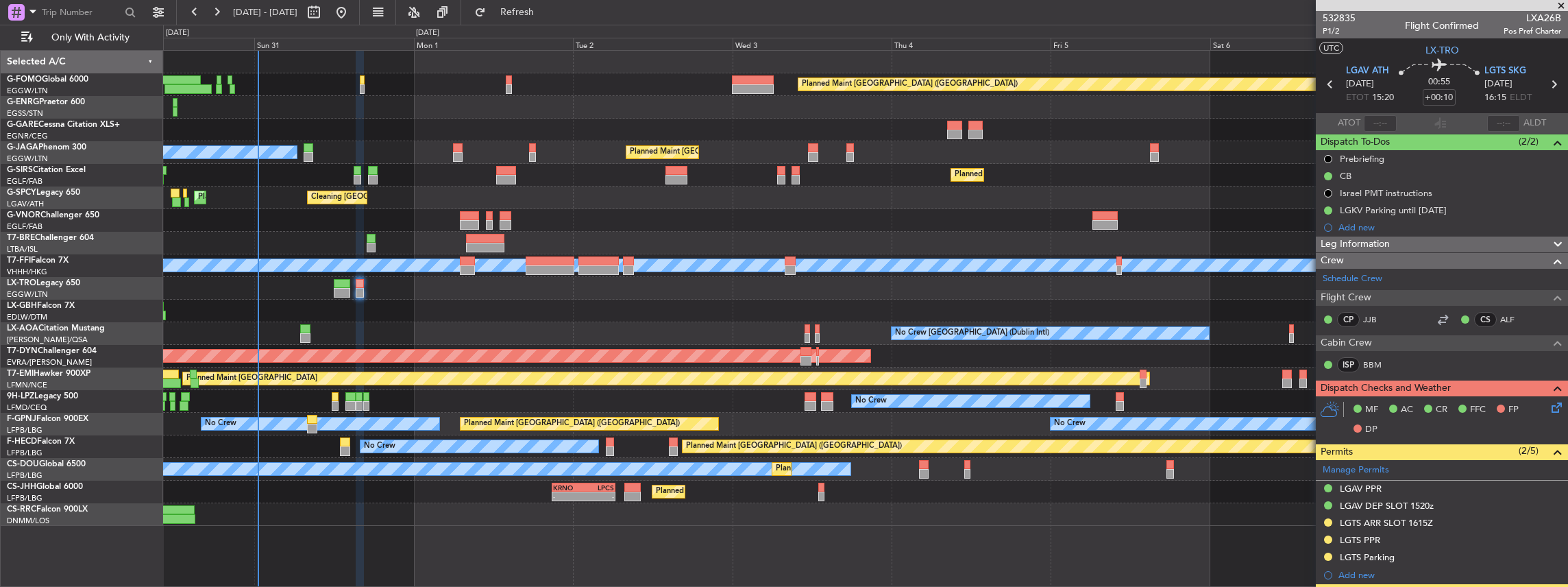
scroll to position [239, 0]
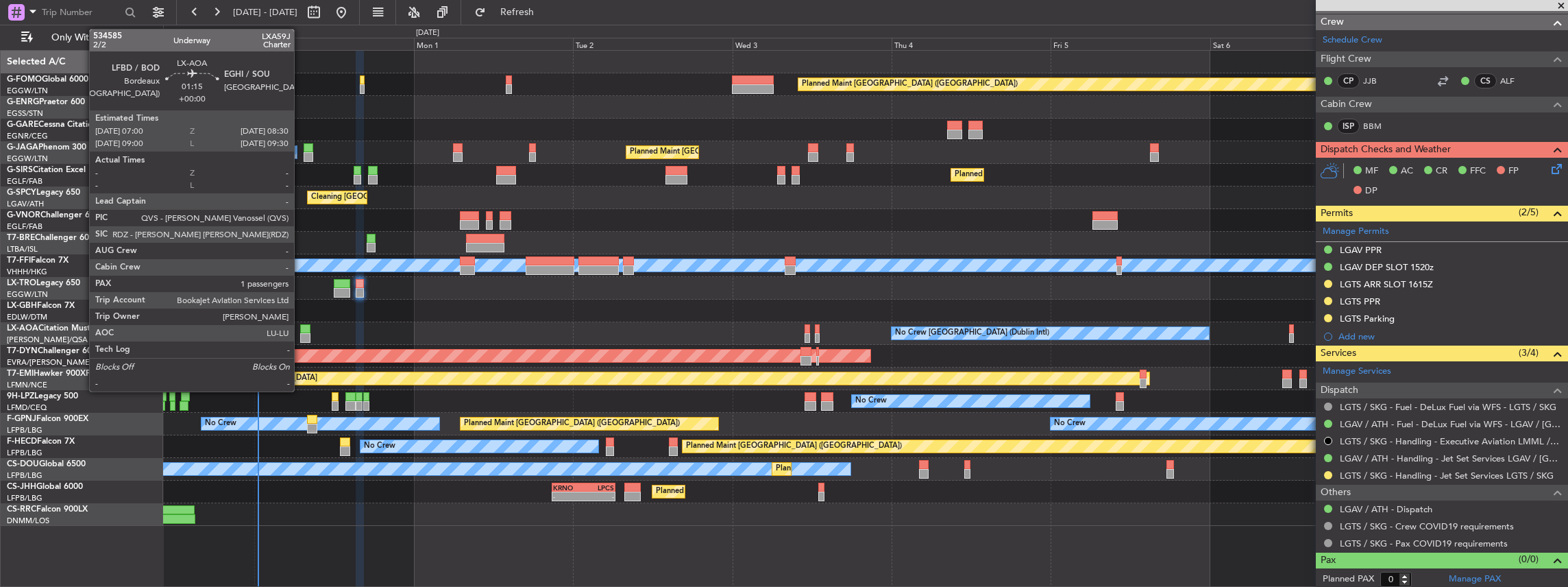
click at [301, 335] on div at bounding box center [305, 338] width 10 height 10
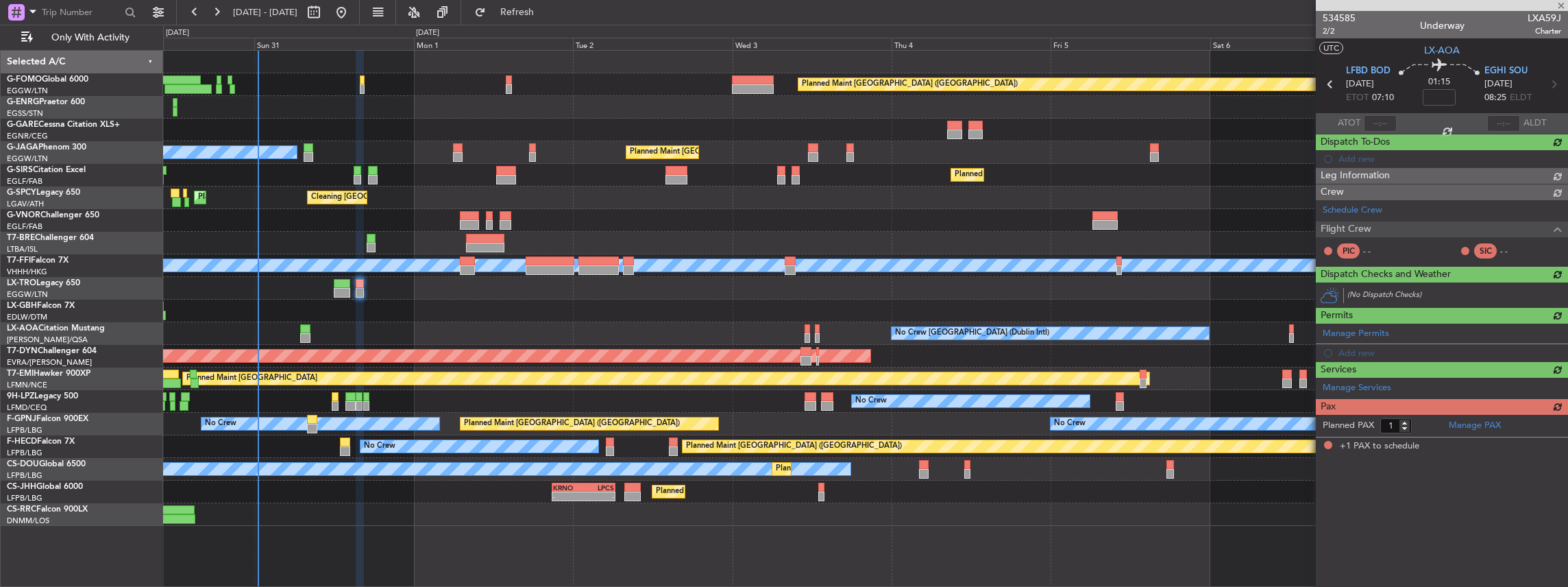
scroll to position [0, 0]
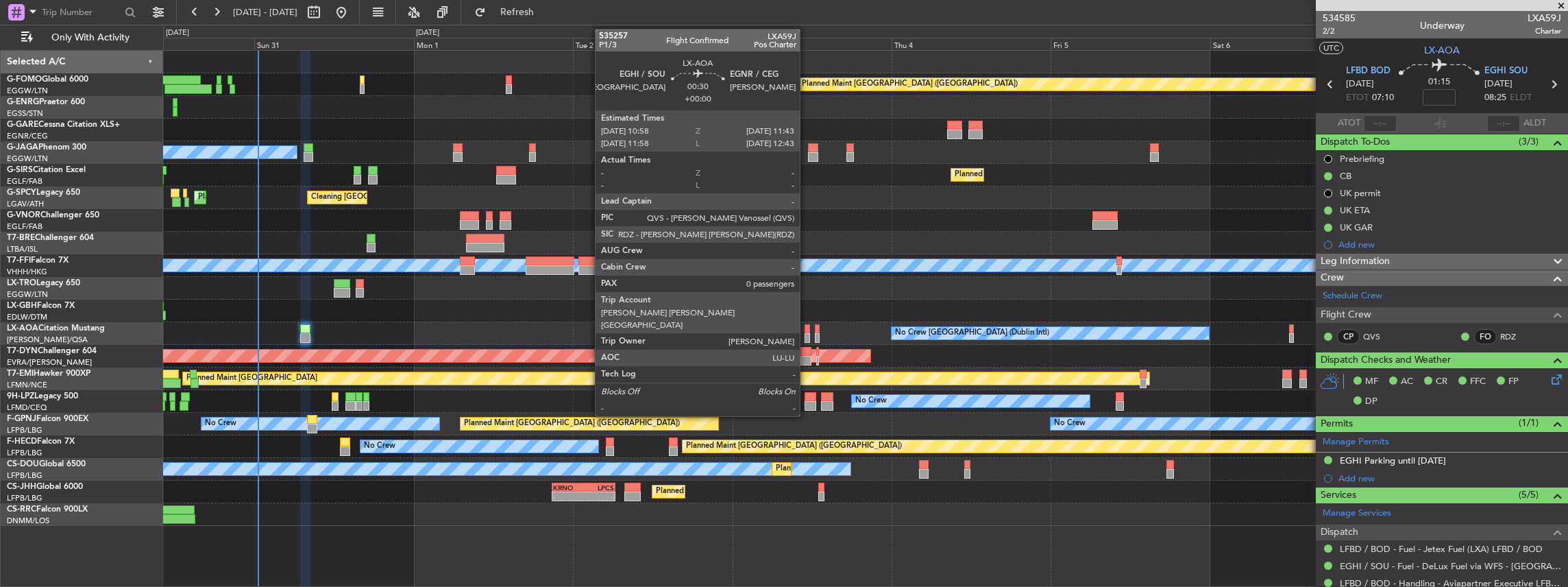
click at [807, 333] on div at bounding box center [808, 338] width 6 height 10
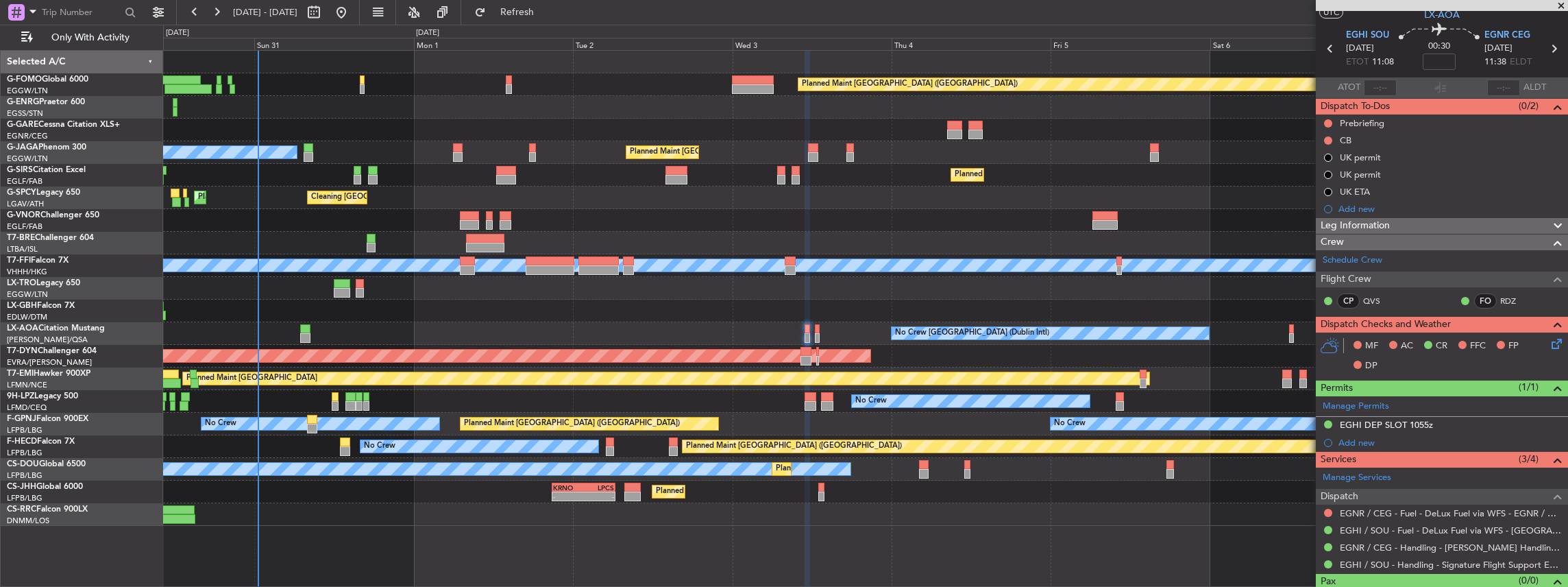
scroll to position [57, 0]
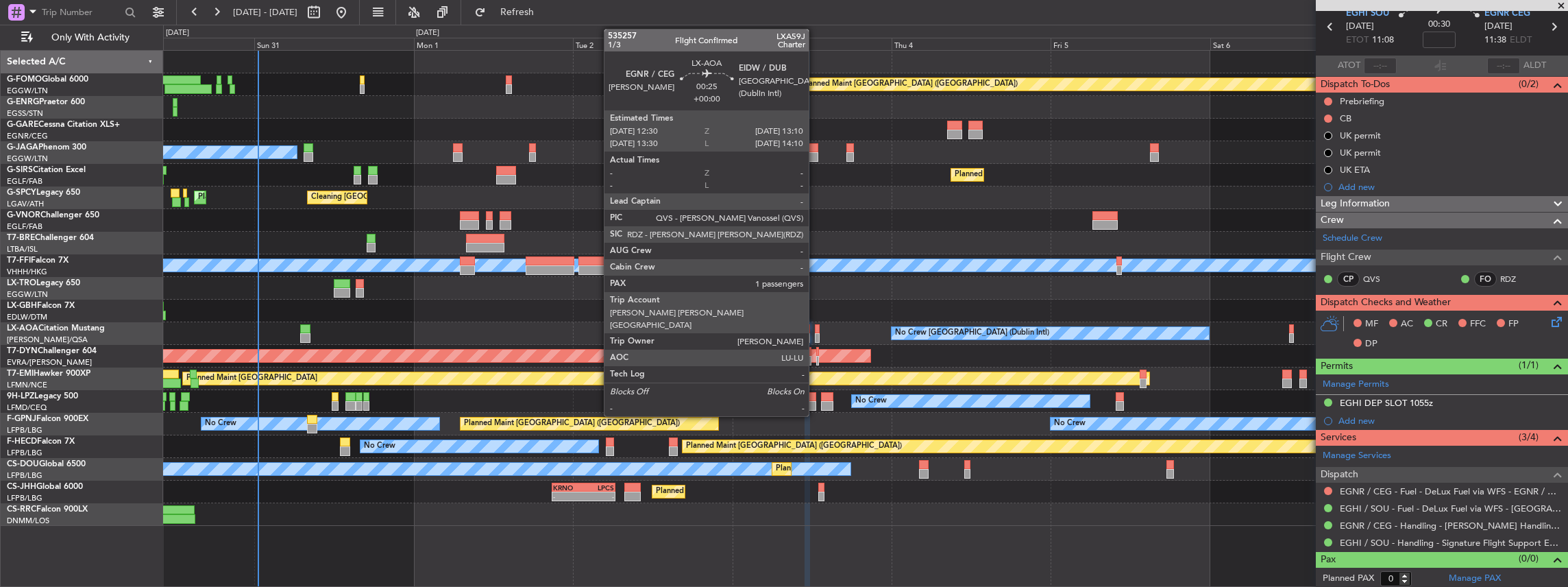
click at [816, 338] on div at bounding box center [817, 338] width 5 height 10
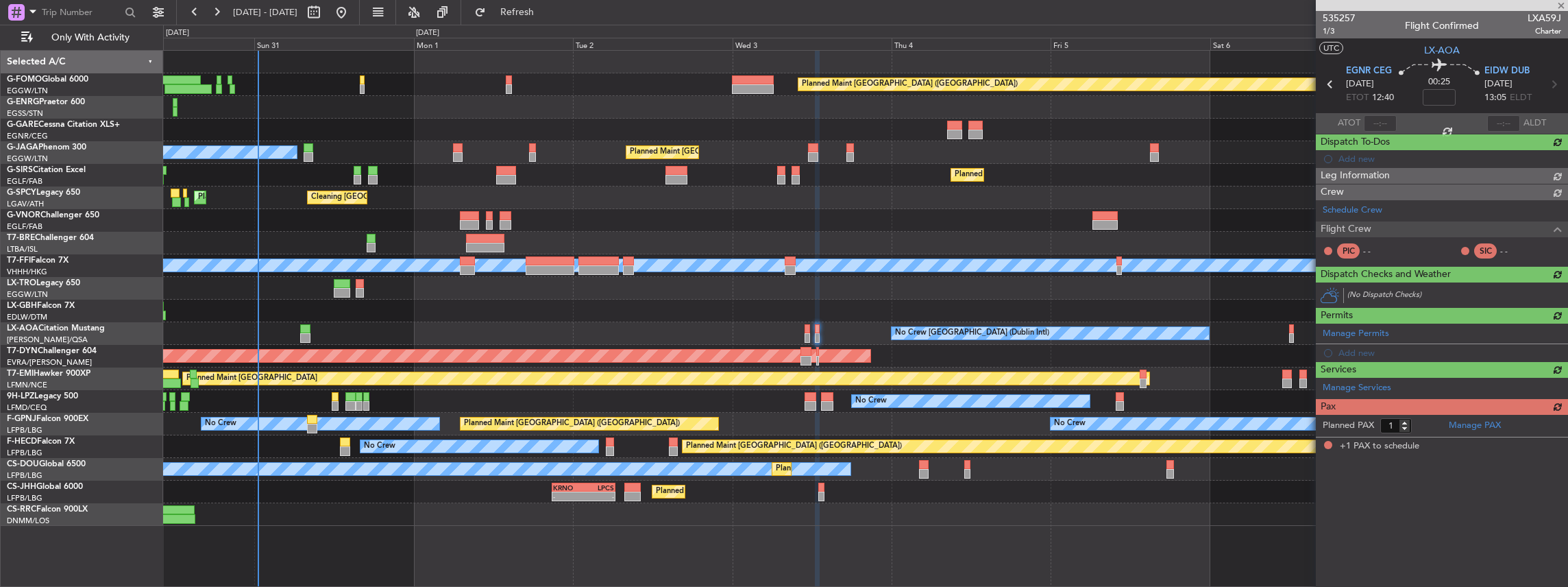
scroll to position [0, 0]
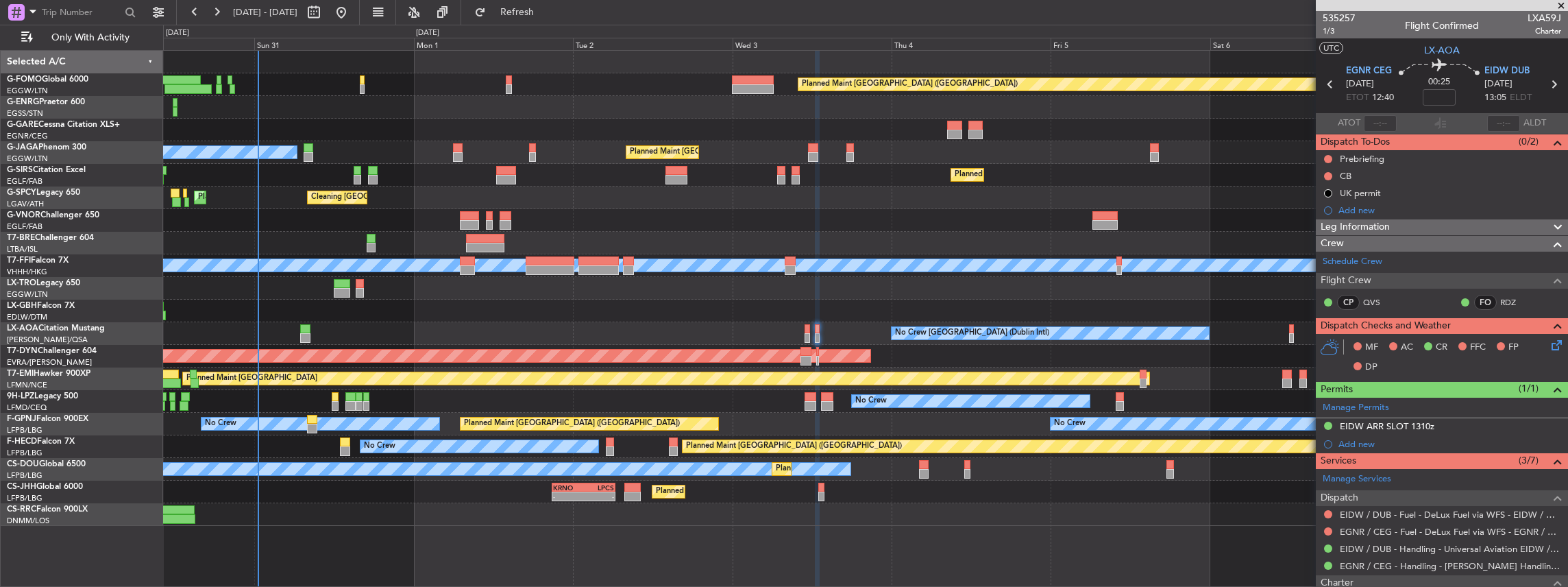
click at [1295, 335] on div "No Crew [GEOGRAPHIC_DATA] (Dublin Intl)" at bounding box center [865, 333] width 1405 height 23
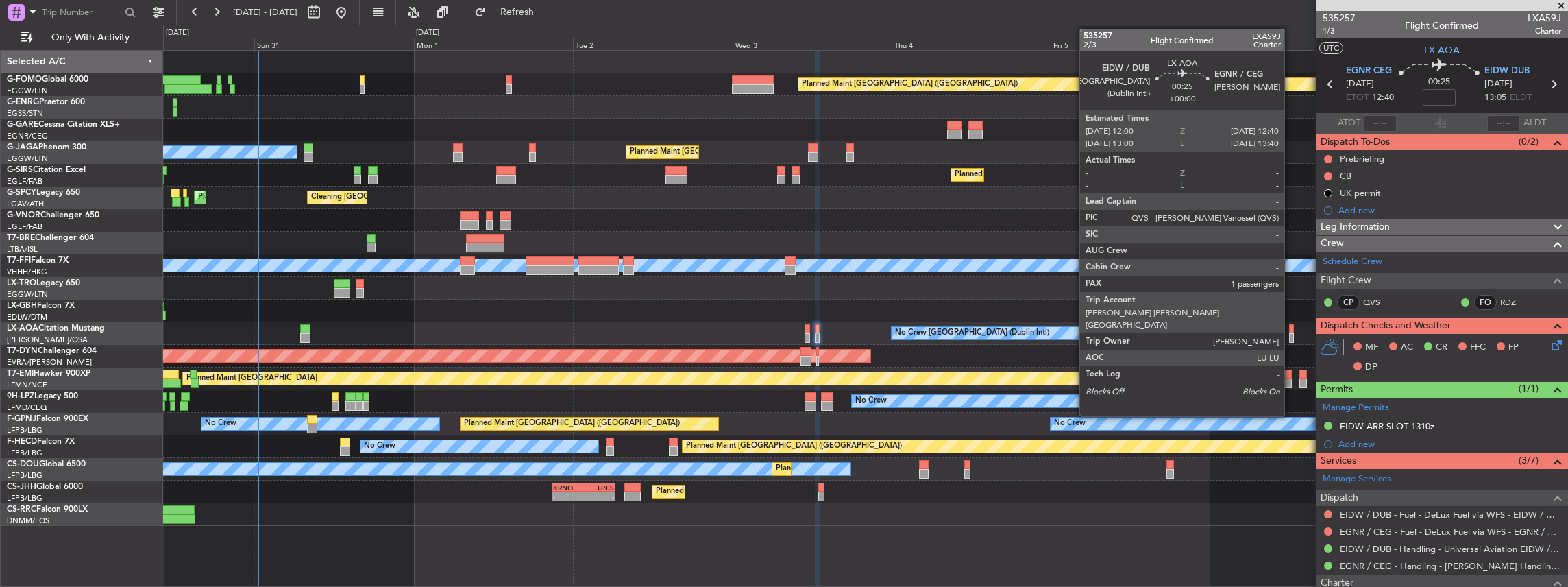
click at [1290, 335] on div at bounding box center [1291, 338] width 5 height 10
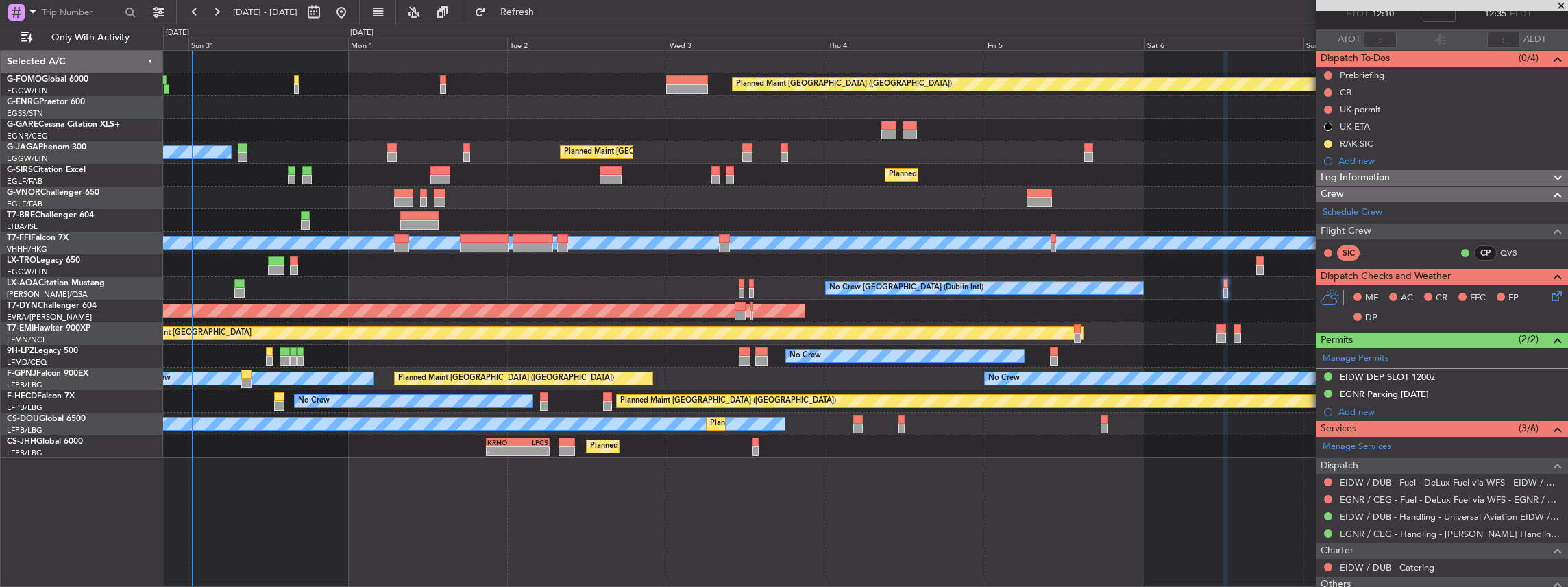
scroll to position [137, 0]
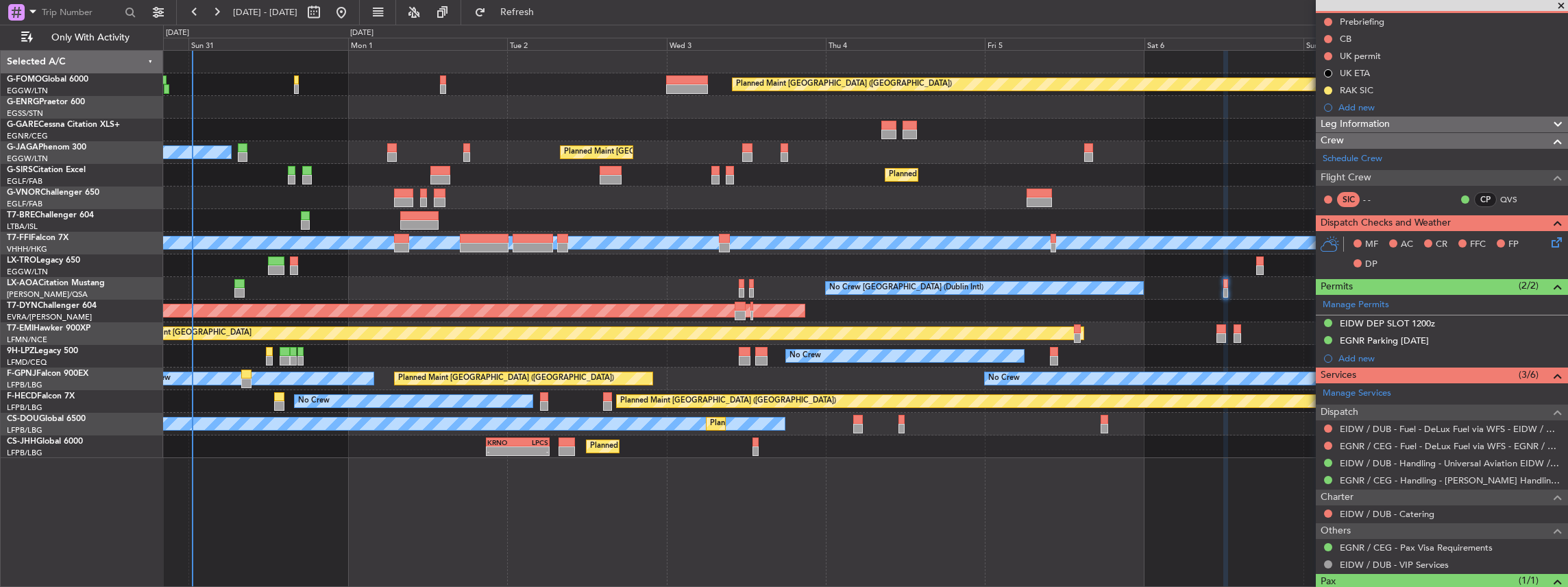
click at [1262, 268] on div "Planned Maint Dusseldorf" at bounding box center [865, 265] width 1405 height 23
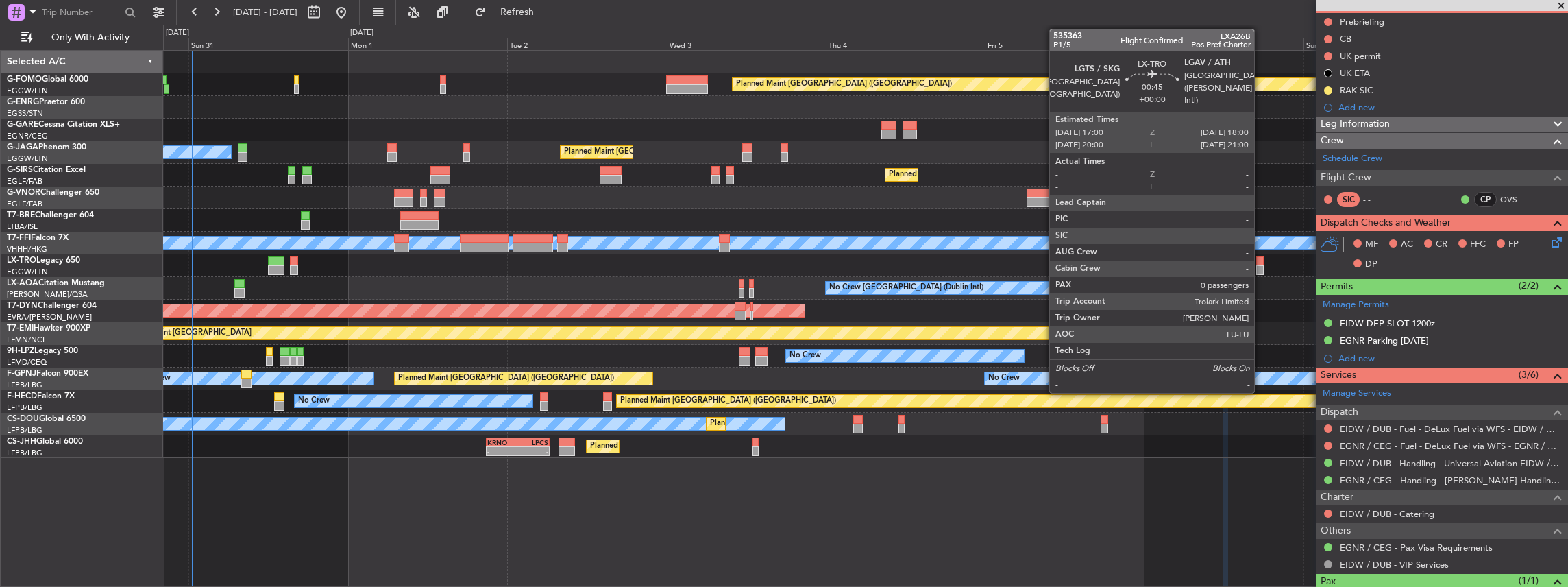
click at [1261, 268] on div at bounding box center [1259, 270] width 7 height 10
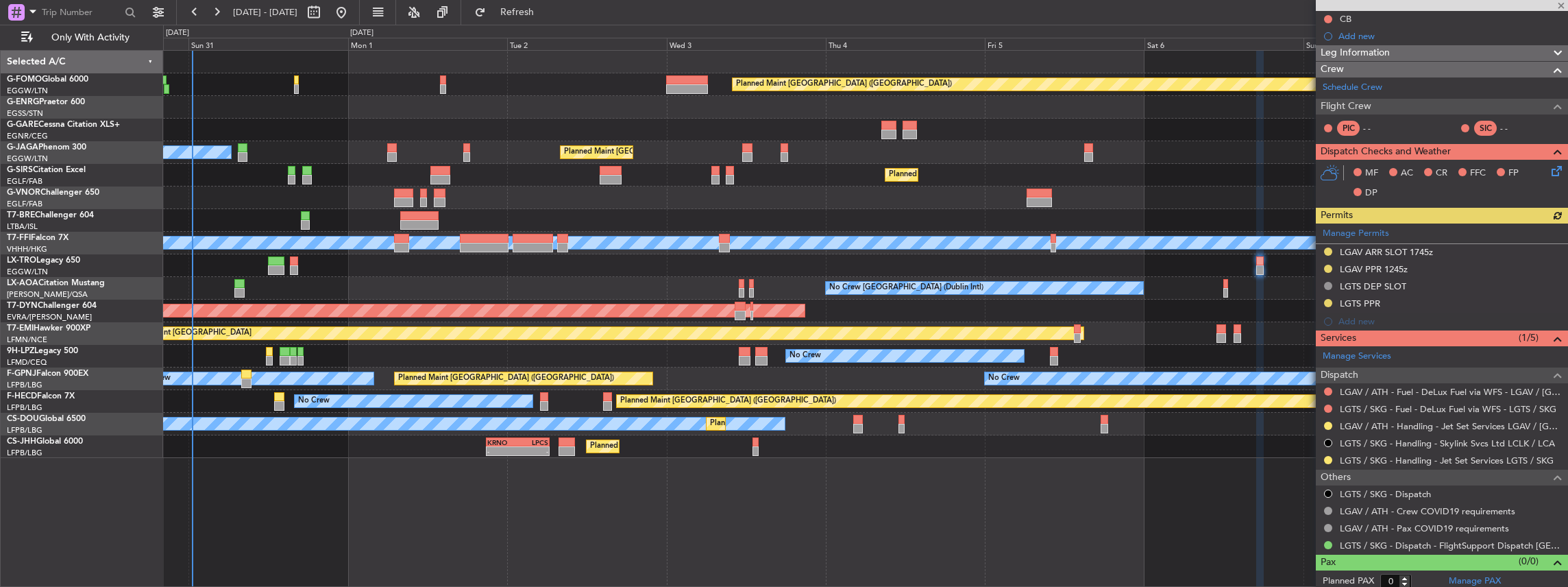
scroll to position [159, 0]
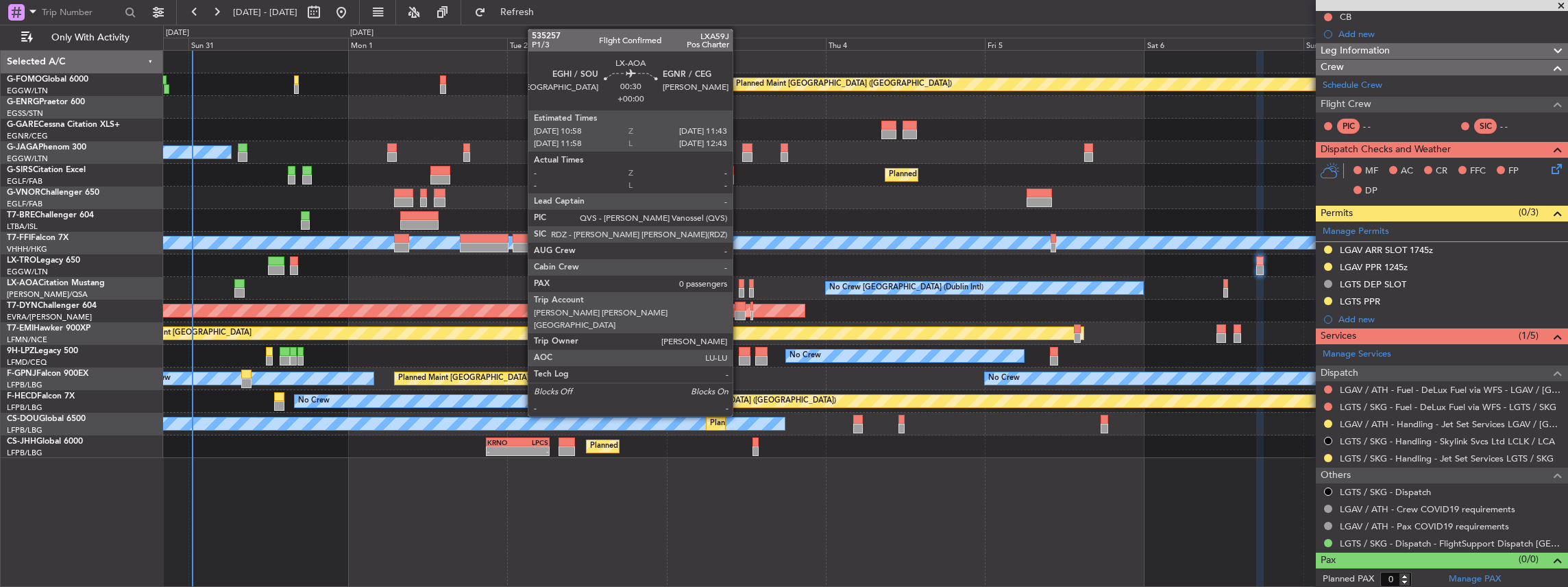
click at [740, 289] on div at bounding box center [742, 293] width 6 height 10
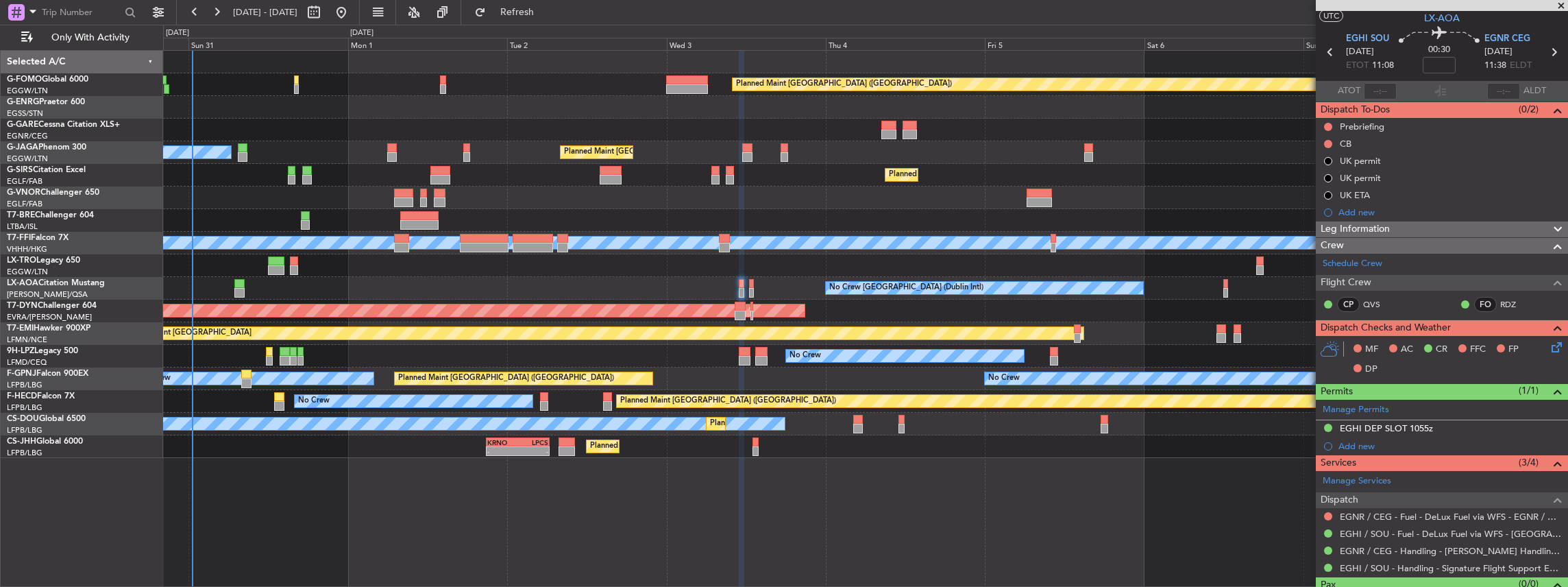
scroll to position [57, 0]
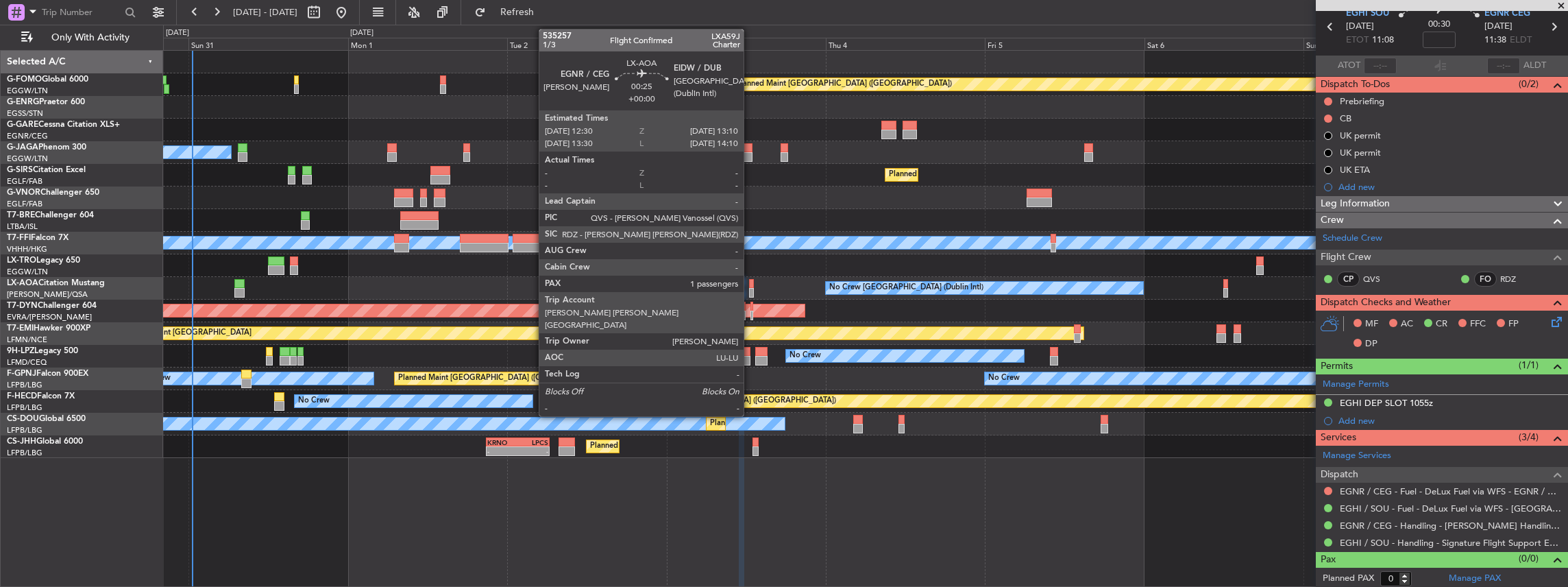
click at [750, 290] on div at bounding box center [751, 293] width 5 height 10
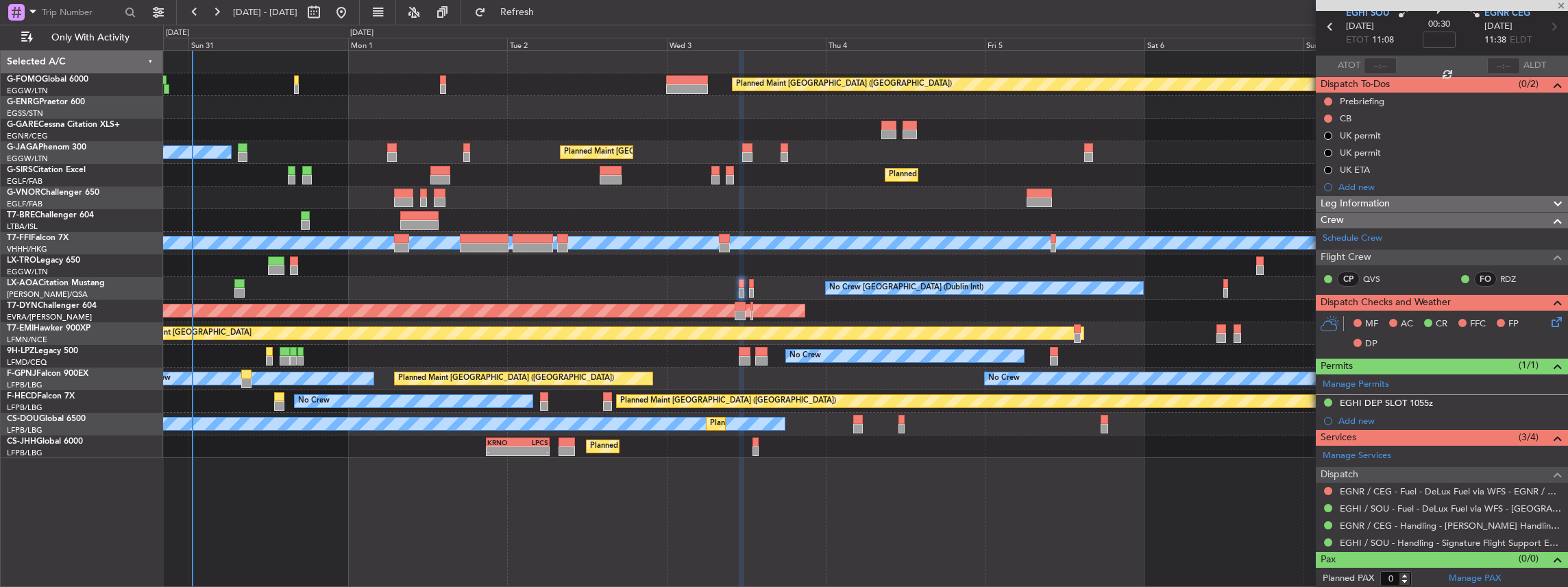
type input "1"
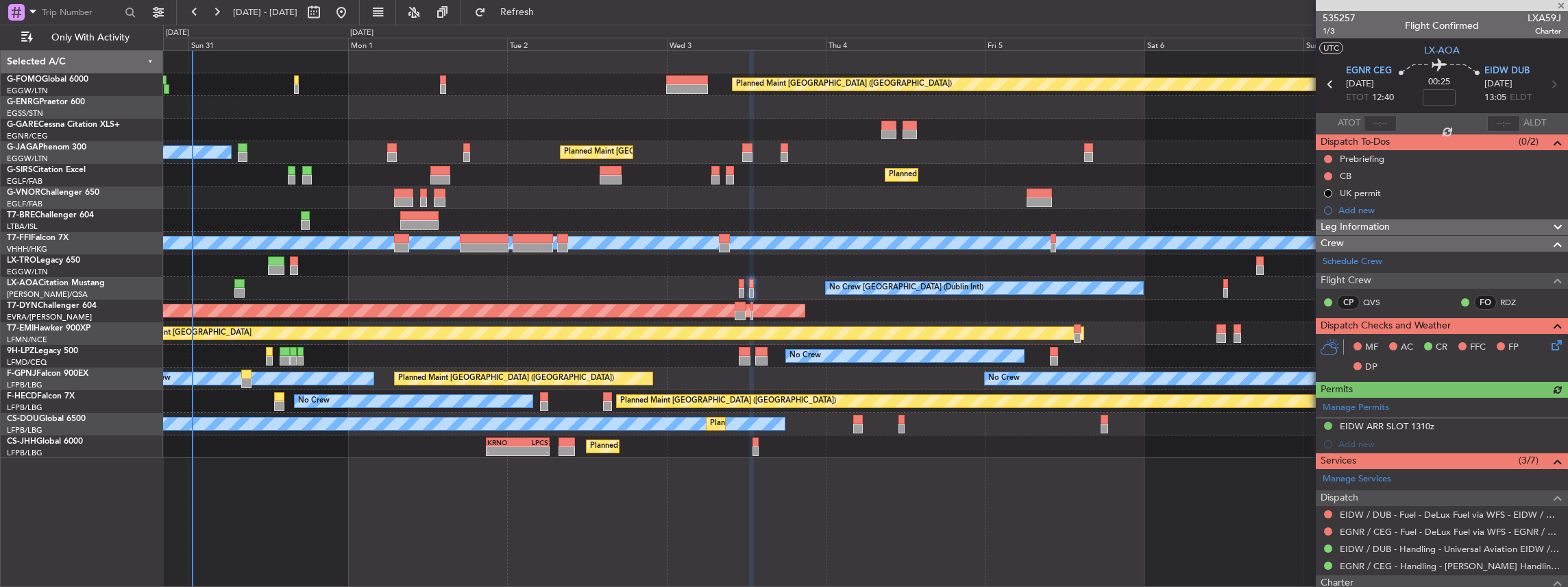
scroll to position [172, 0]
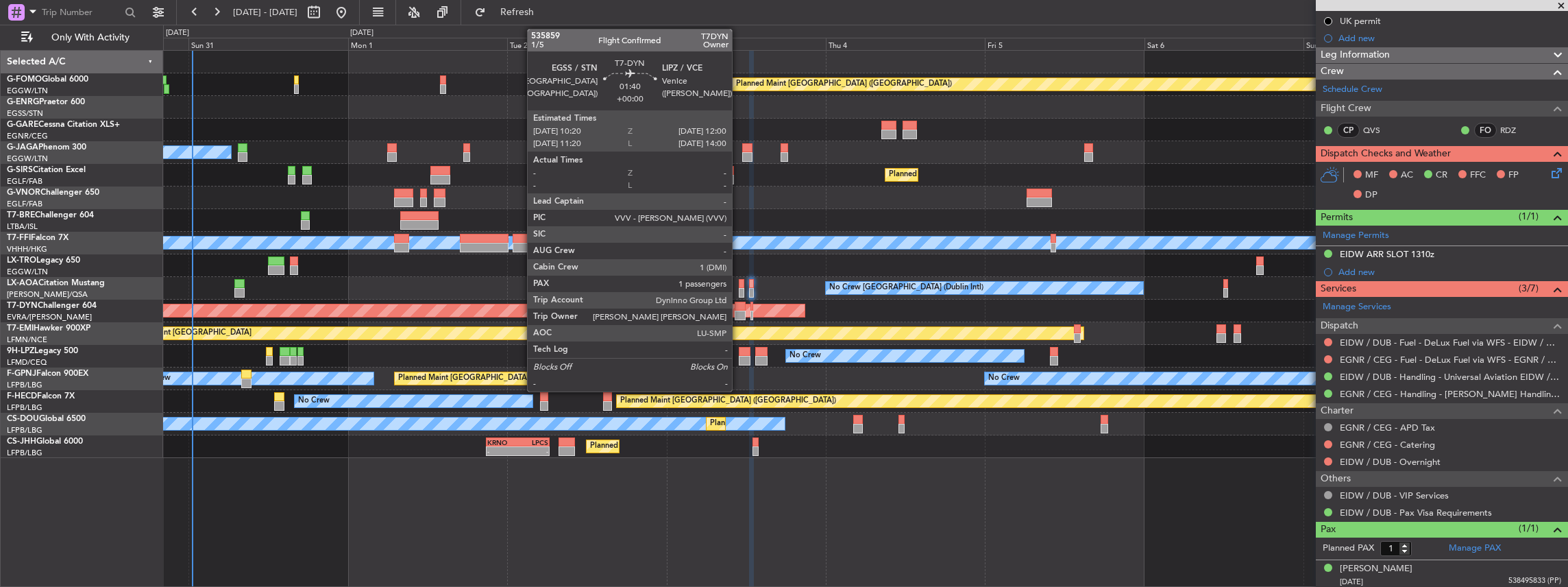
click at [739, 311] on div at bounding box center [741, 316] width 12 height 10
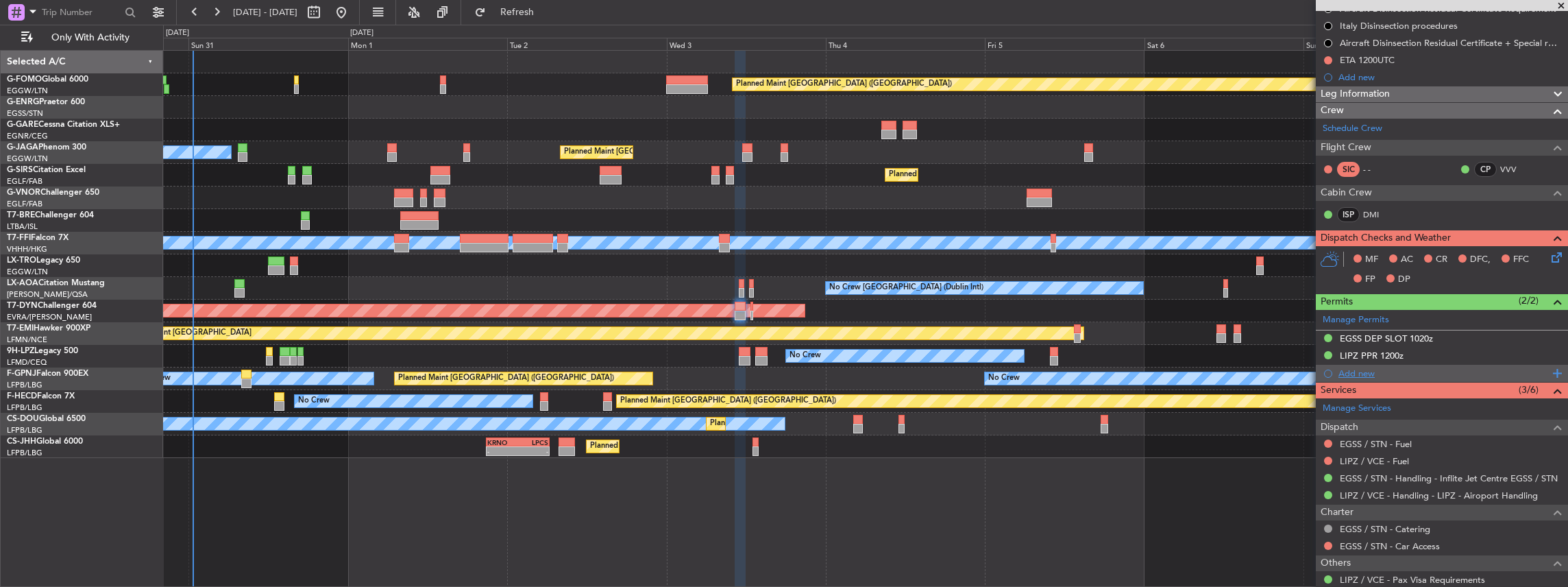
scroll to position [274, 0]
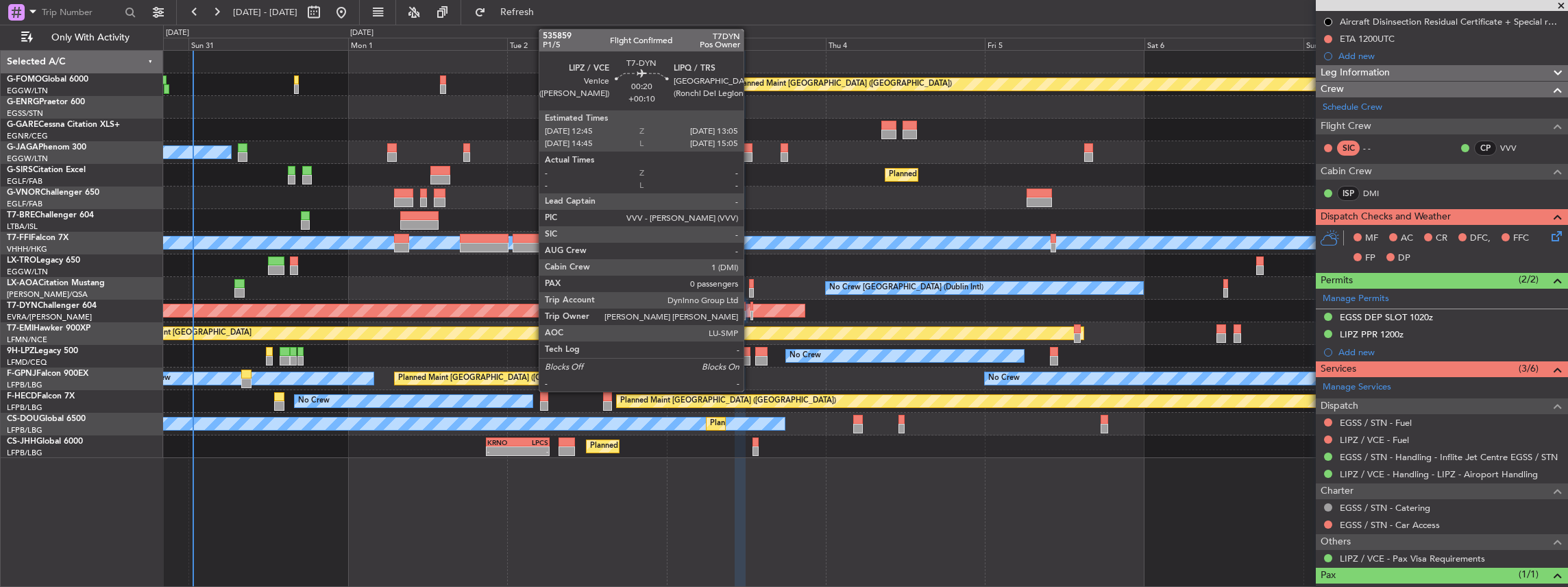
click at [750, 316] on div at bounding box center [751, 316] width 3 height 10
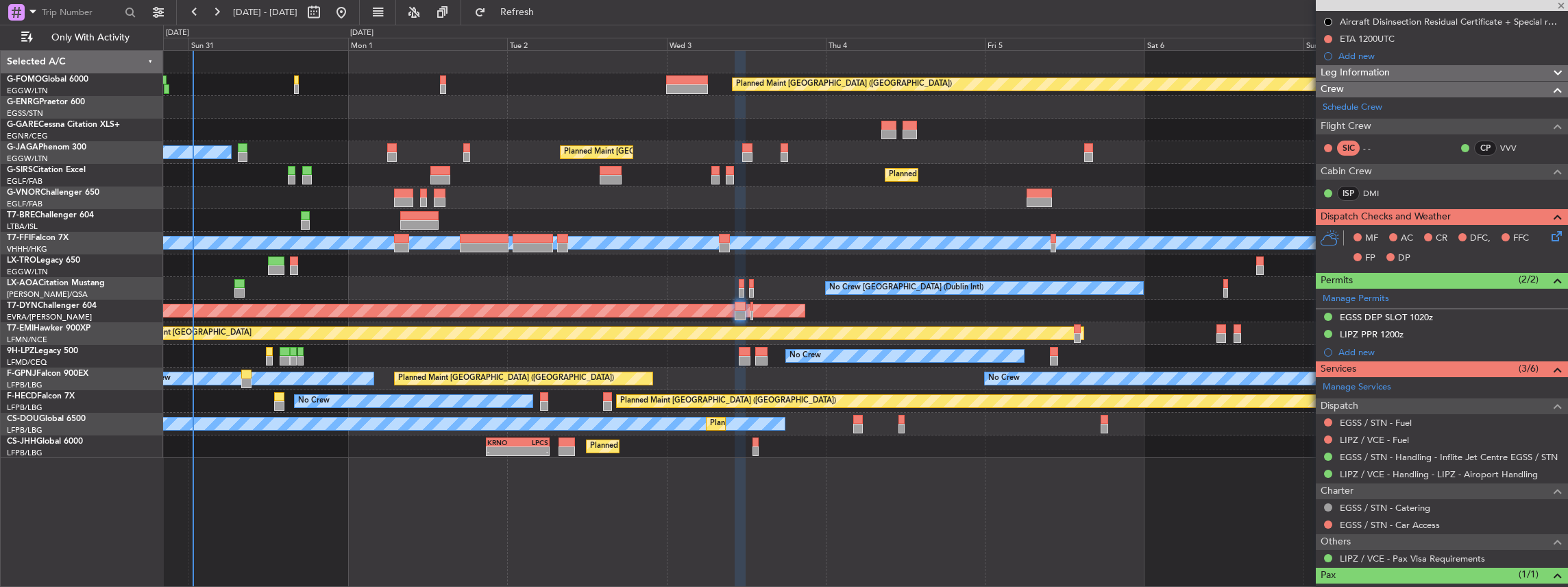
type input "+00:10"
type input "0"
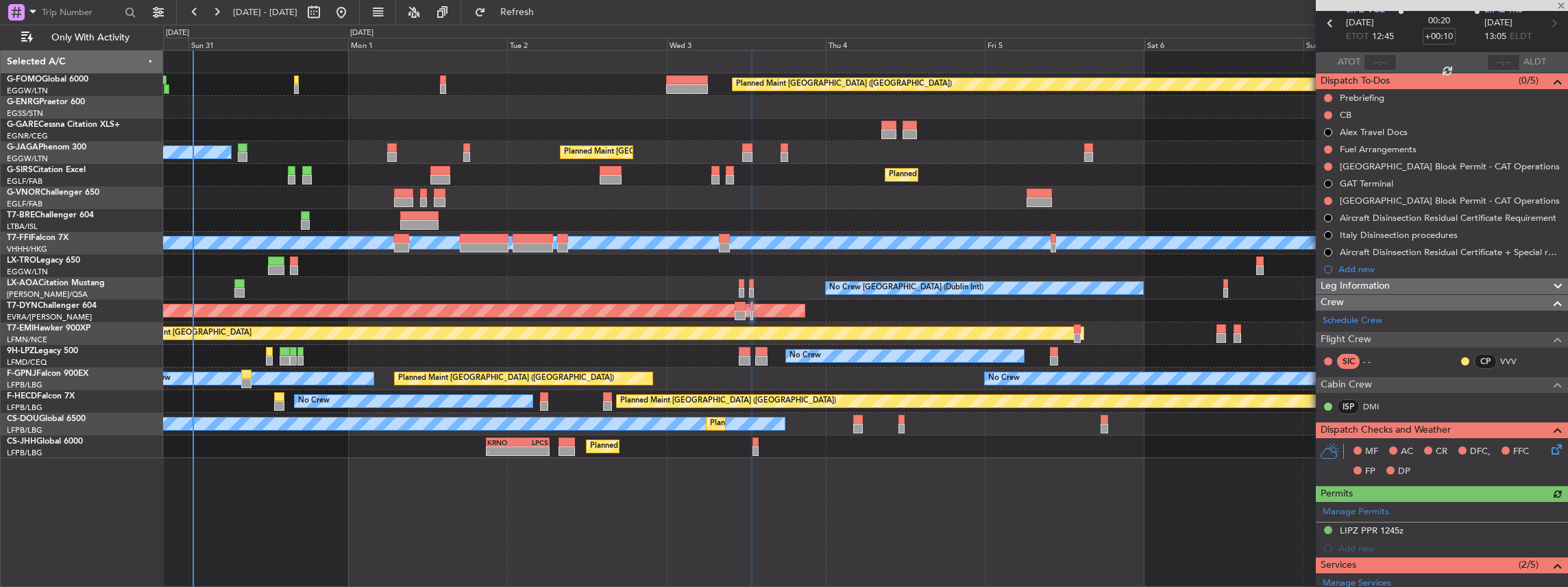
scroll to position [183, 0]
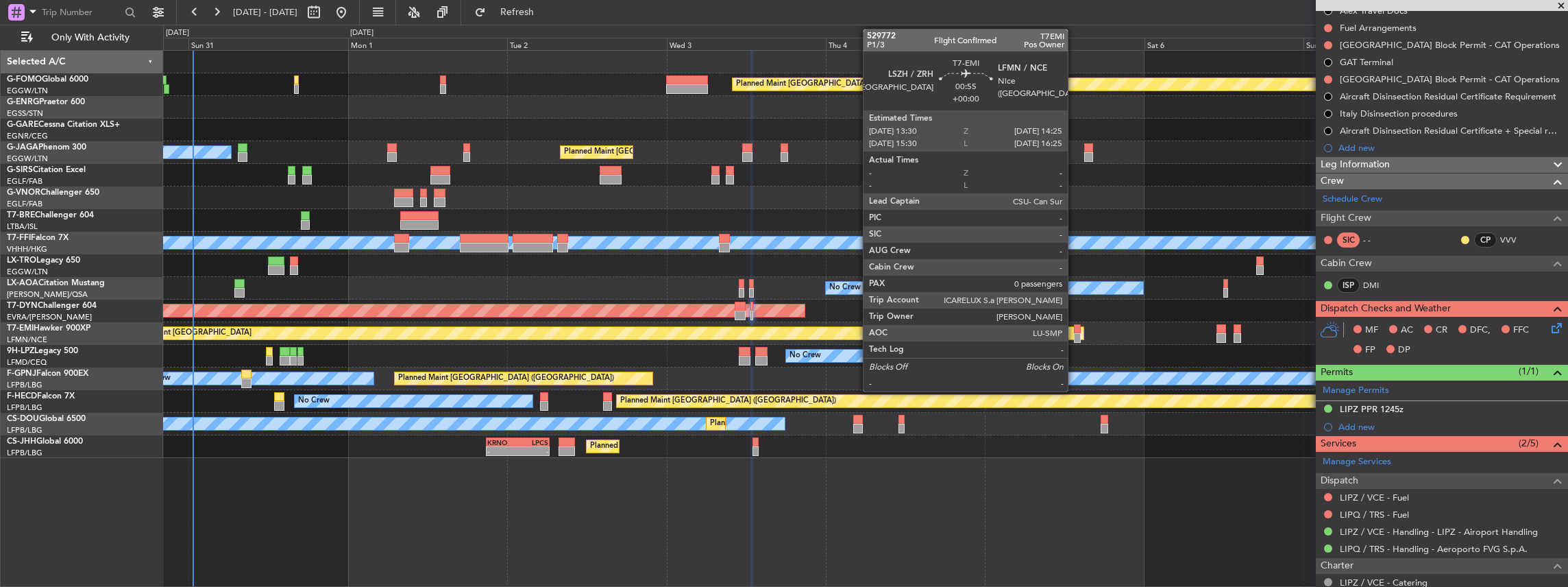
click at [1075, 335] on div at bounding box center [1077, 338] width 6 height 10
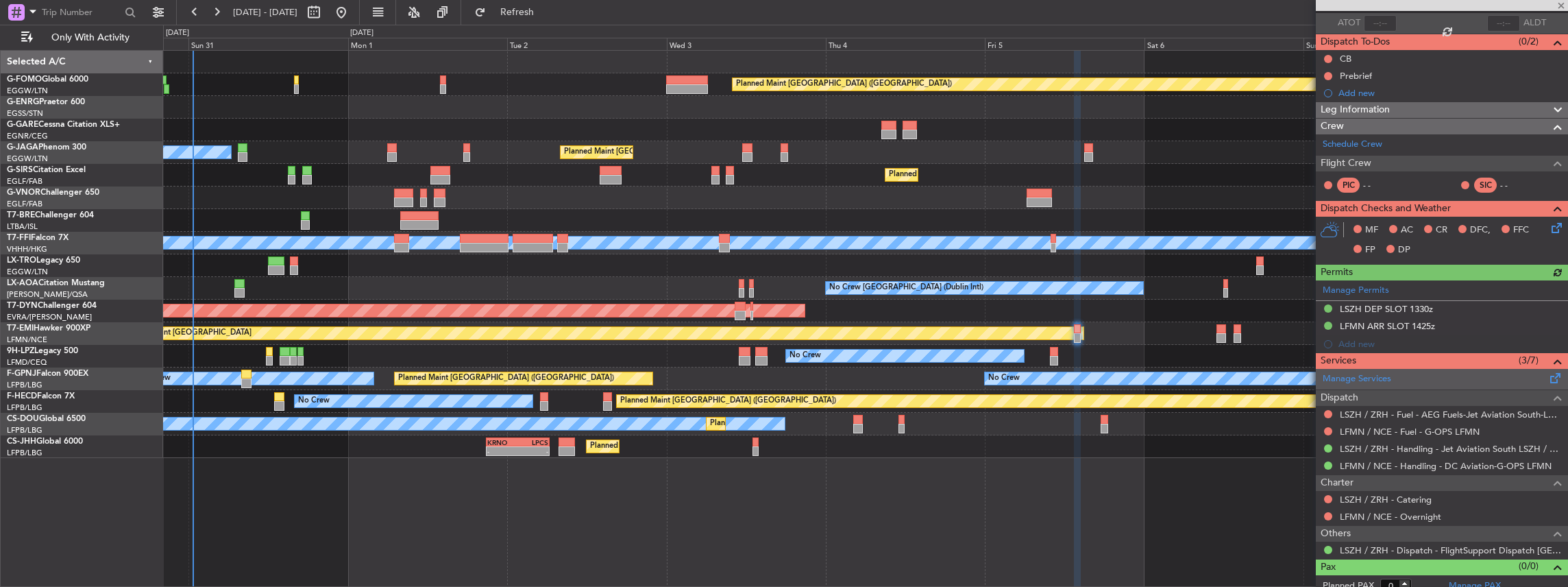
scroll to position [107, 0]
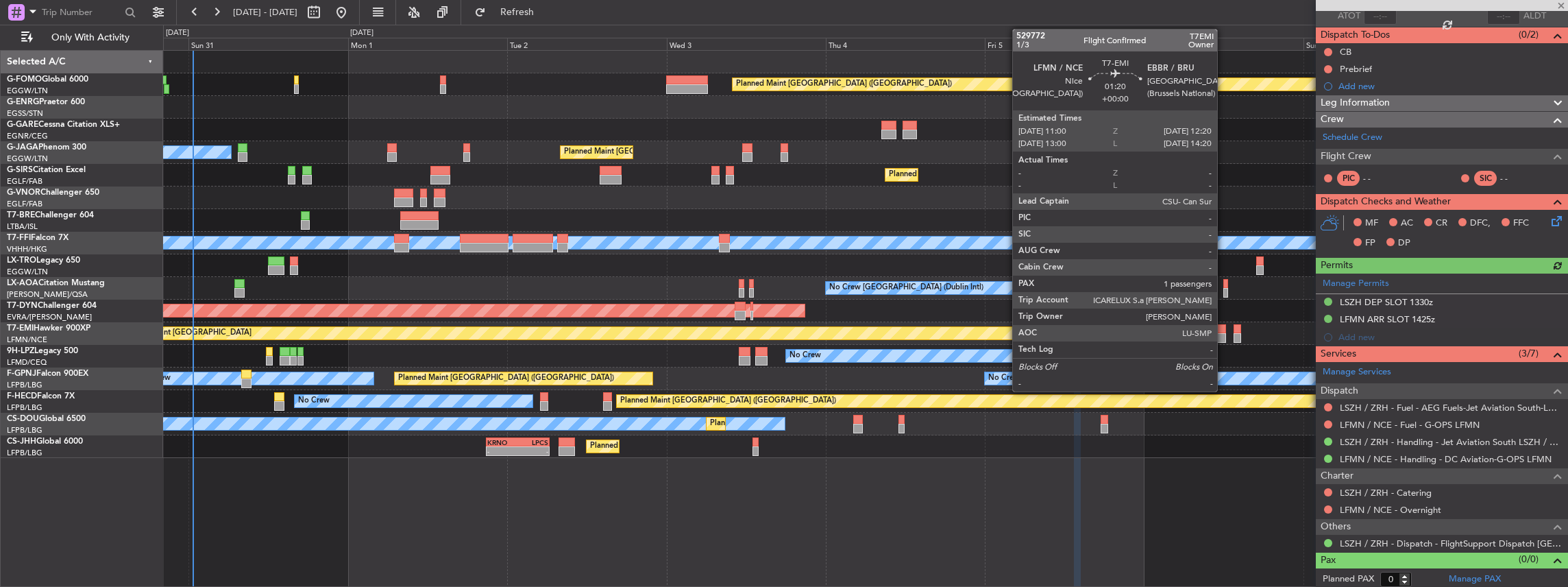
click at [1224, 333] on div at bounding box center [1220, 338] width 9 height 10
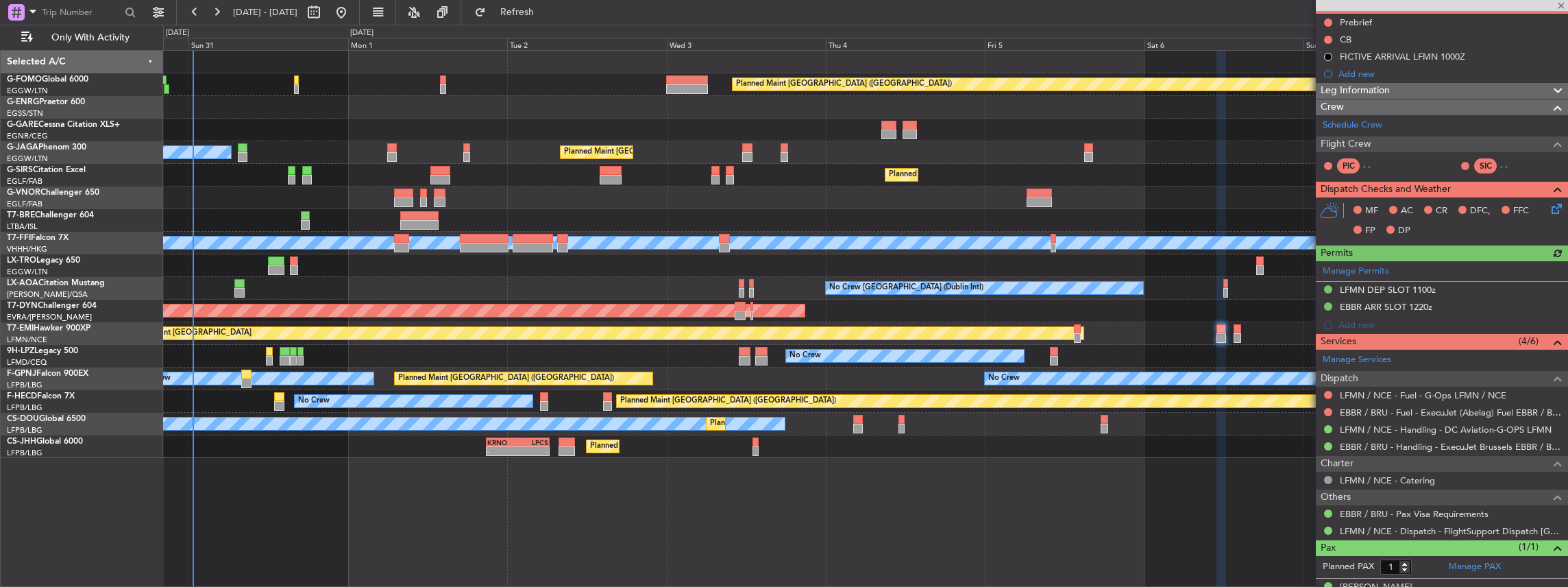
scroll to position [155, 0]
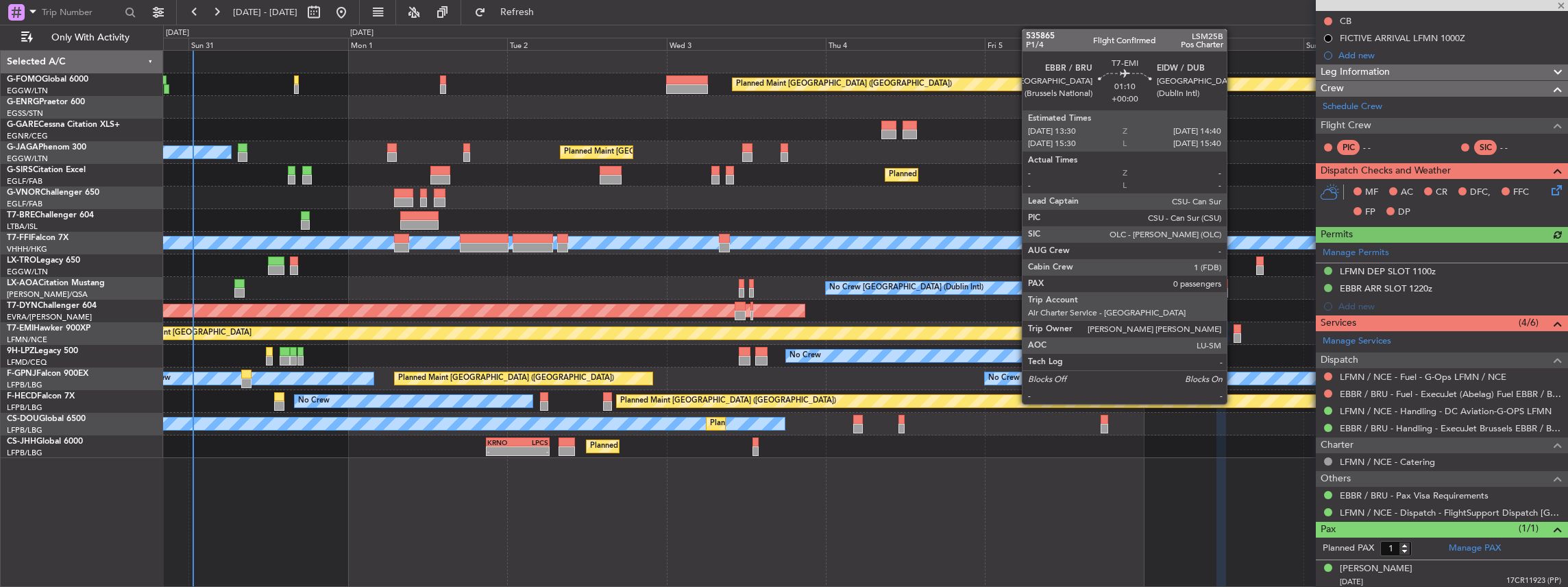
click at [1234, 333] on div at bounding box center [1238, 338] width 8 height 10
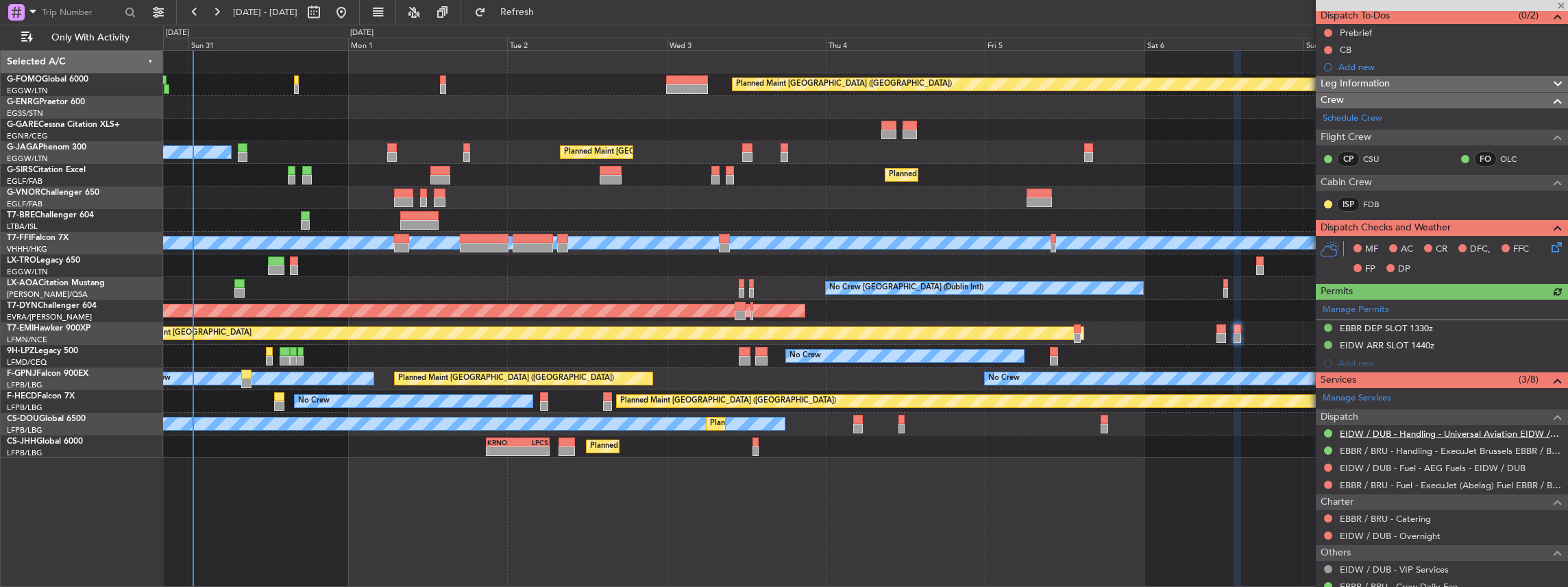
scroll to position [183, 0]
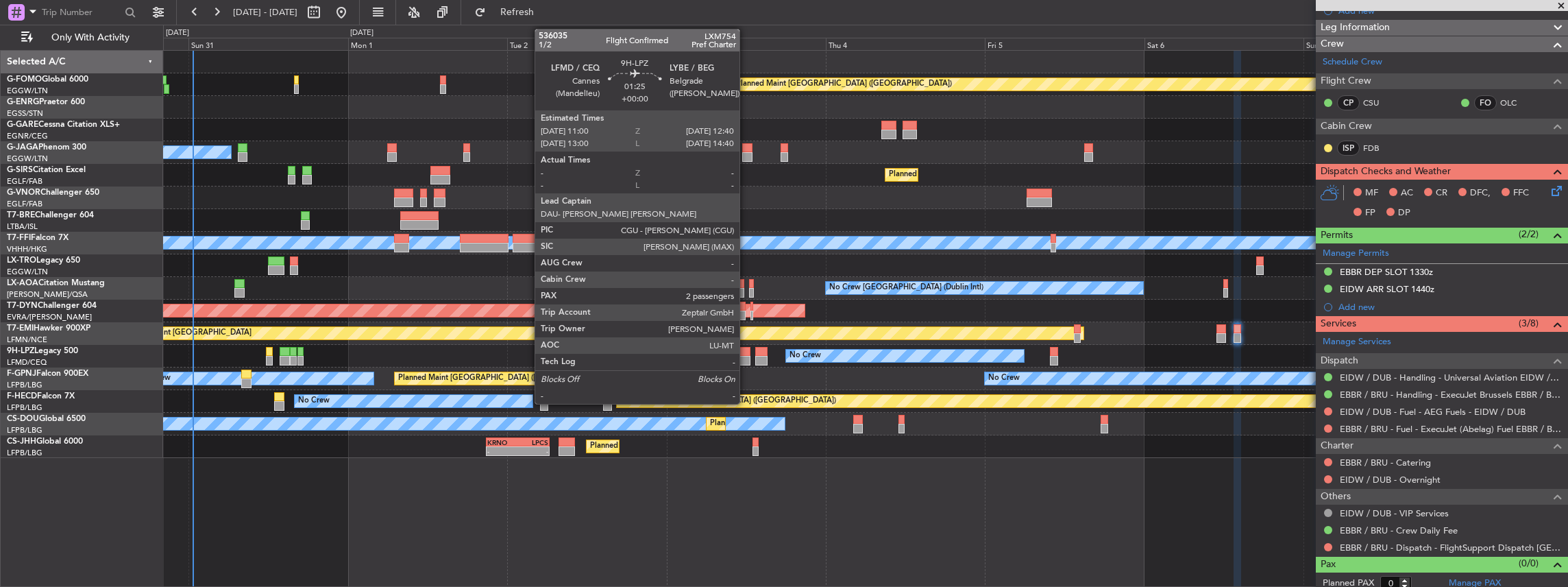
click at [747, 356] on div at bounding box center [745, 361] width 12 height 10
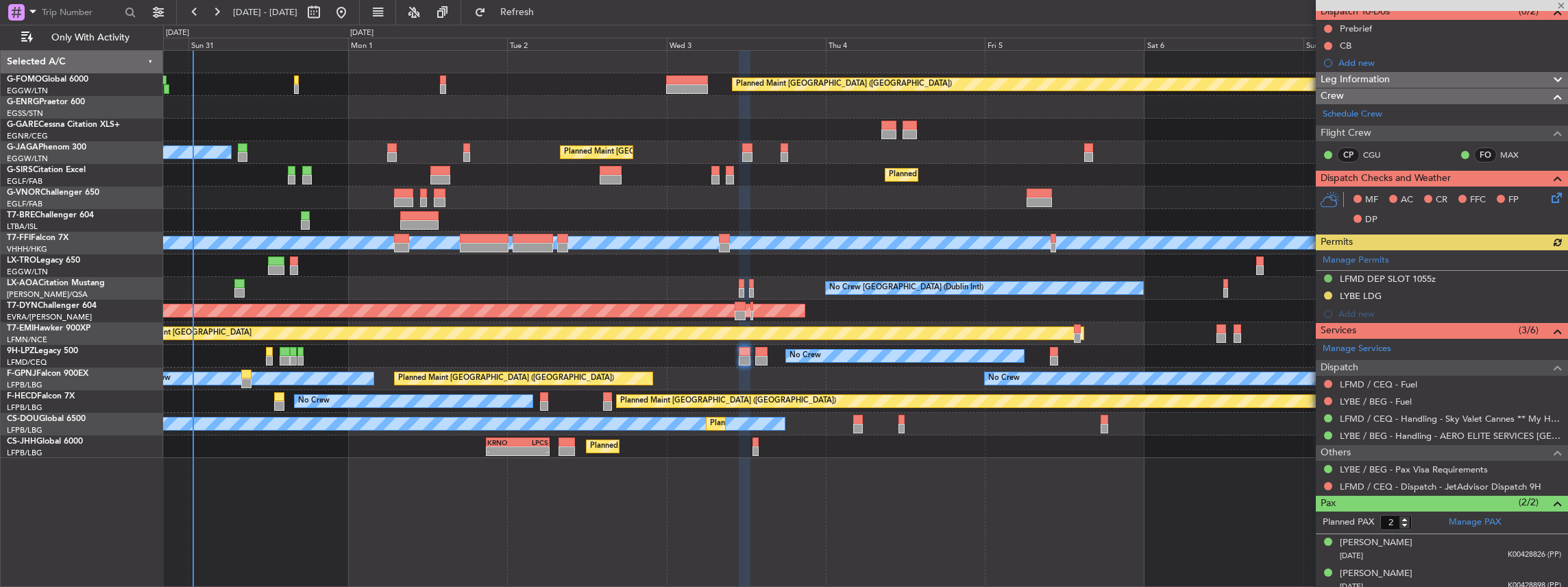
scroll to position [135, 0]
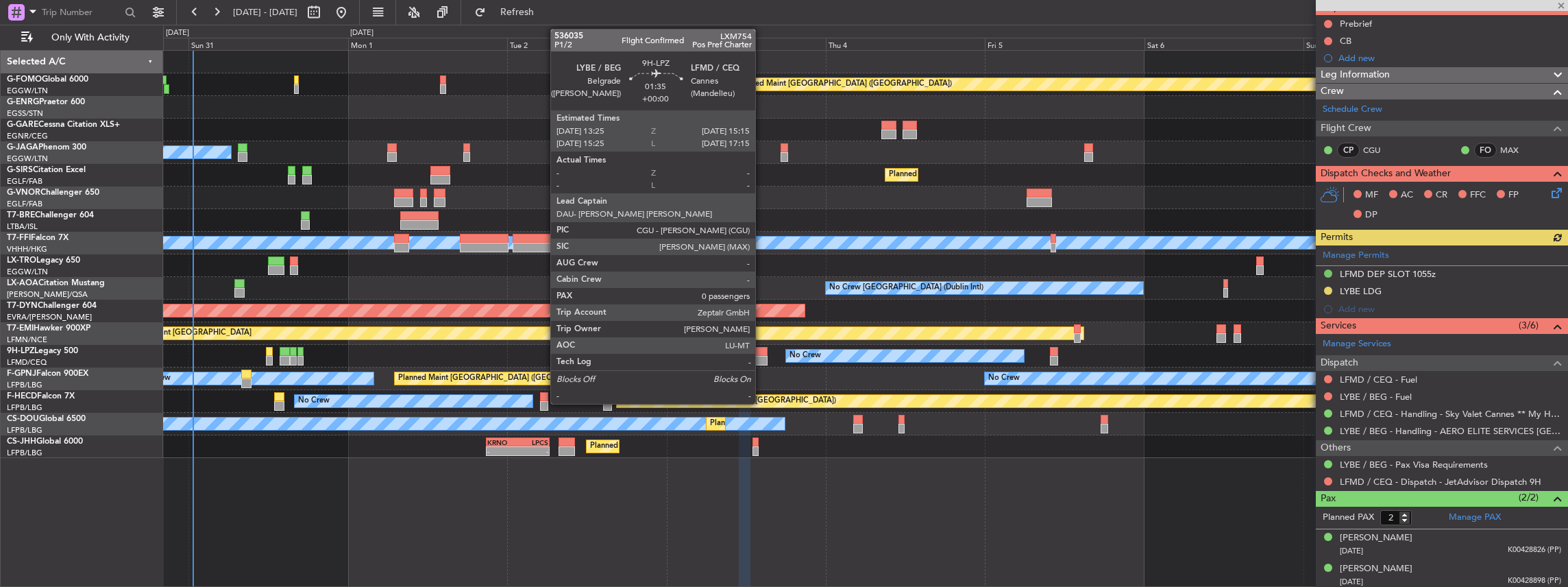
click at [762, 358] on div at bounding box center [761, 361] width 13 height 10
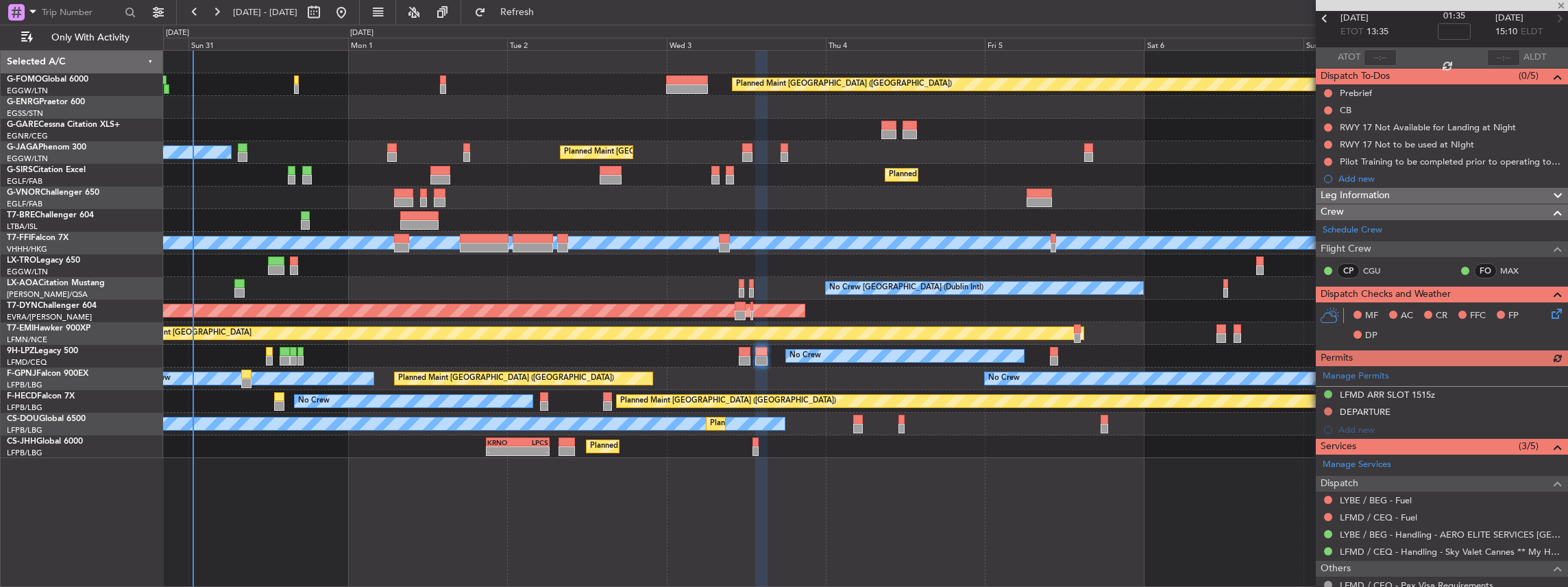
scroll to position [124, 0]
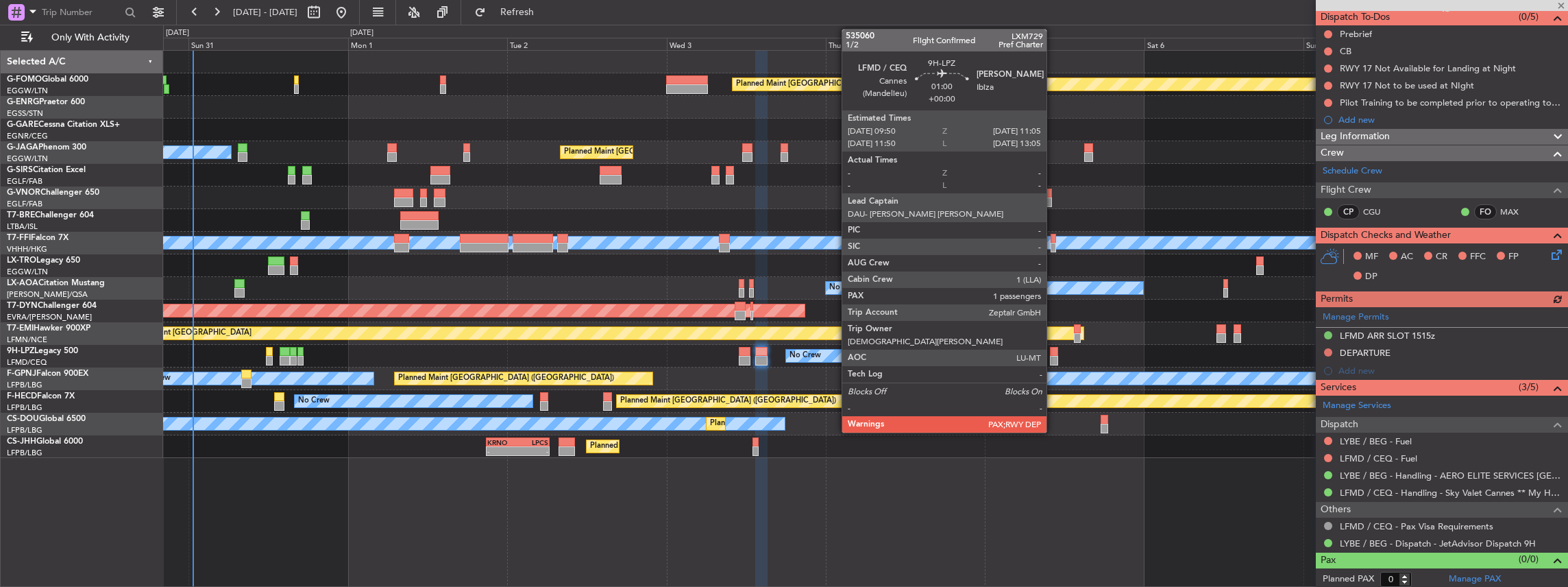
click at [1054, 356] on div at bounding box center [1054, 361] width 9 height 10
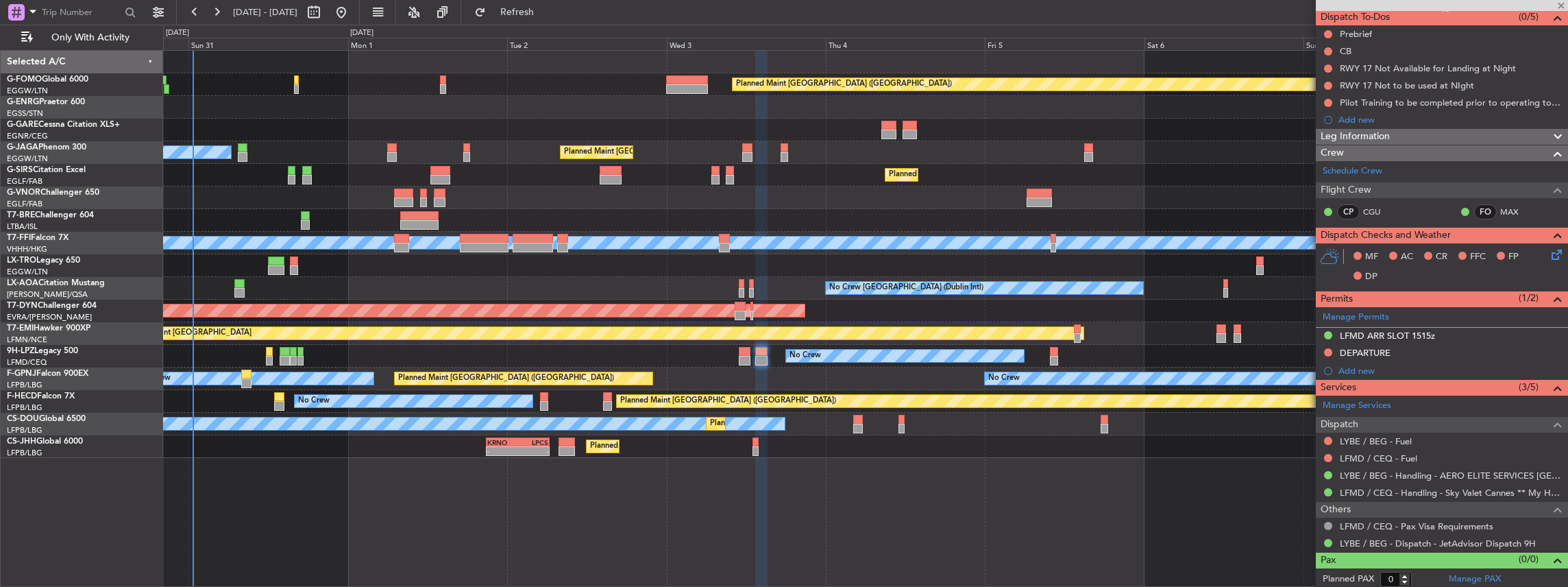
type input "1"
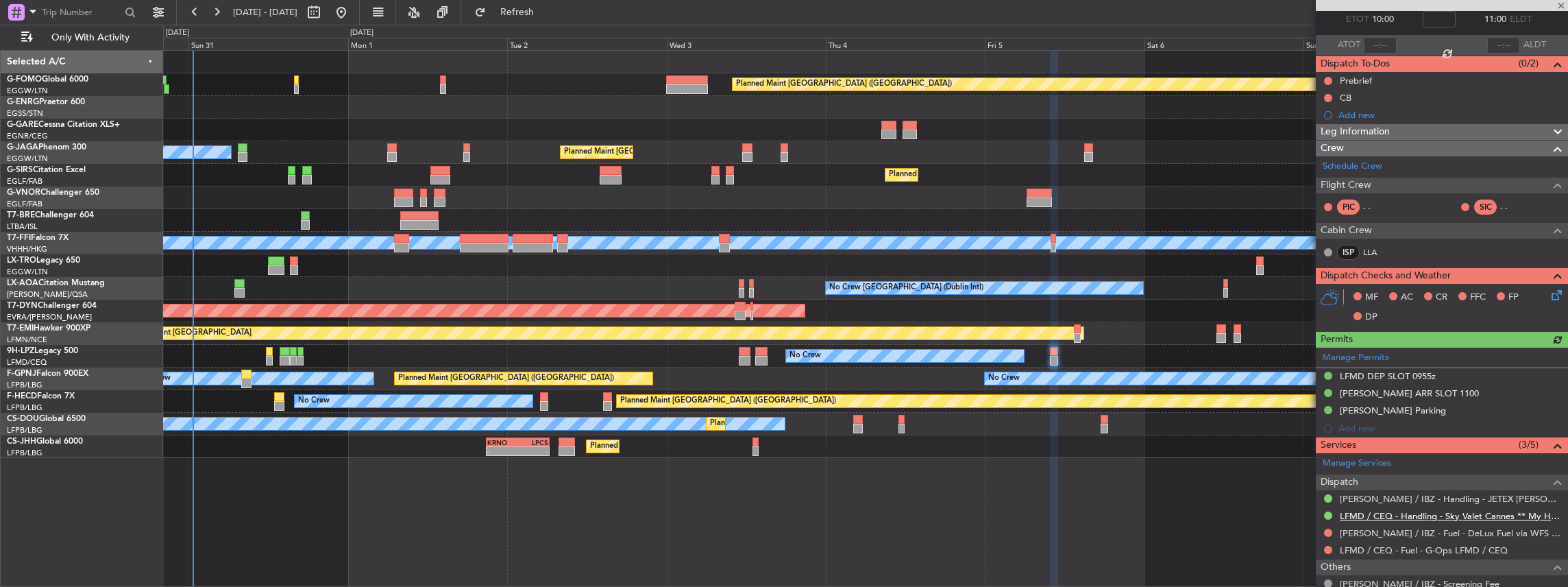
scroll to position [183, 0]
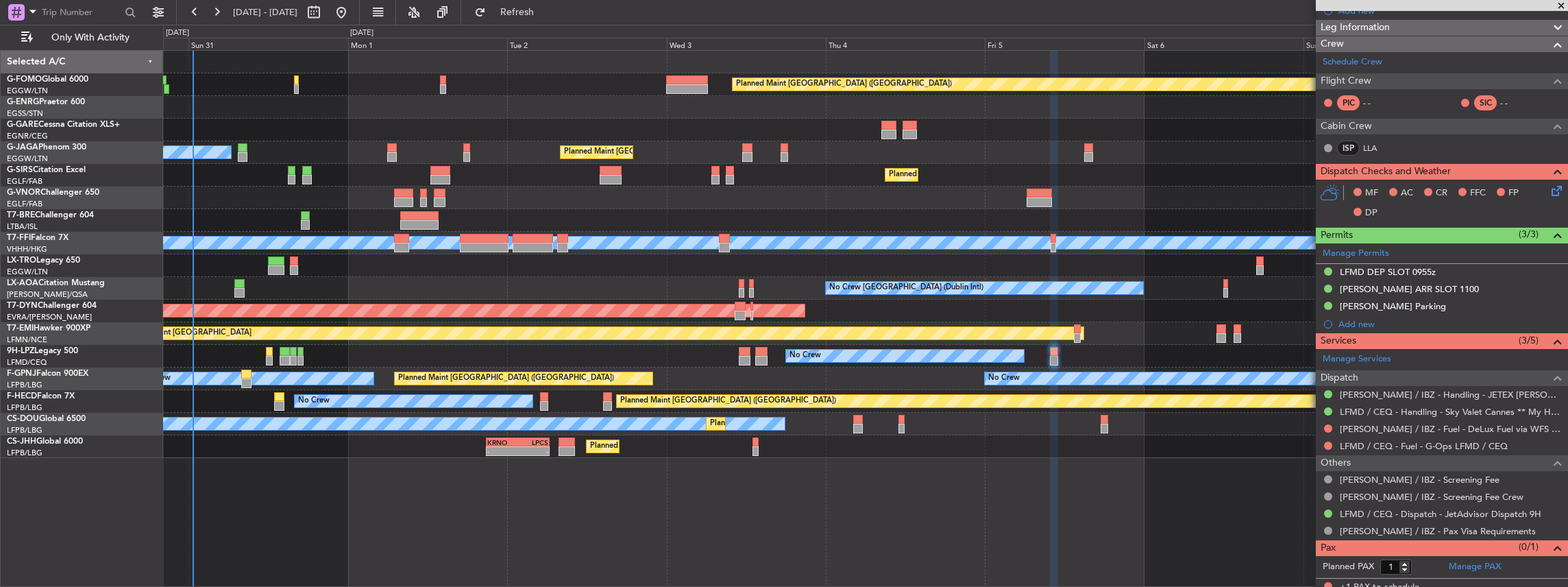
click at [264, 351] on div "No Crew" at bounding box center [865, 356] width 1405 height 23
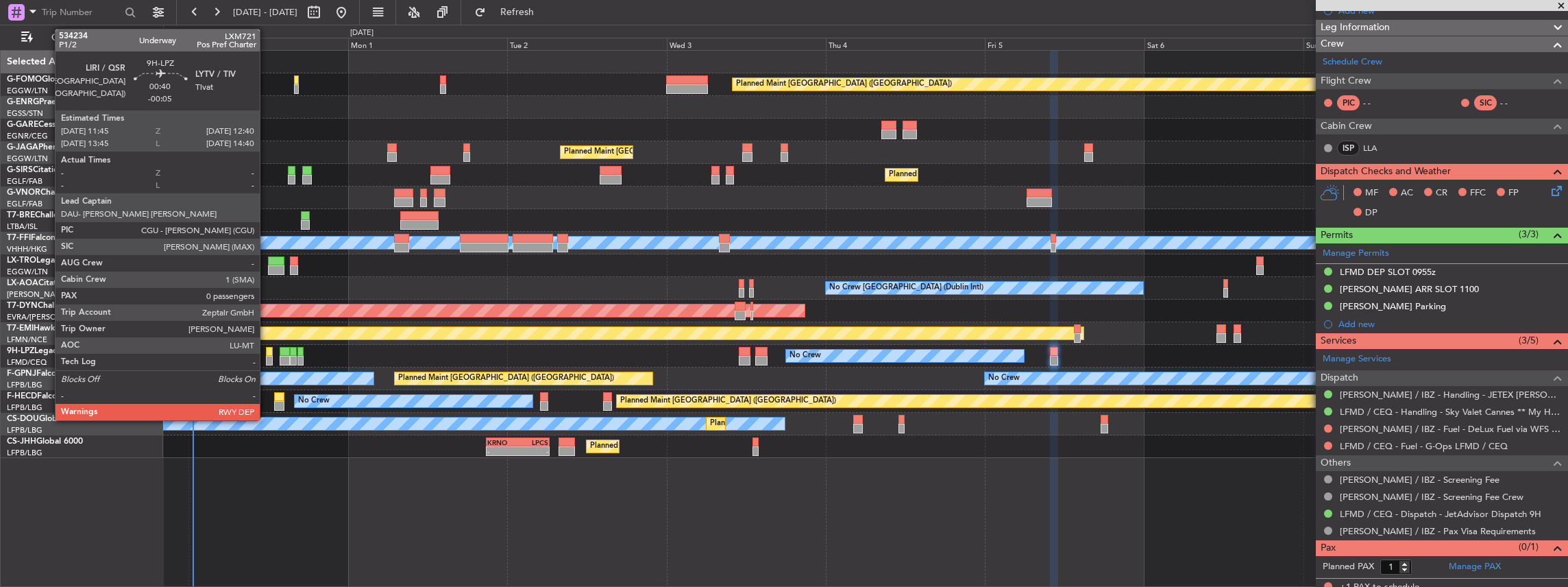
click at [266, 354] on div at bounding box center [269, 352] width 6 height 10
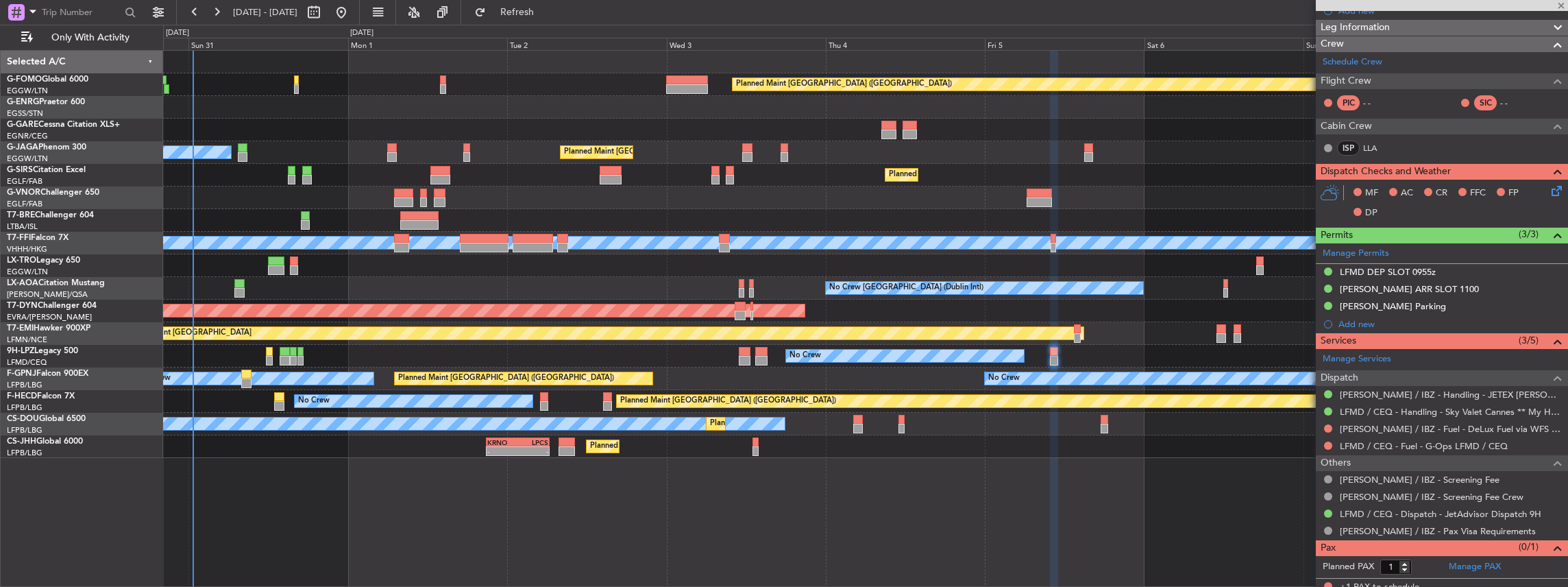
type input "-00:05"
type input "0"
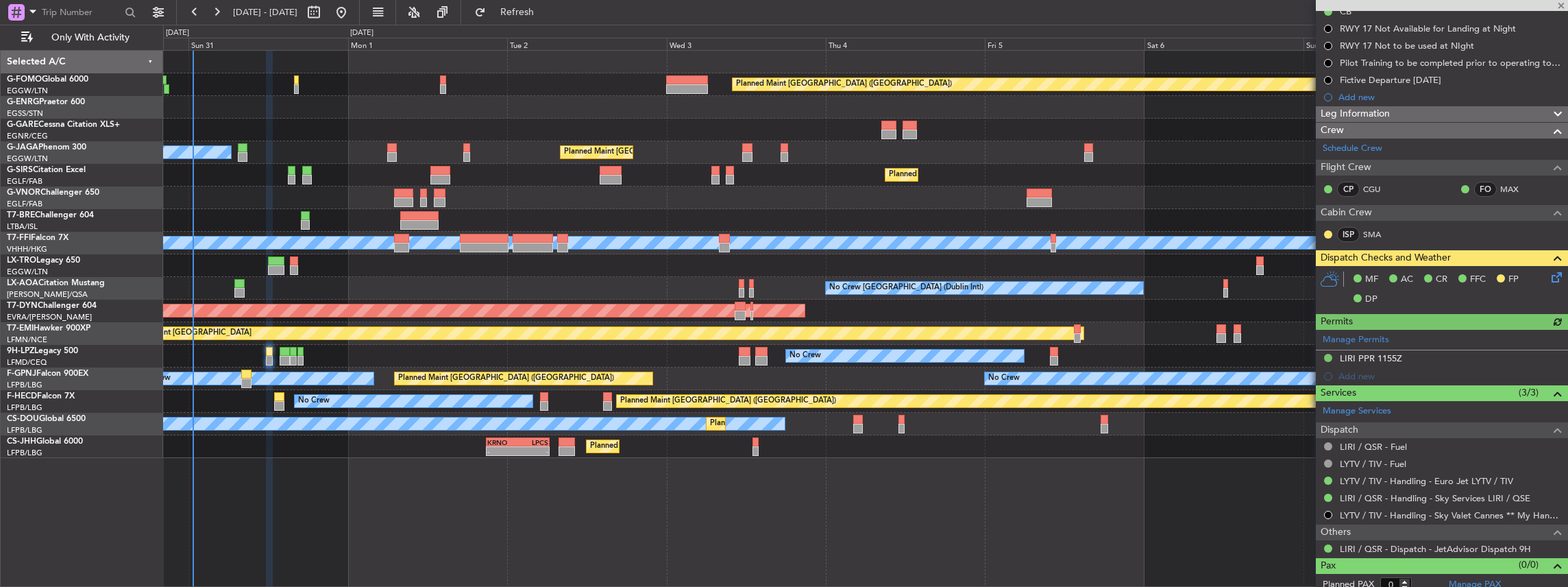
scroll to position [170, 0]
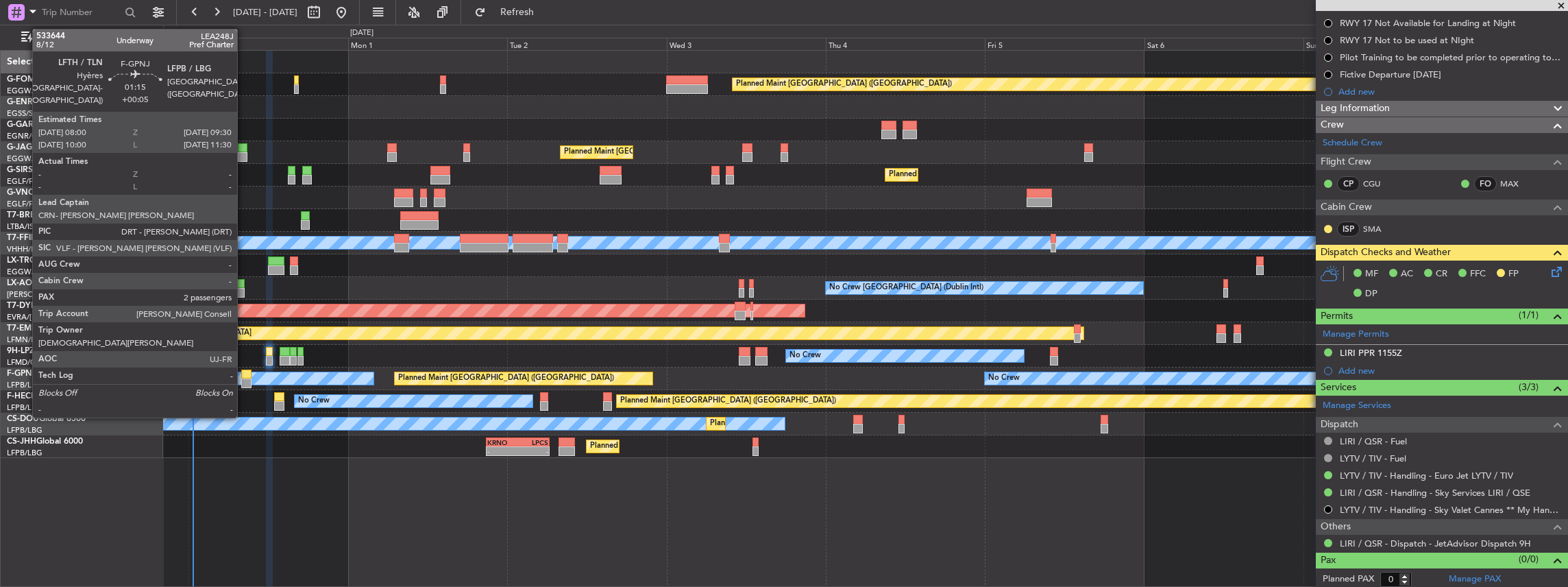
click at [244, 380] on div at bounding box center [247, 384] width 10 height 10
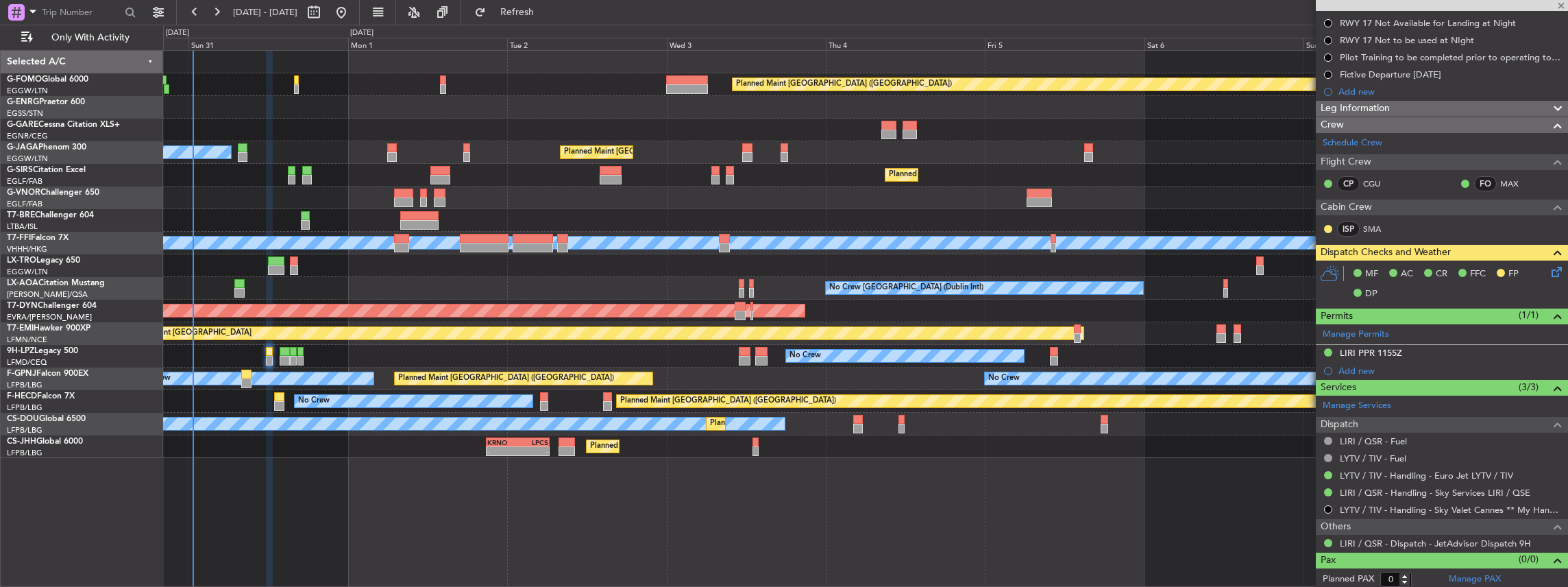
type input "+00:05"
type input "2"
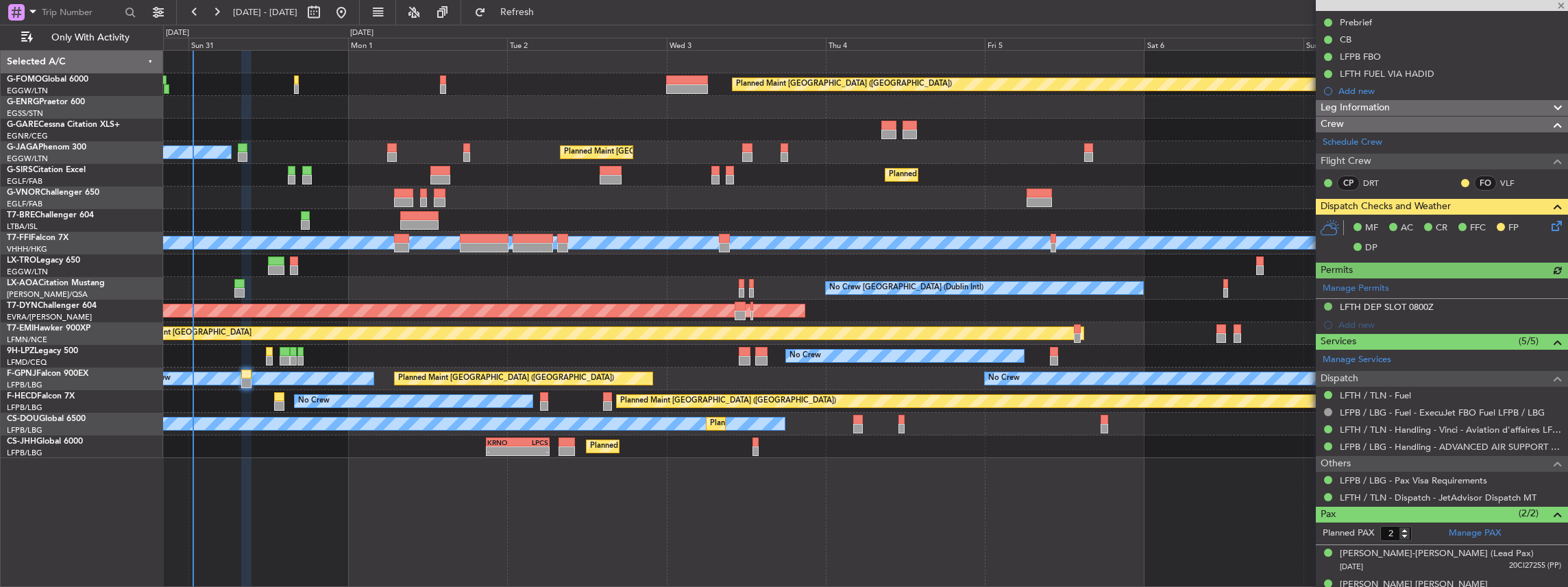
scroll to position [170, 0]
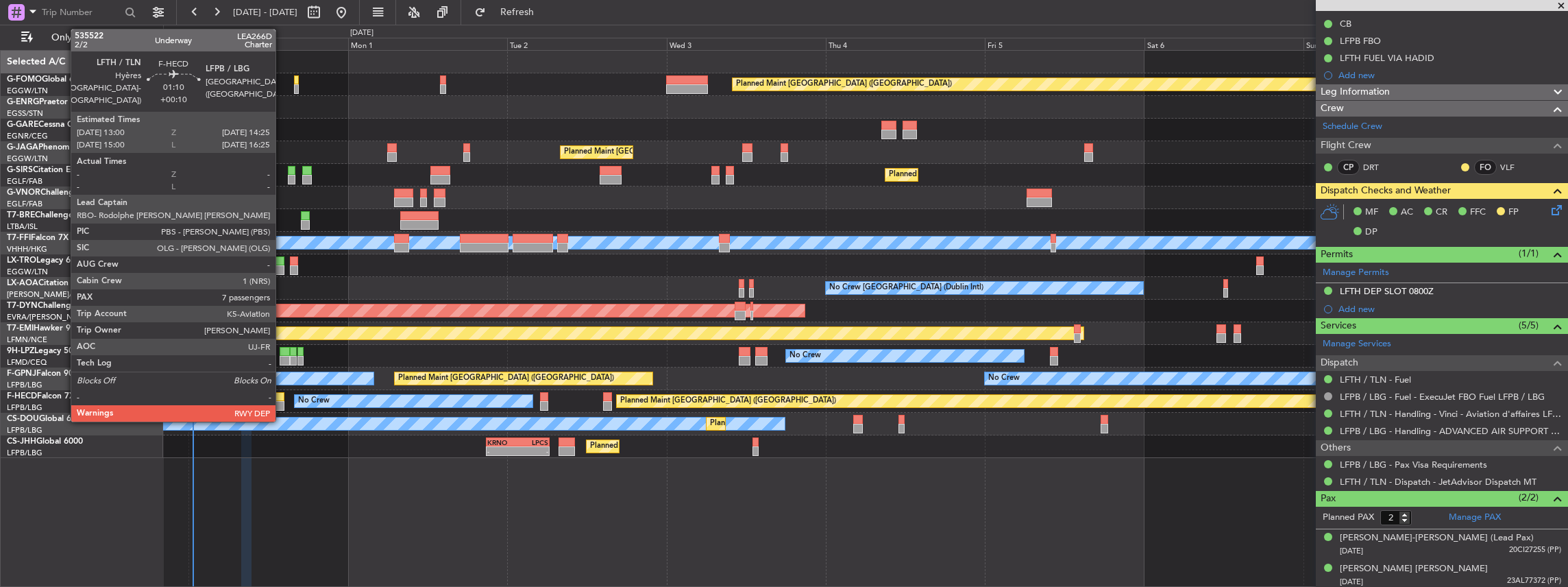
click at [282, 405] on div at bounding box center [279, 406] width 10 height 10
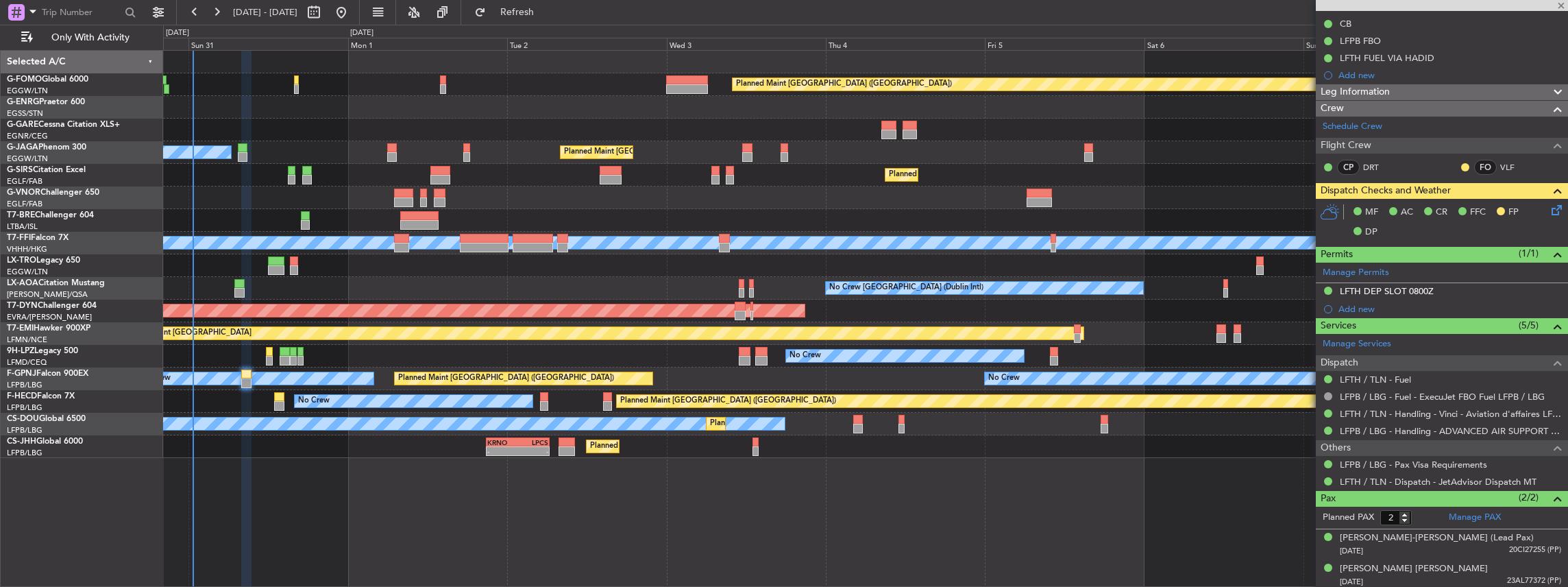
type input "+00:10"
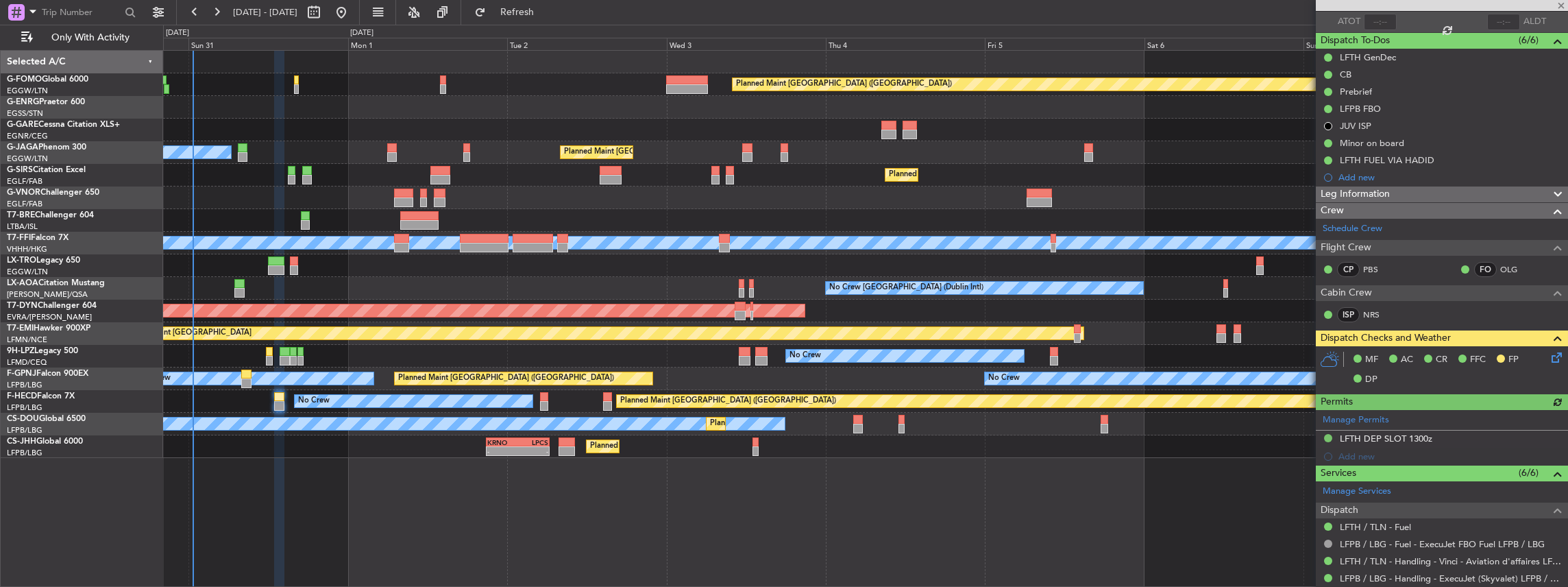
scroll to position [183, 0]
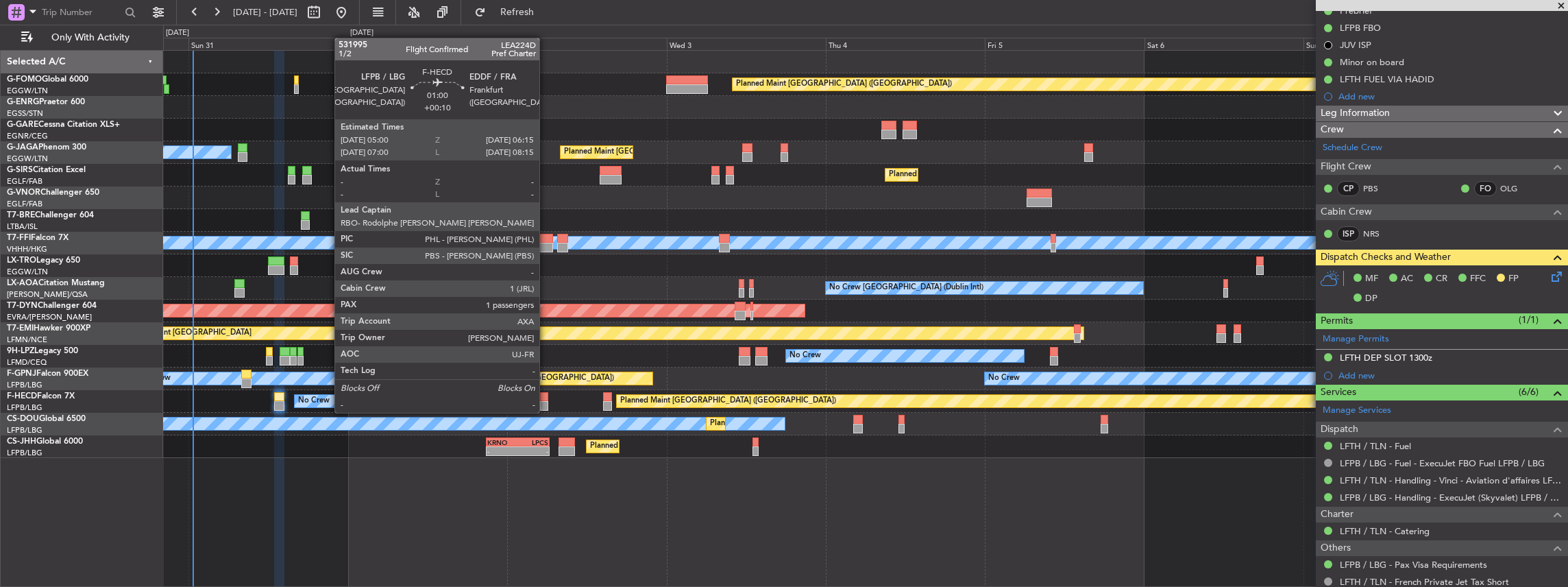
click at [546, 399] on div at bounding box center [544, 397] width 9 height 10
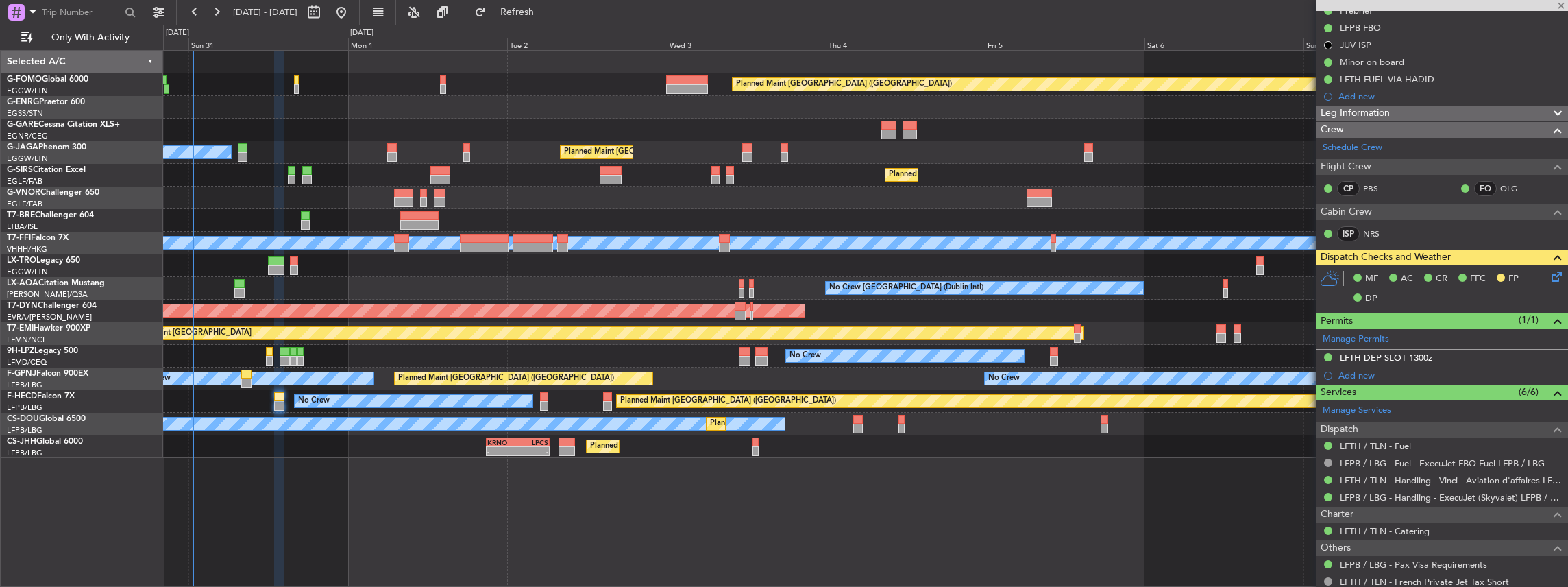
type input "1"
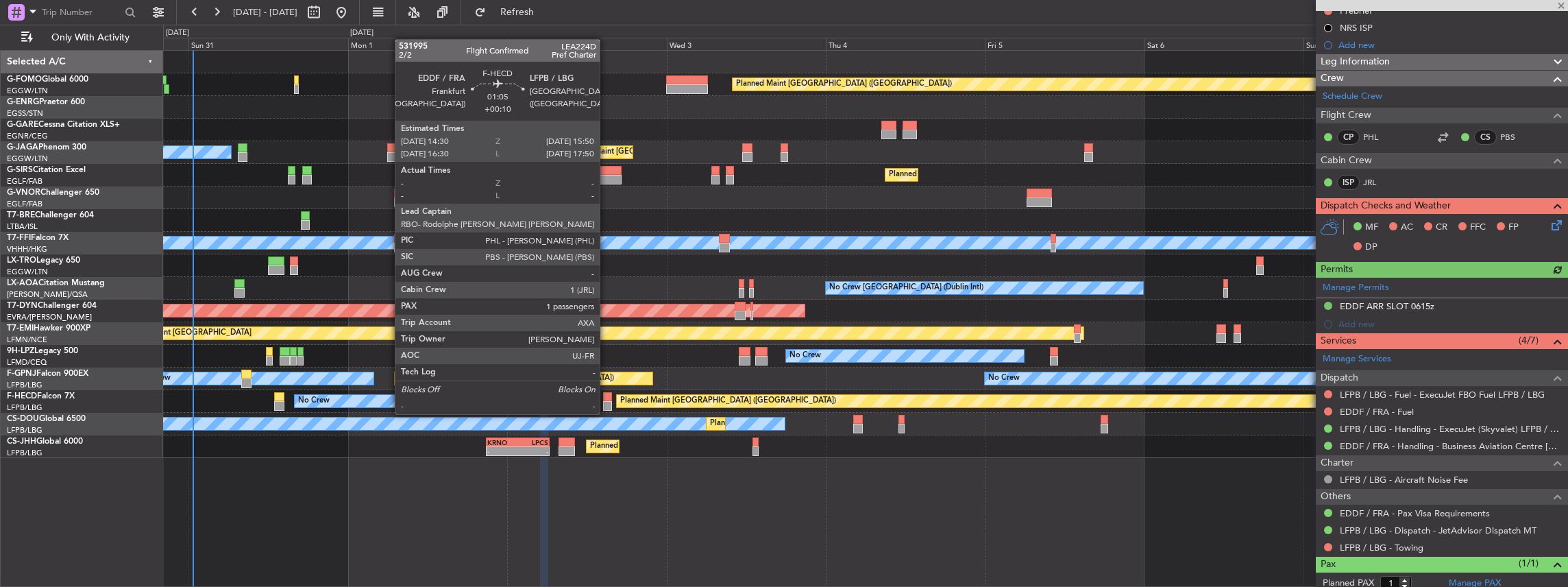
click at [606, 402] on div at bounding box center [606, 406] width 9 height 10
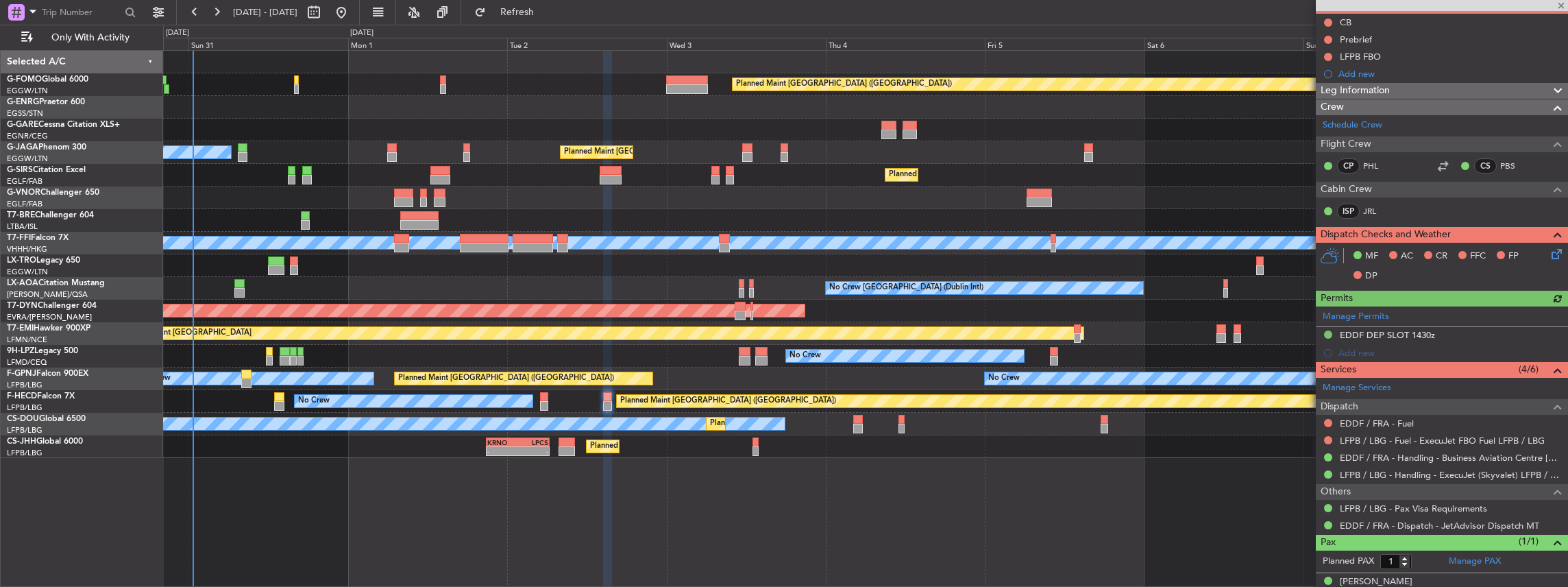
scroll to position [137, 0]
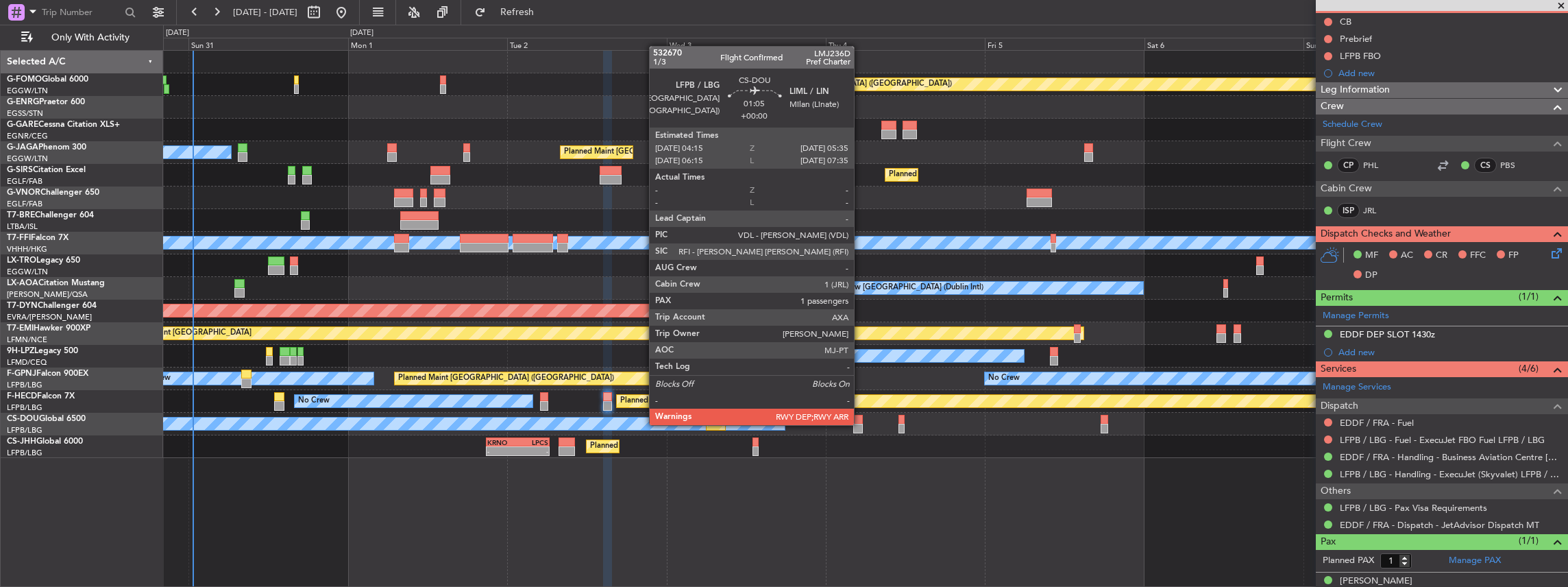
click at [859, 423] on div at bounding box center [857, 428] width 9 height 10
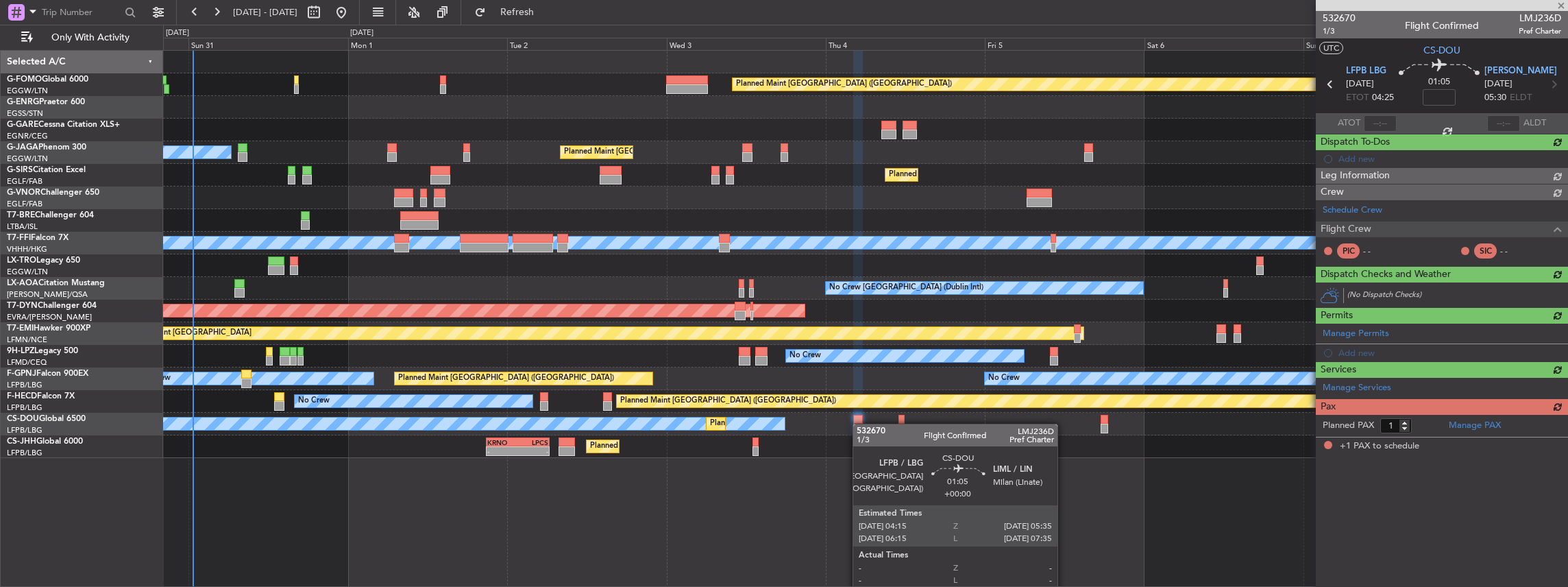
scroll to position [0, 0]
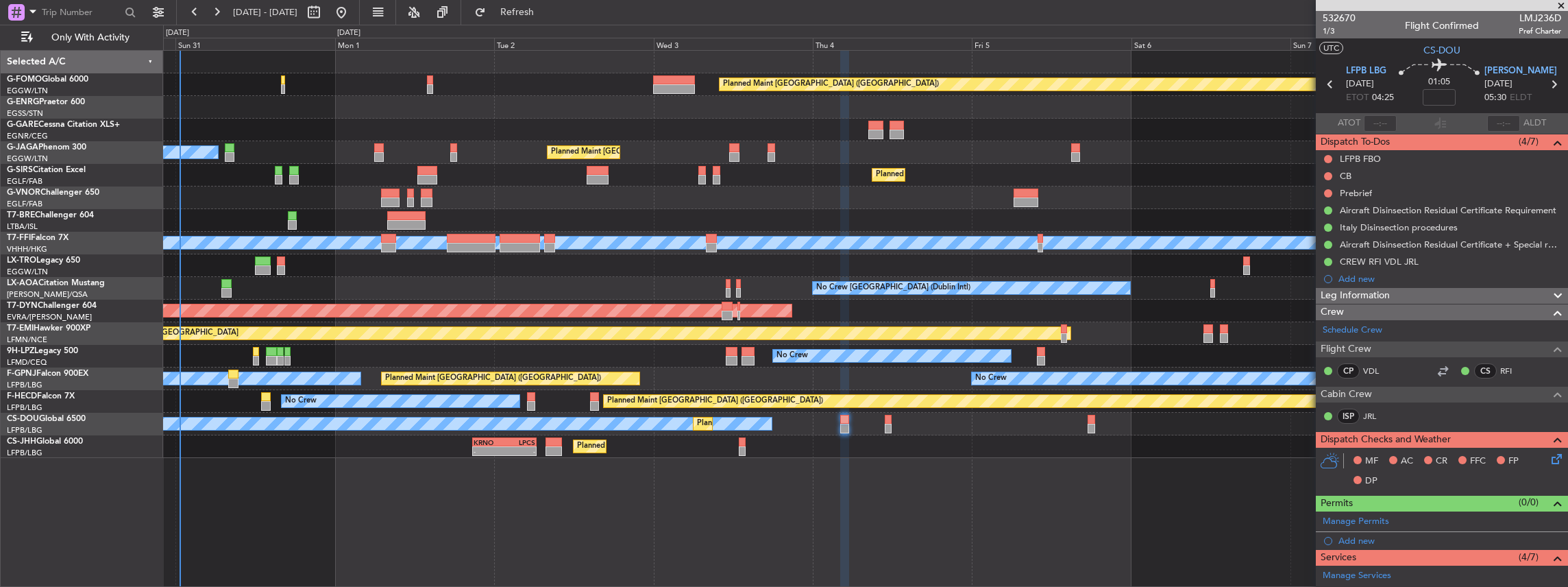
click at [1169, 389] on div "Planned Maint [GEOGRAPHIC_DATA] ([GEOGRAPHIC_DATA]) Owner Ibiza Planned Maint […" at bounding box center [865, 254] width 1405 height 407
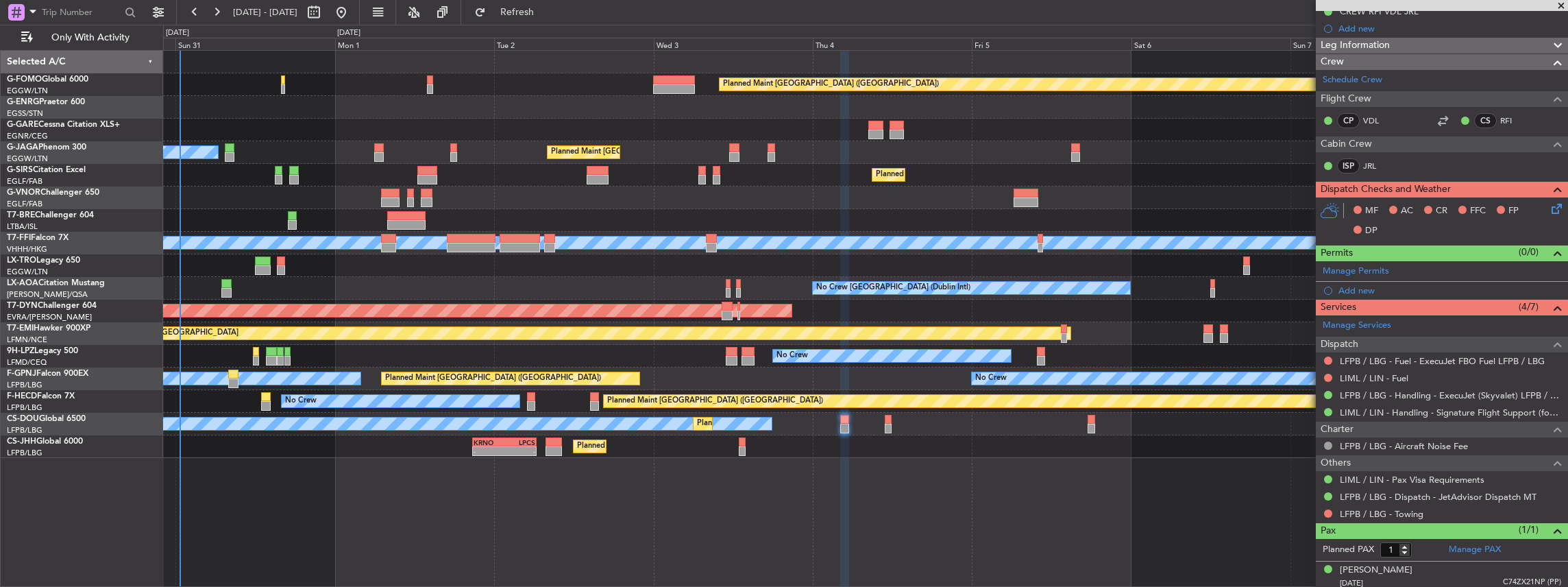
scroll to position [251, 0]
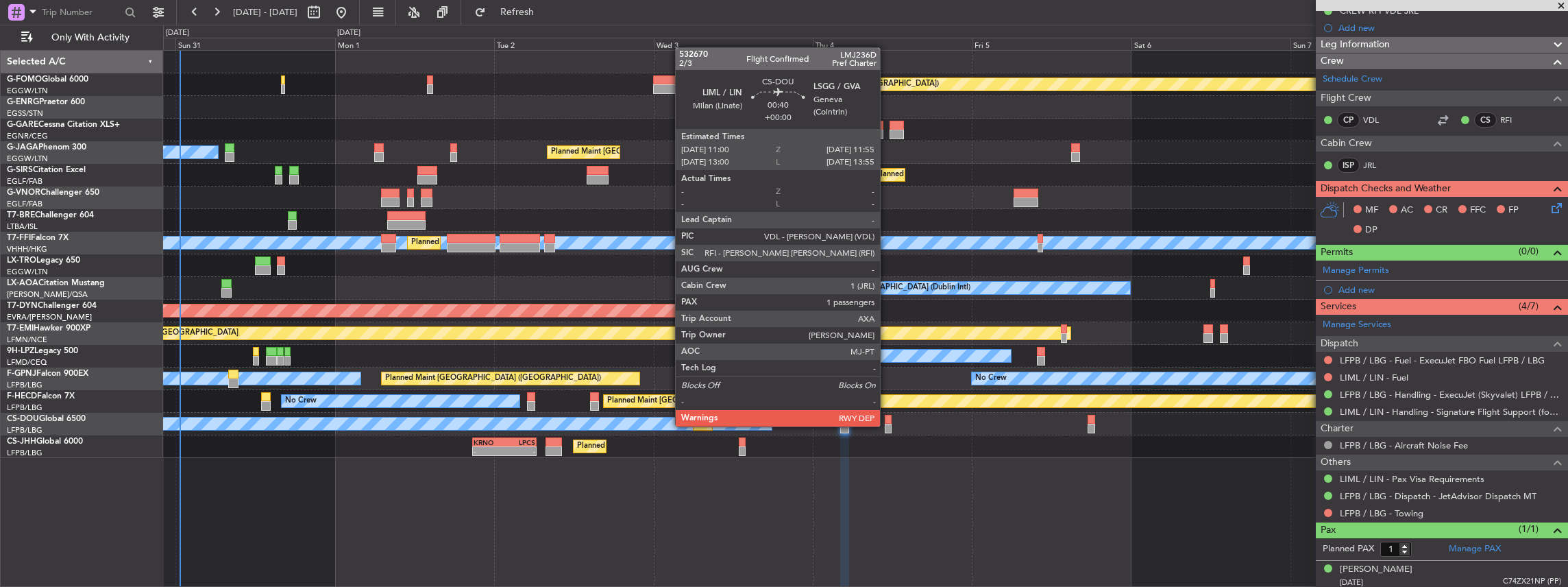
click at [887, 425] on div at bounding box center [888, 428] width 6 height 10
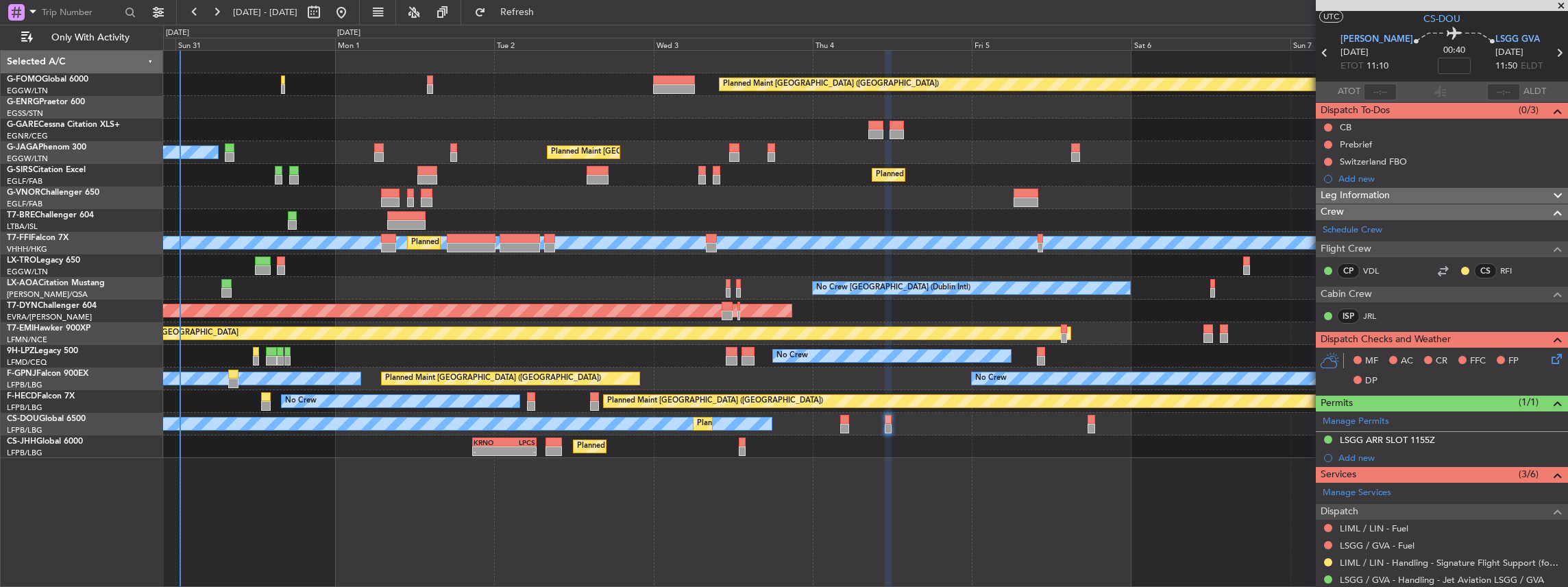
scroll to position [45, 0]
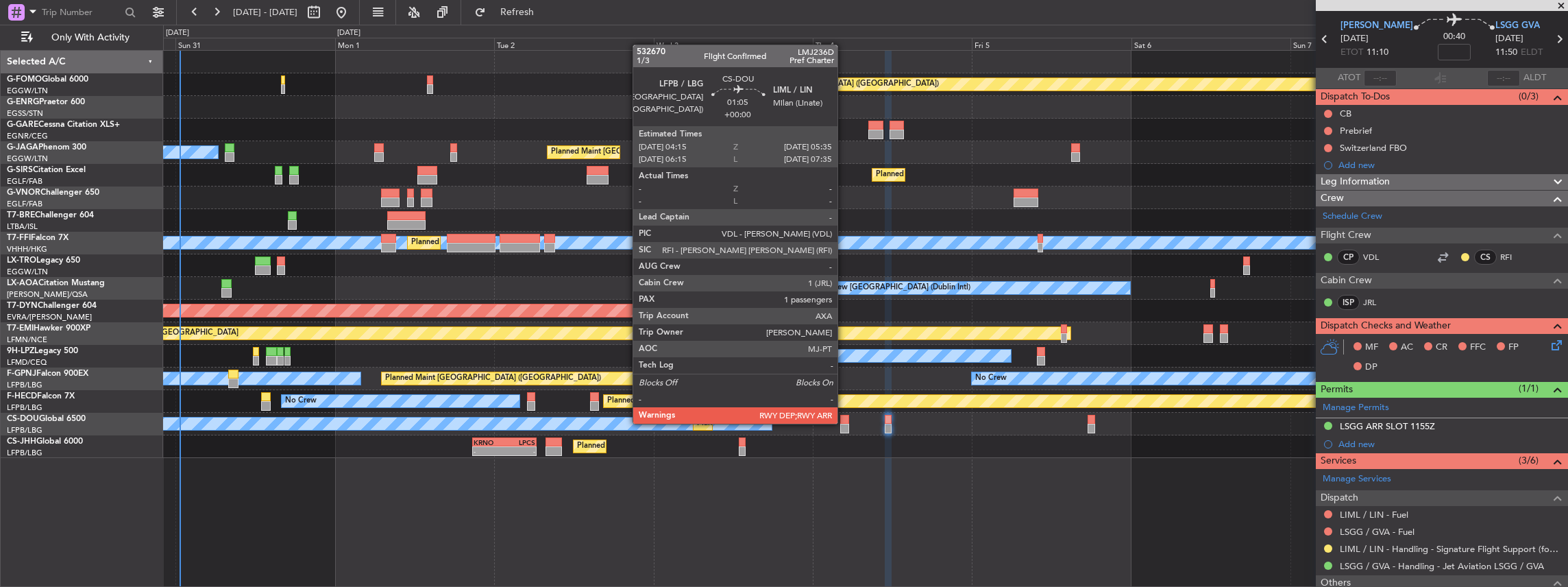
click at [844, 422] on div at bounding box center [844, 419] width 9 height 10
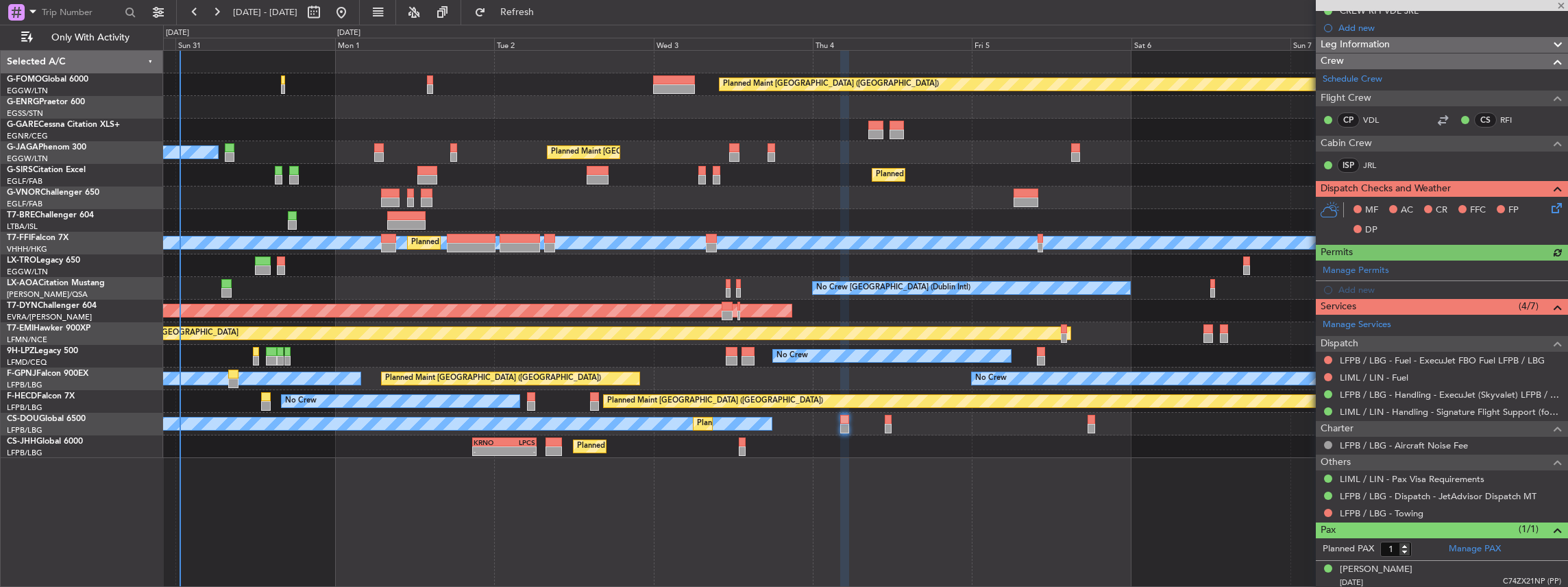
scroll to position [0, 0]
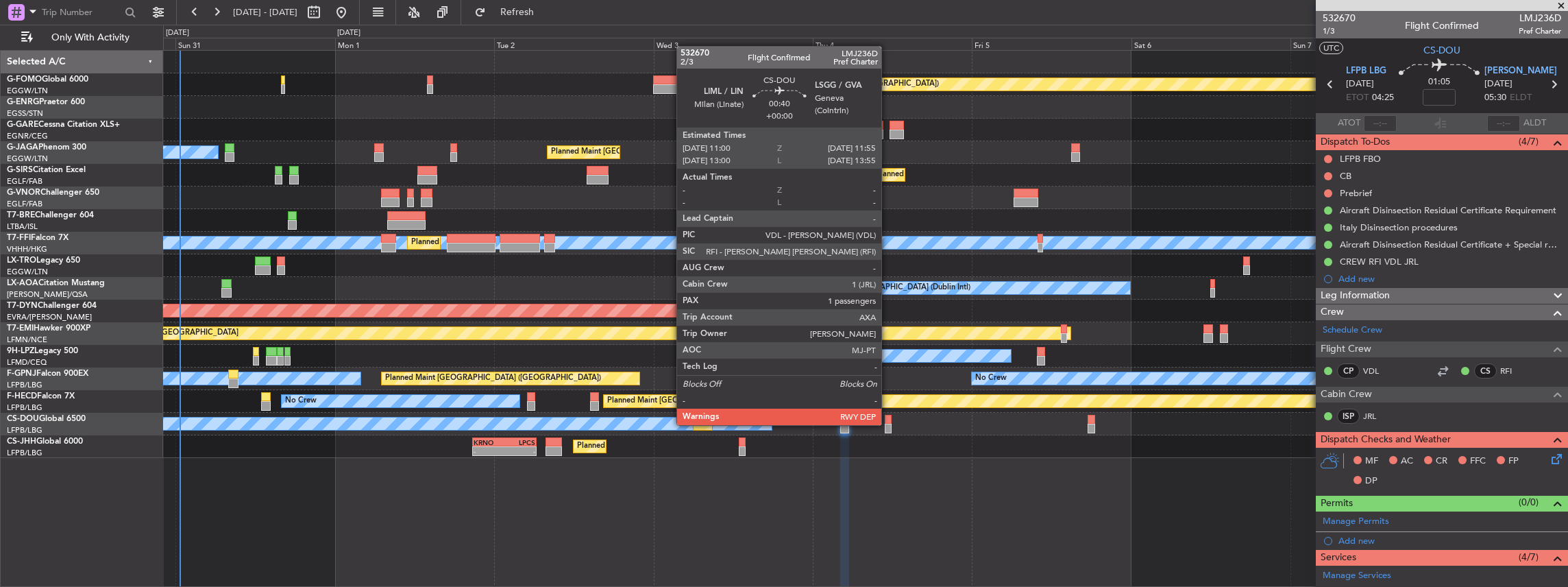
click at [889, 423] on div at bounding box center [888, 428] width 6 height 10
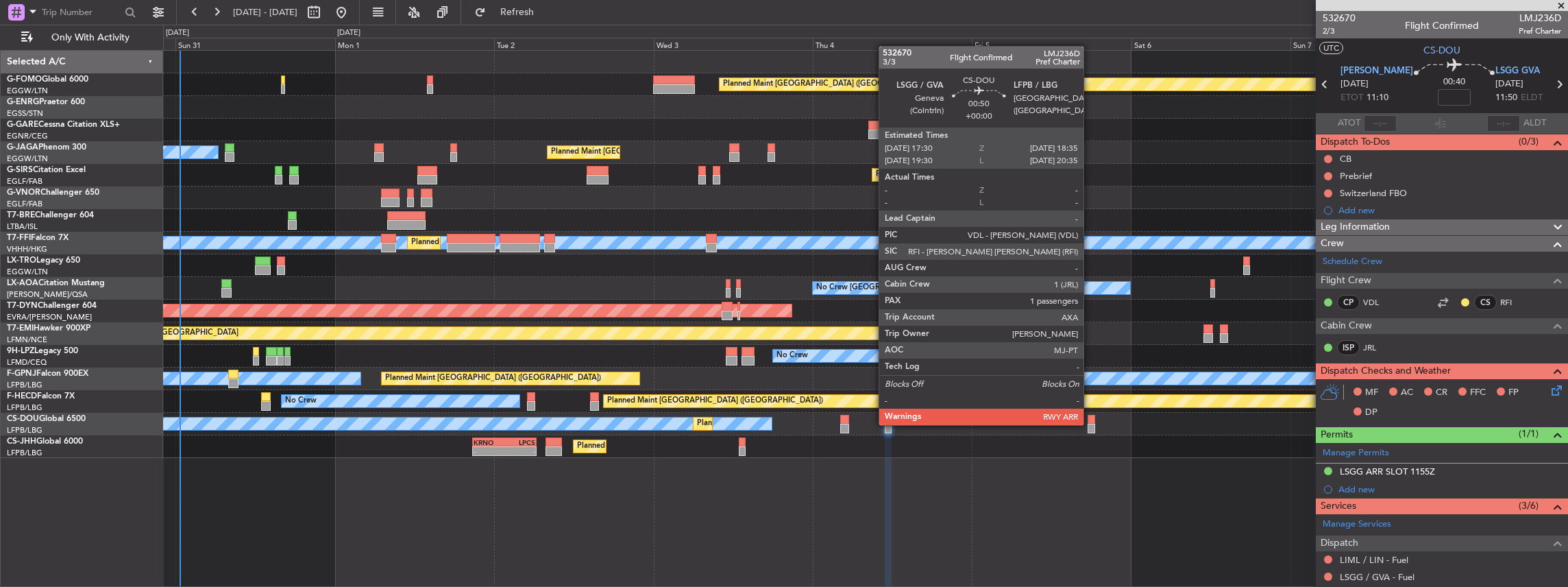
click at [1091, 423] on div at bounding box center [1092, 428] width 8 height 10
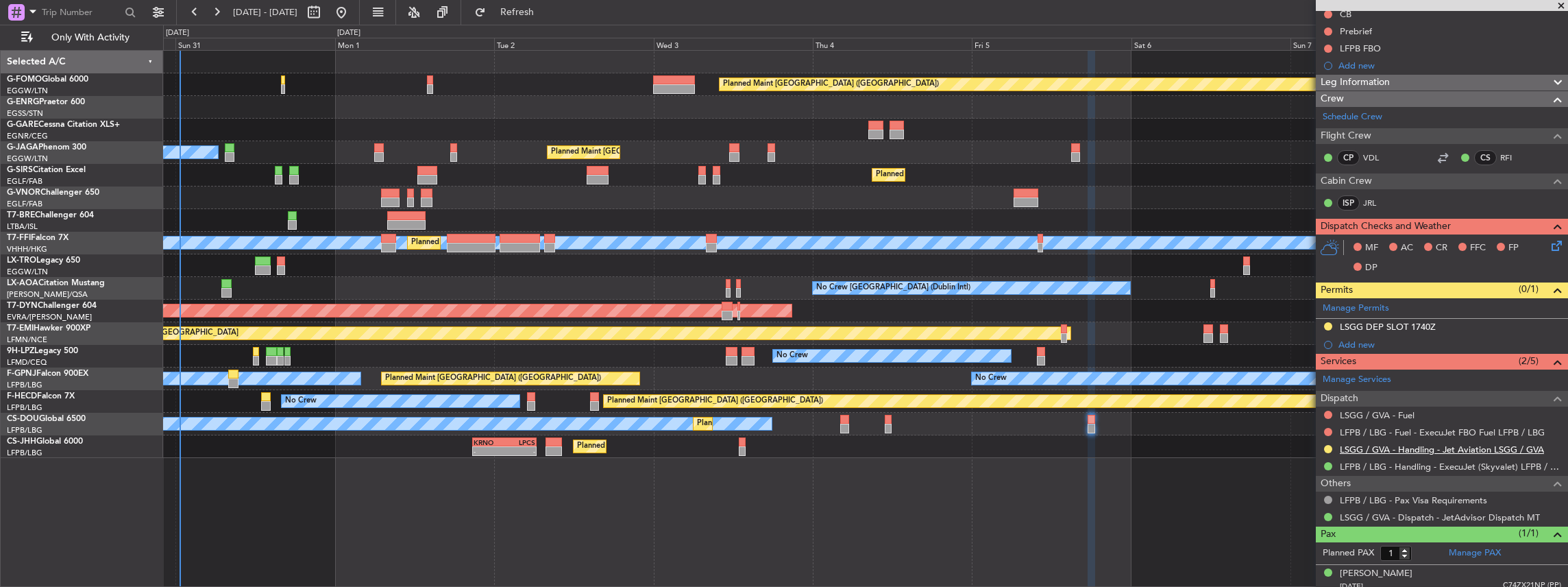
scroll to position [167, 0]
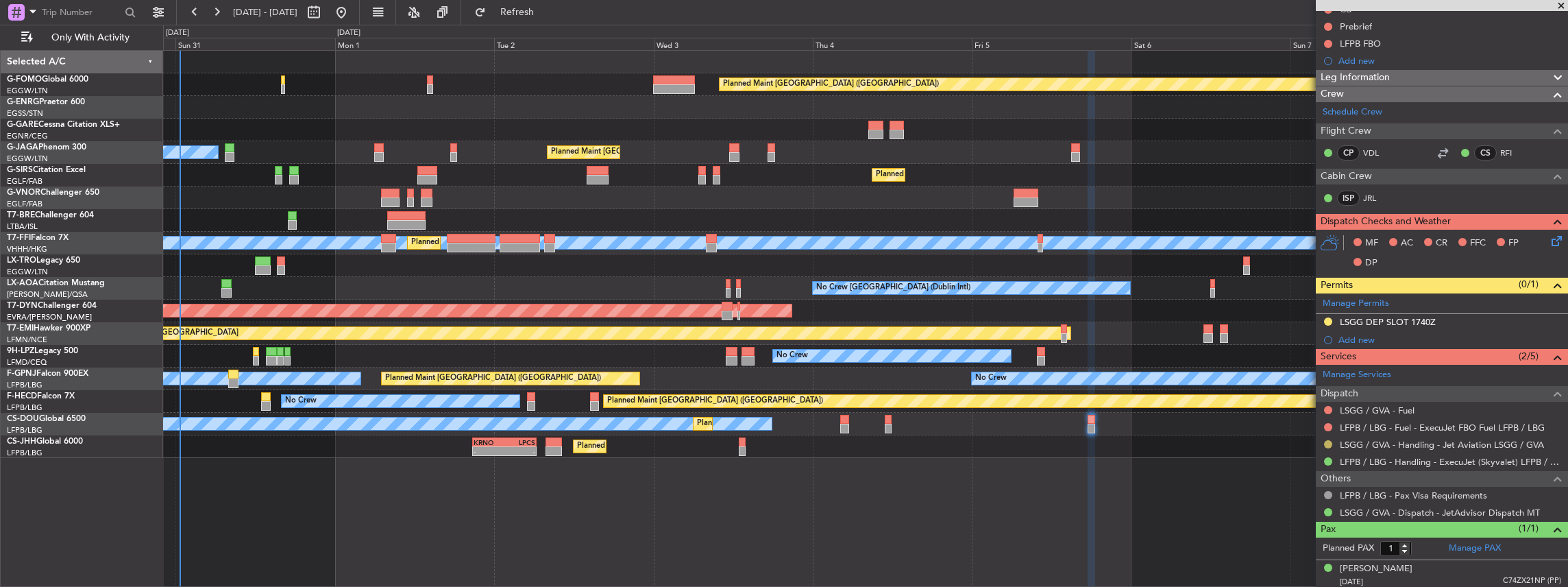
click at [1328, 440] on button at bounding box center [1328, 444] width 8 height 8
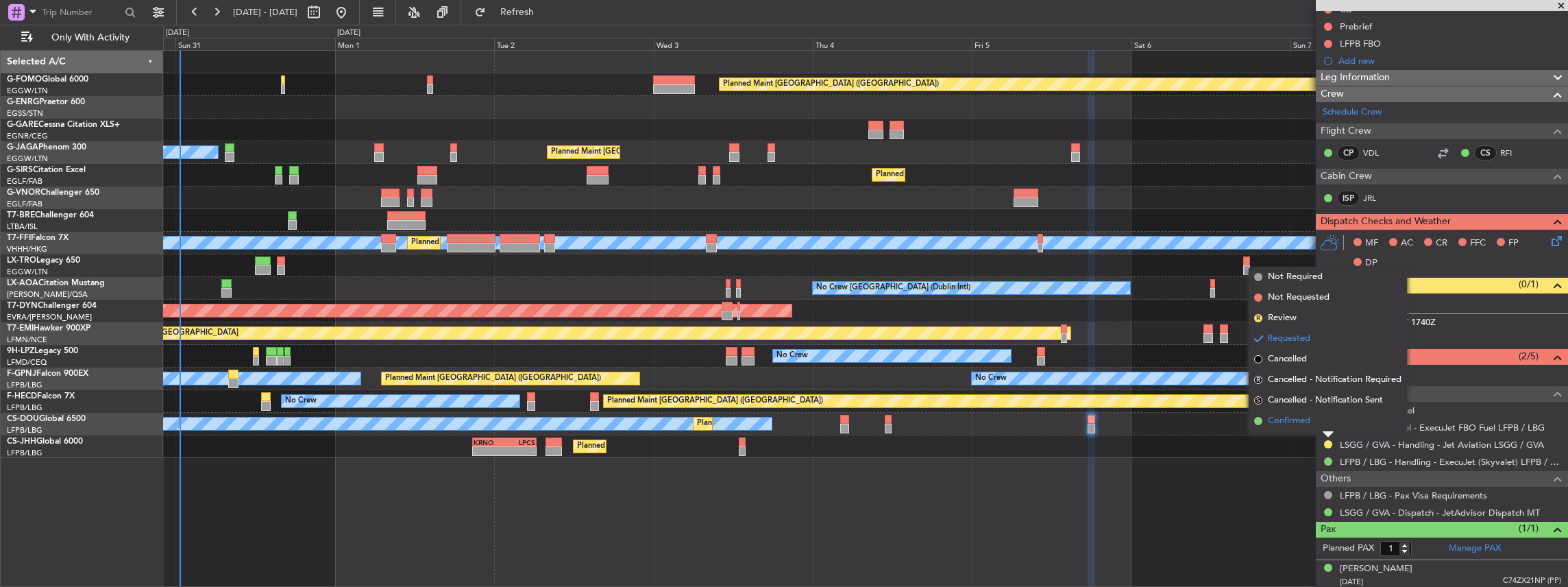
click at [1300, 421] on span "Confirmed" at bounding box center [1289, 421] width 42 height 14
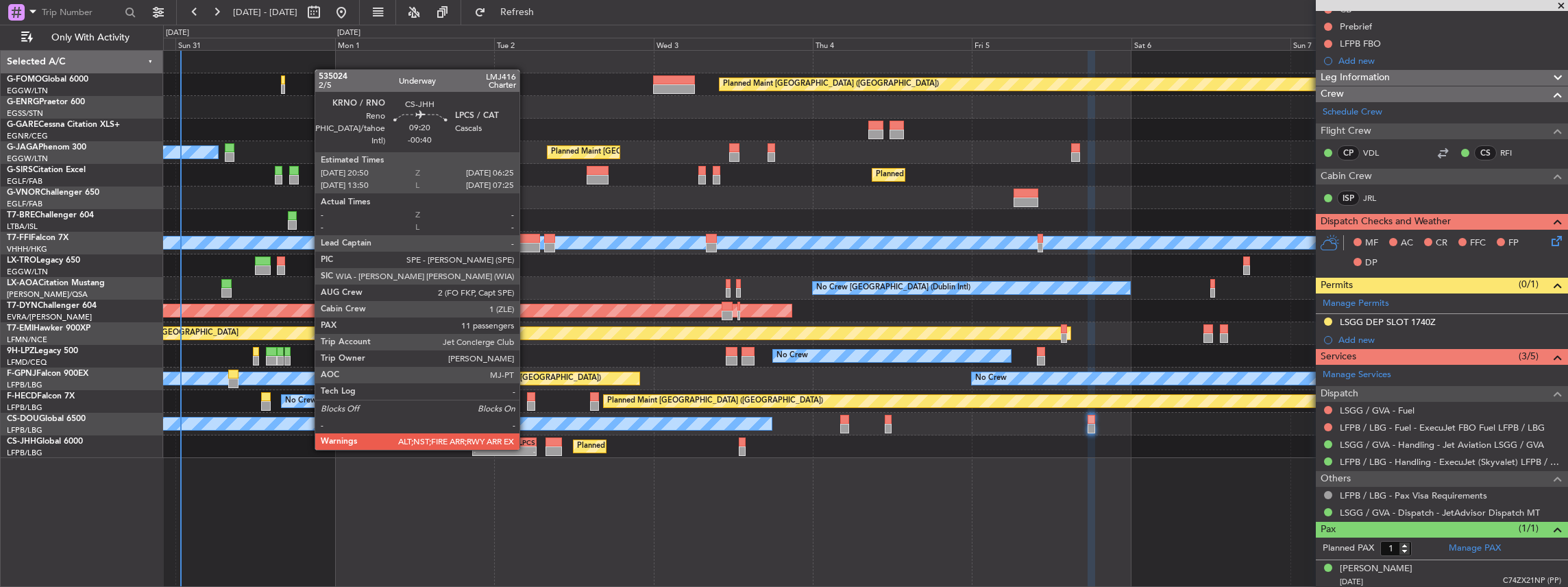
click at [508, 447] on div "-" at bounding box center [519, 451] width 31 height 8
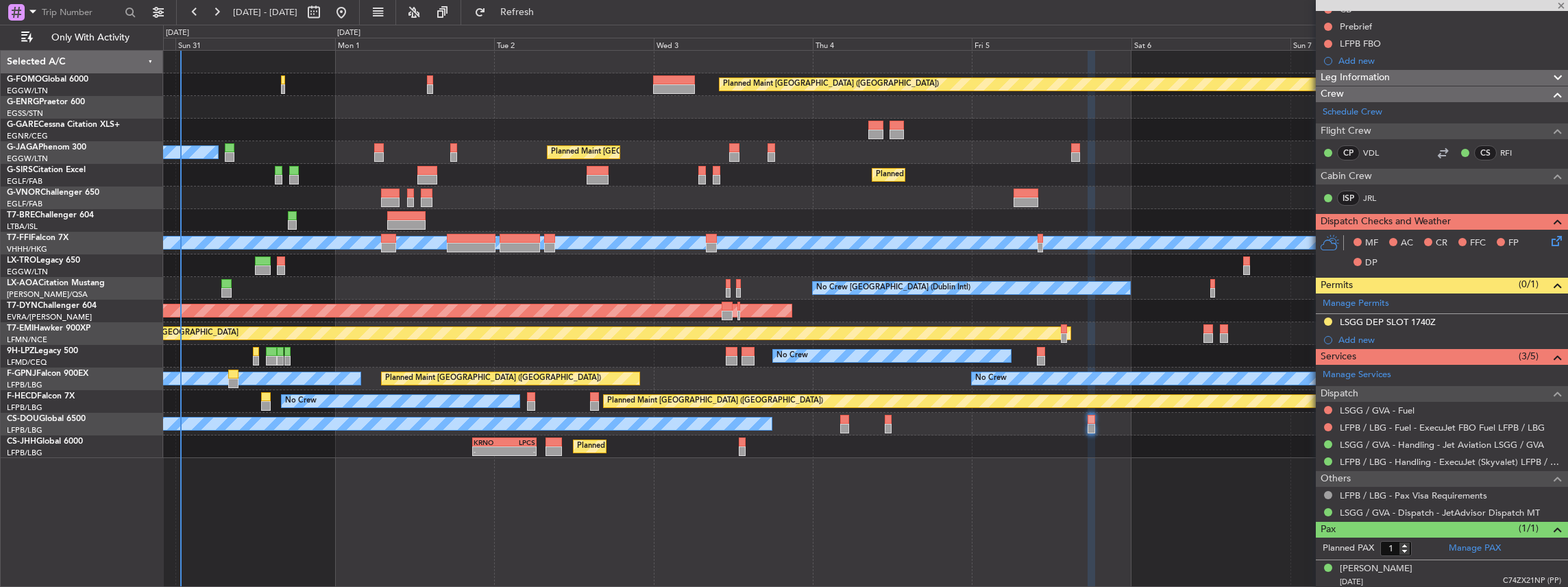
type input "-00:40"
type input "11"
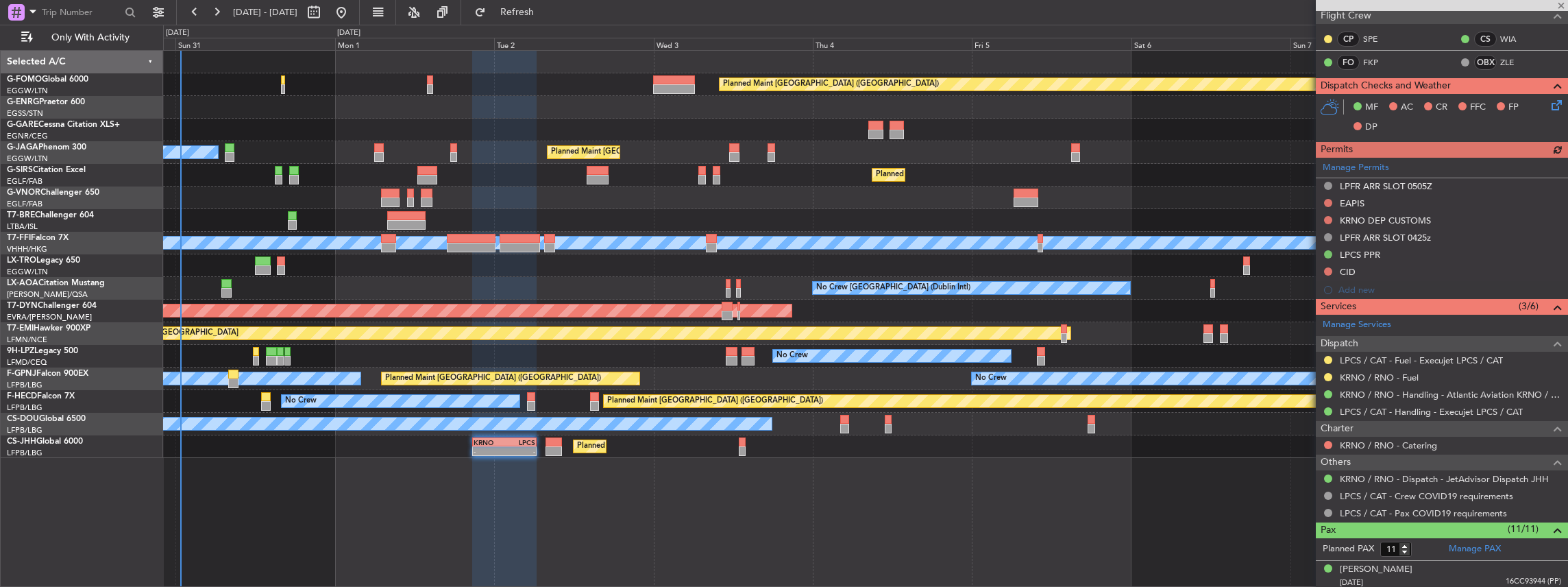
scroll to position [320, 0]
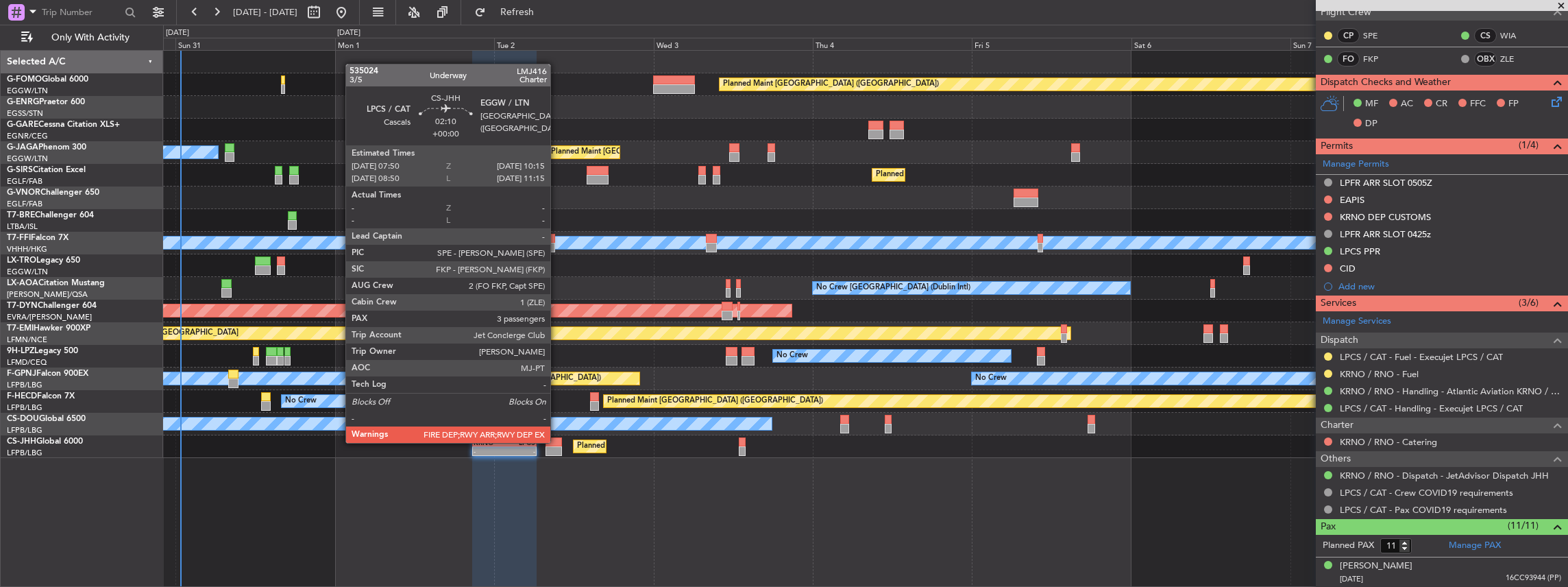
click at [557, 442] on div at bounding box center [553, 442] width 17 height 10
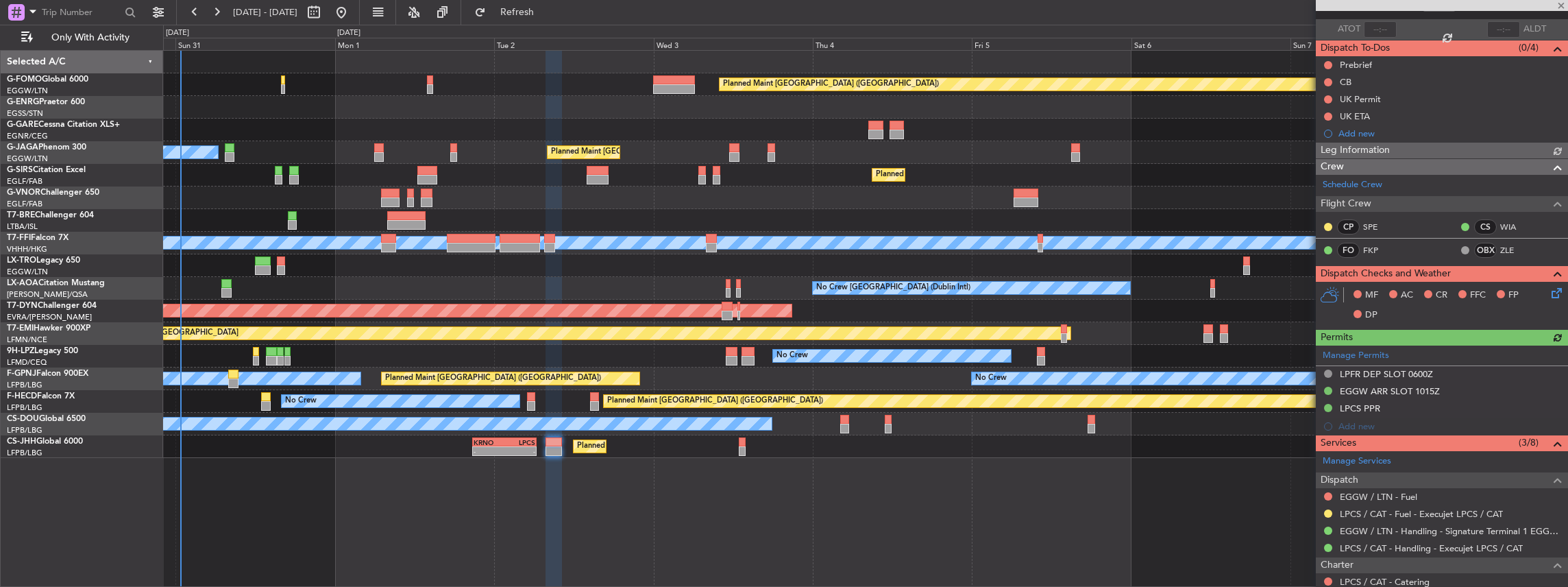
scroll to position [228, 0]
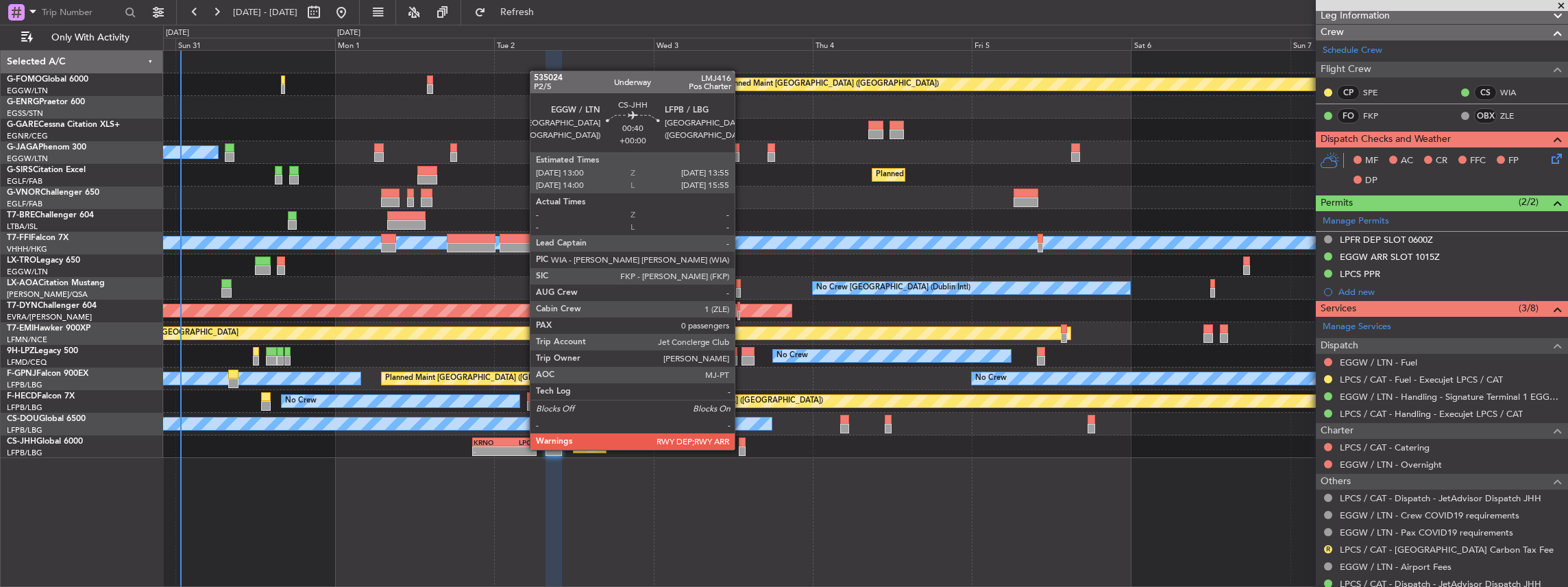
click at [742, 448] on div at bounding box center [742, 451] width 6 height 10
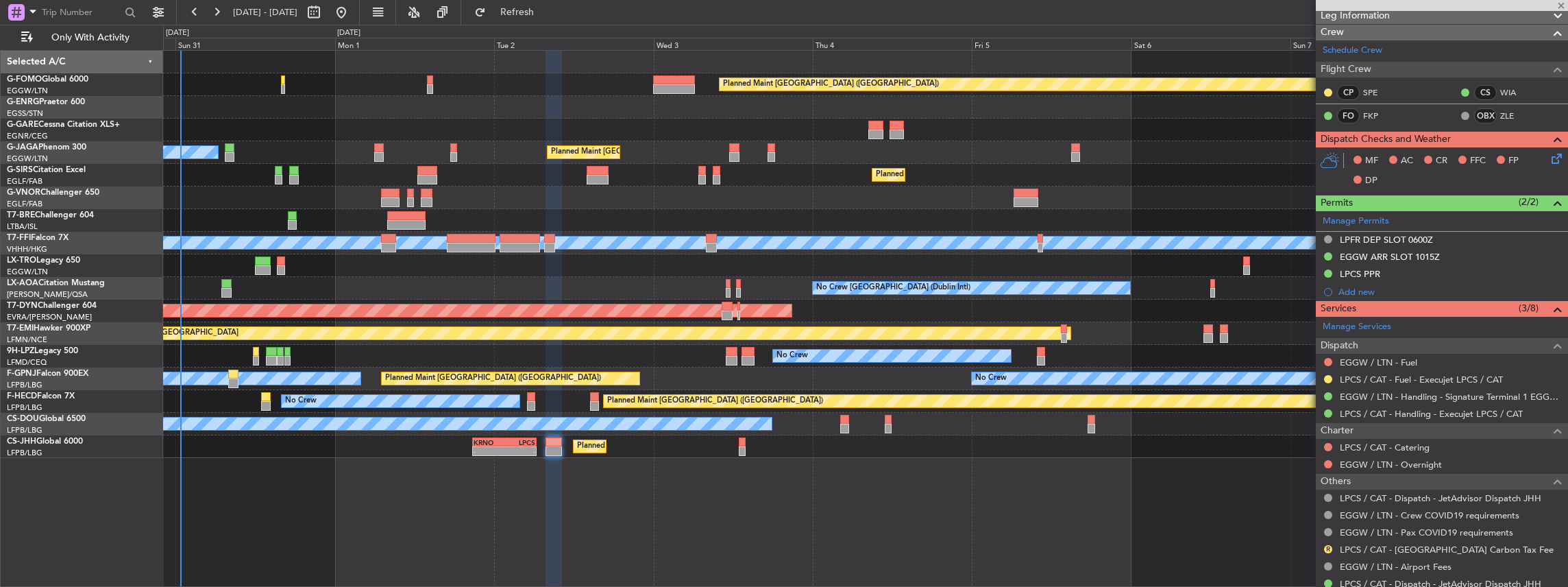
type input "0"
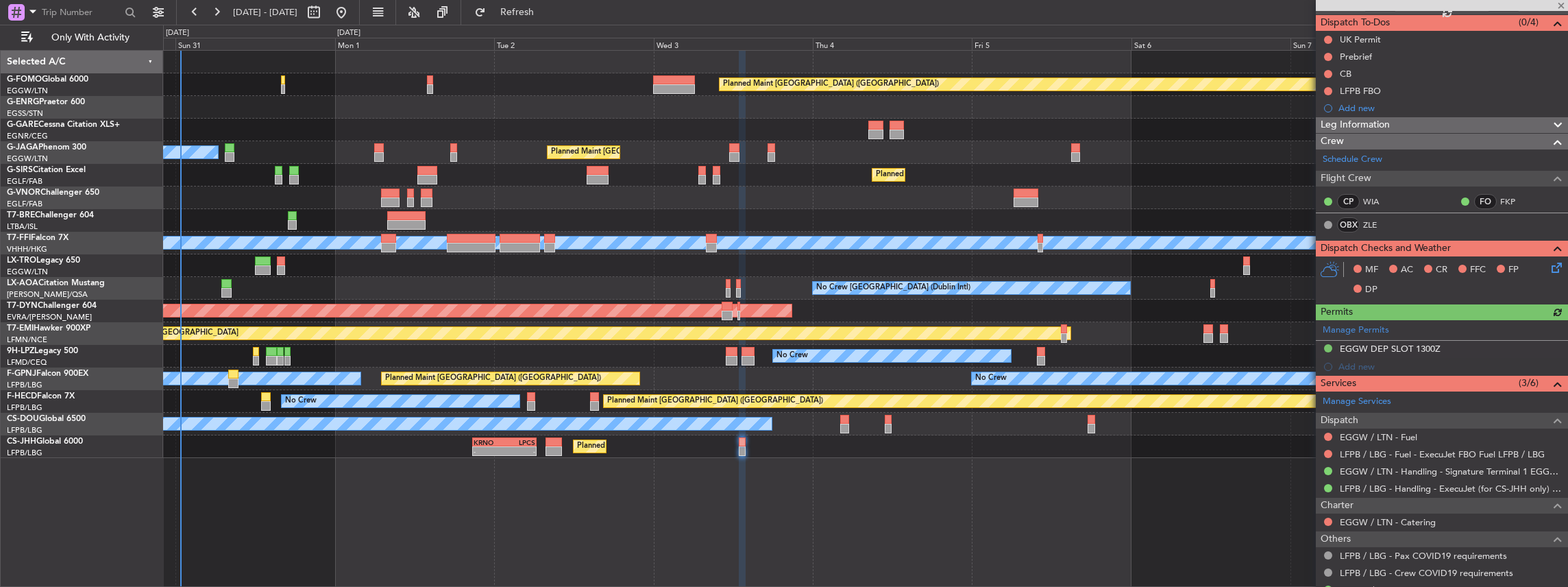
scroll to position [166, 0]
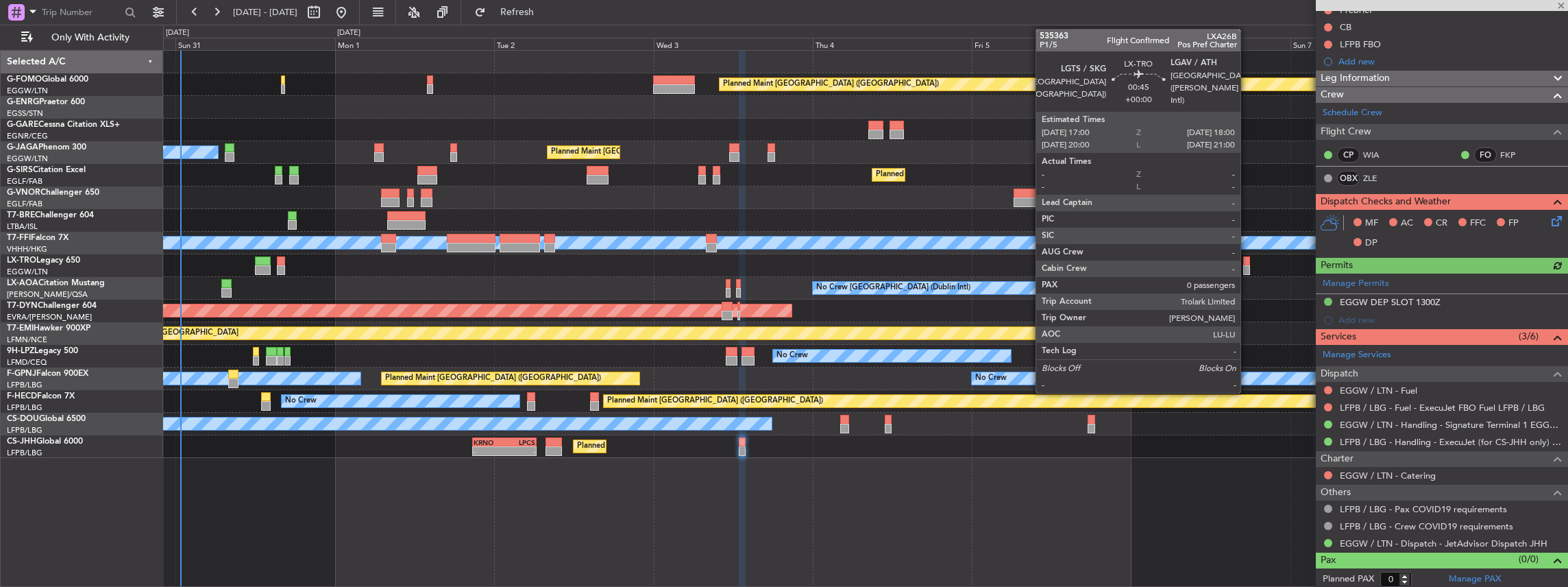
click at [1247, 265] on div at bounding box center [1247, 270] width 7 height 10
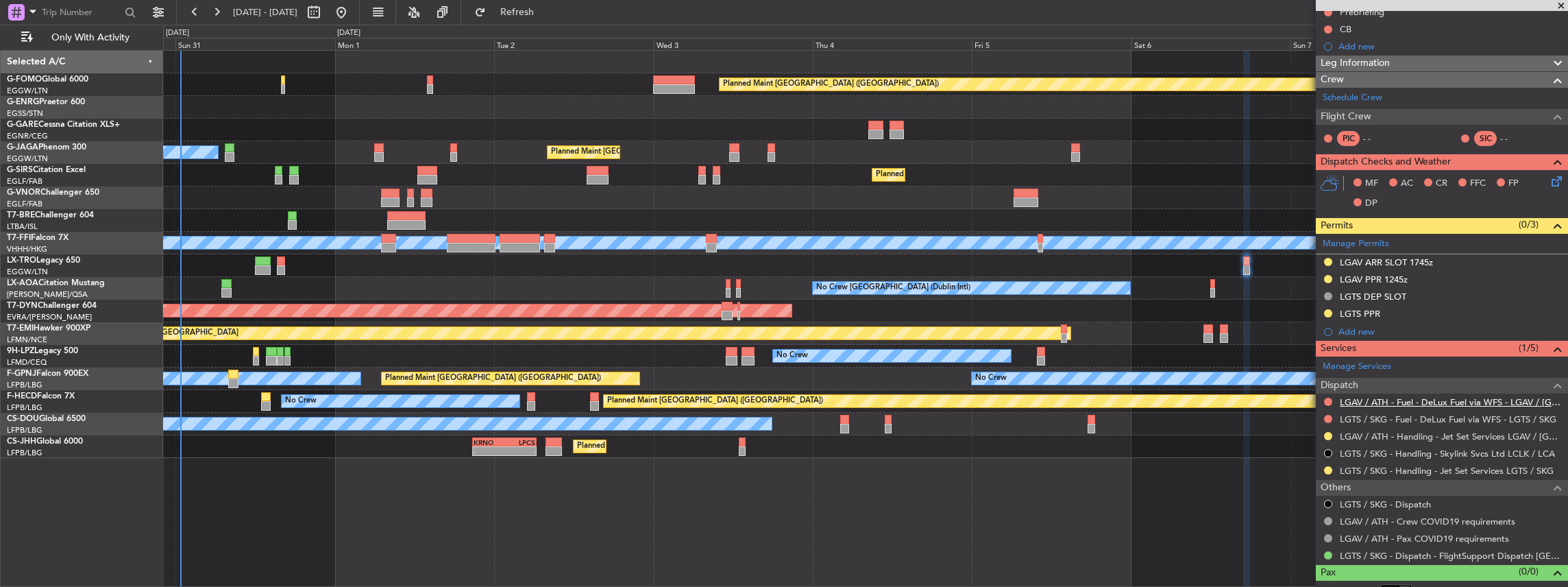
scroll to position [159, 0]
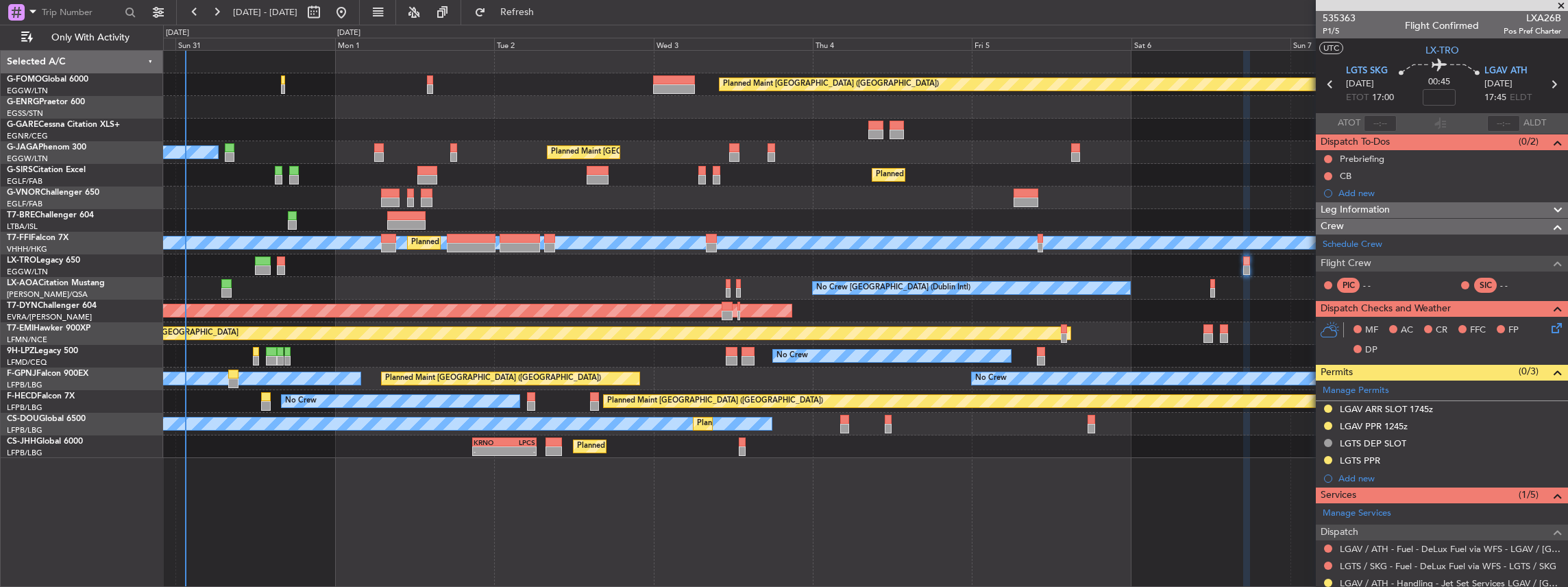
scroll to position [159, 0]
